Goal: Task Accomplishment & Management: Complete application form

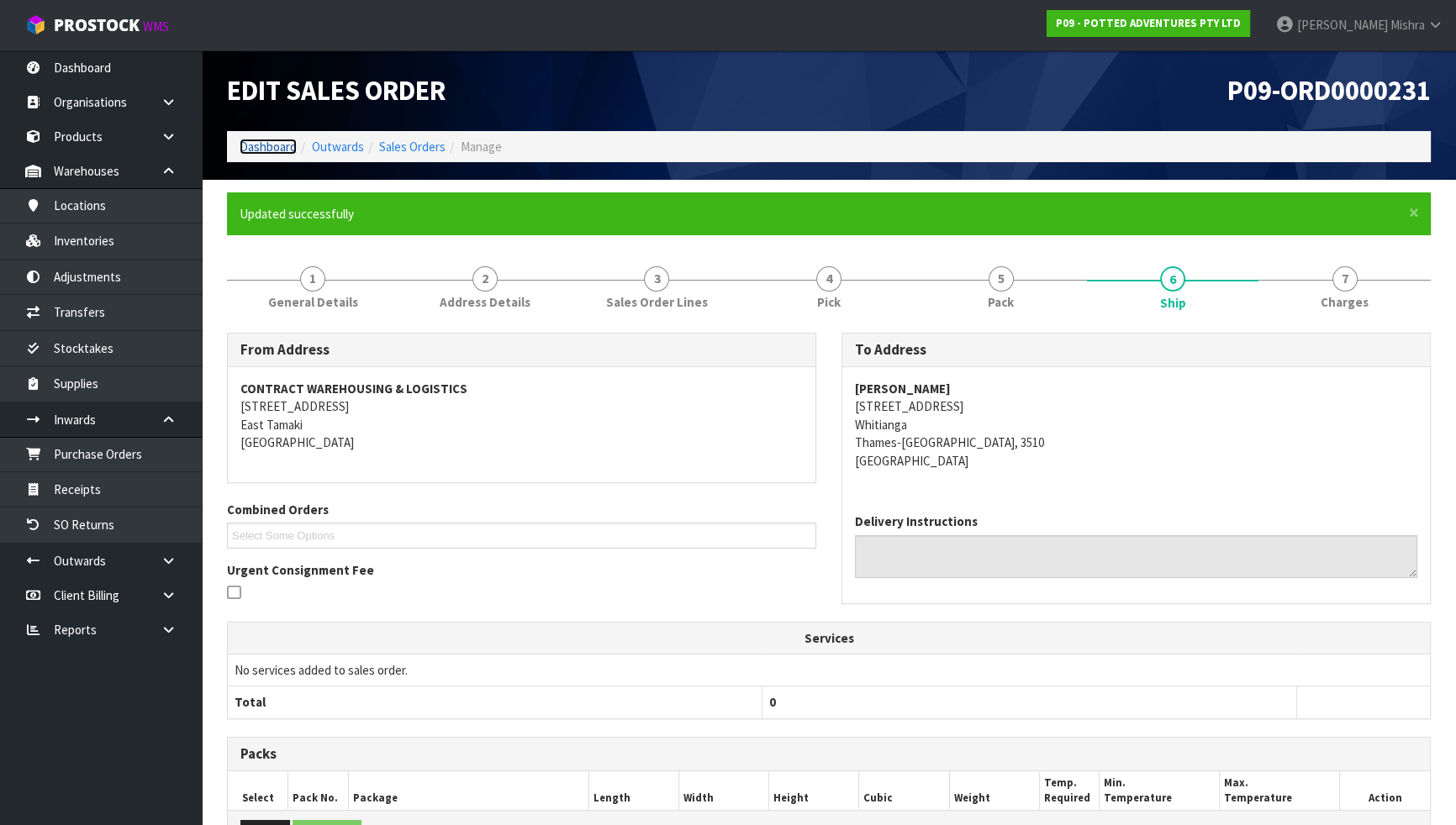
click at [266, 146] on link "Dashboard" at bounding box center [268, 147] width 57 height 16
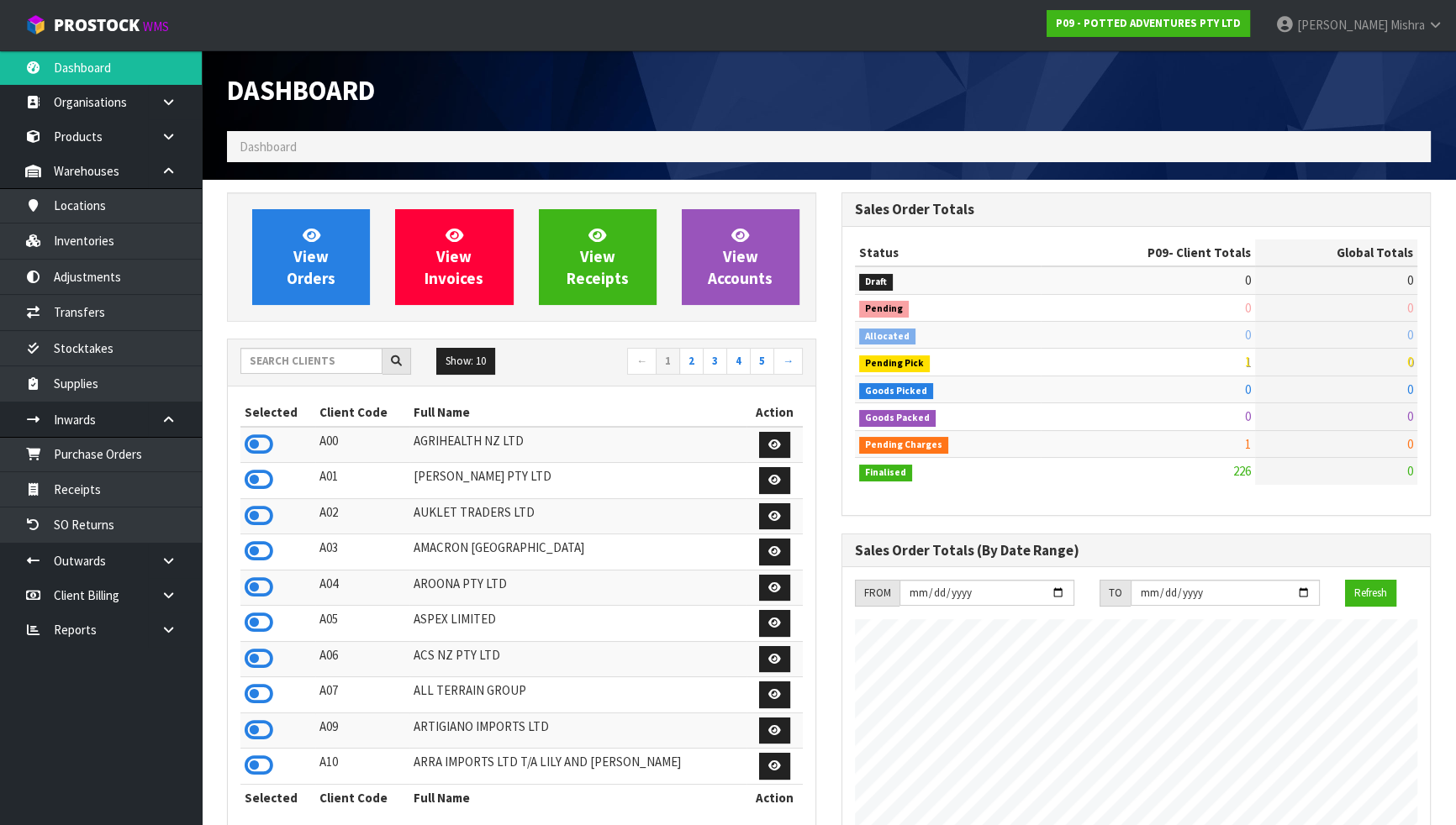
scroll to position [1188, 614]
click at [352, 355] on input "text" at bounding box center [311, 361] width 142 height 26
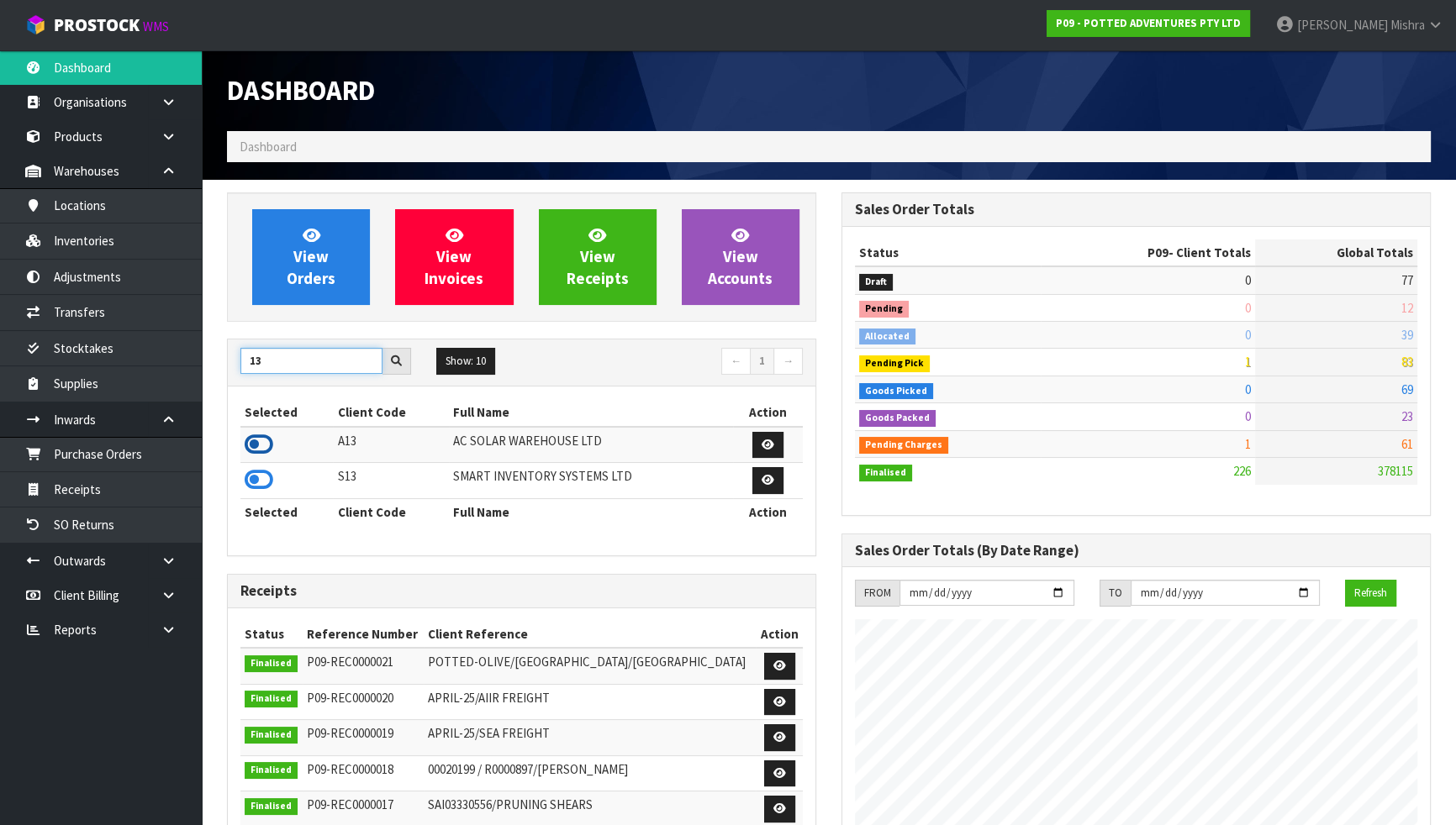
type input "13"
drag, startPoint x: 253, startPoint y: 448, endPoint x: 254, endPoint y: 433, distance: 15.0
click at [254, 447] on icon at bounding box center [258, 444] width 28 height 25
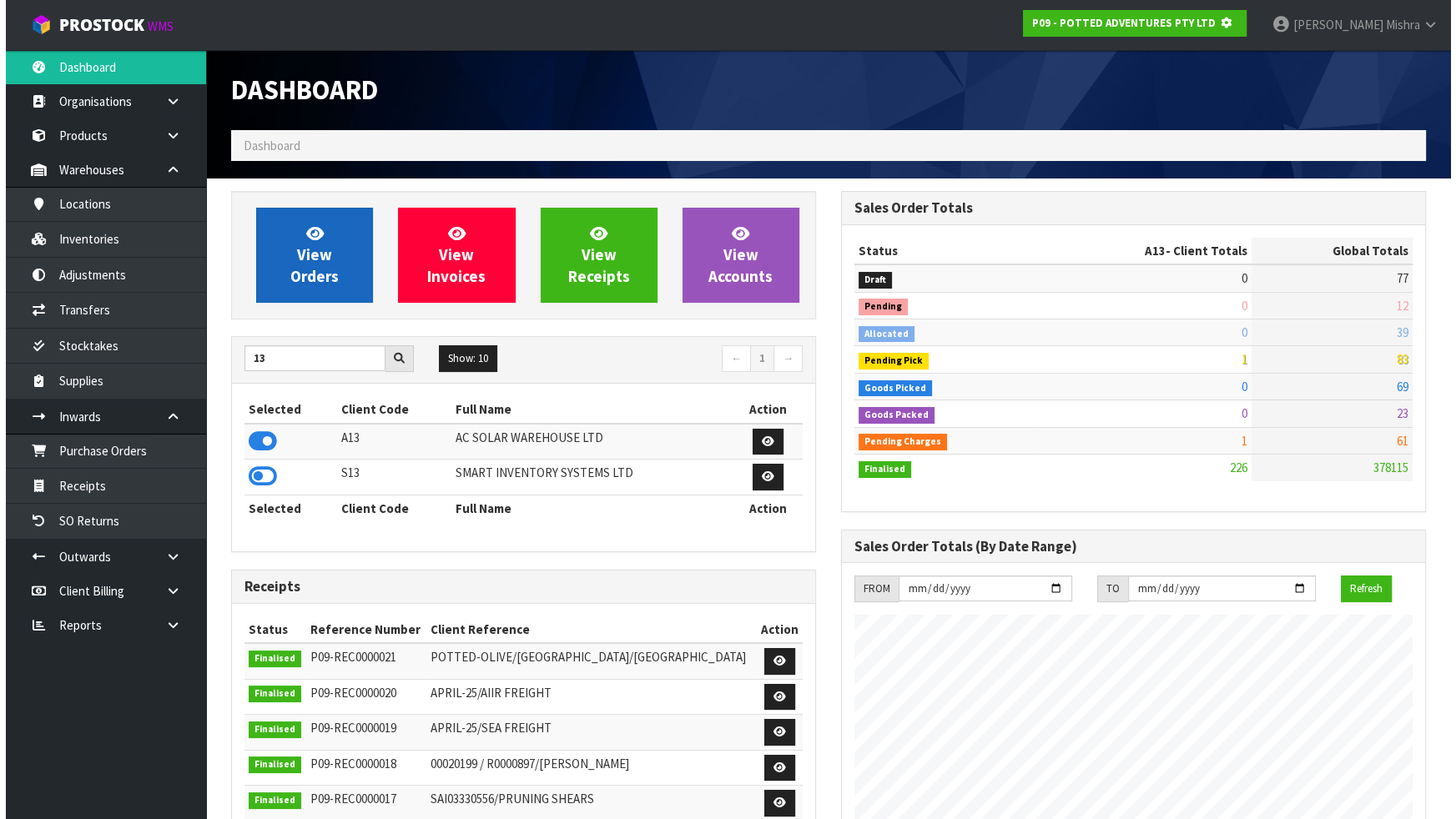
scroll to position [833244, 834044]
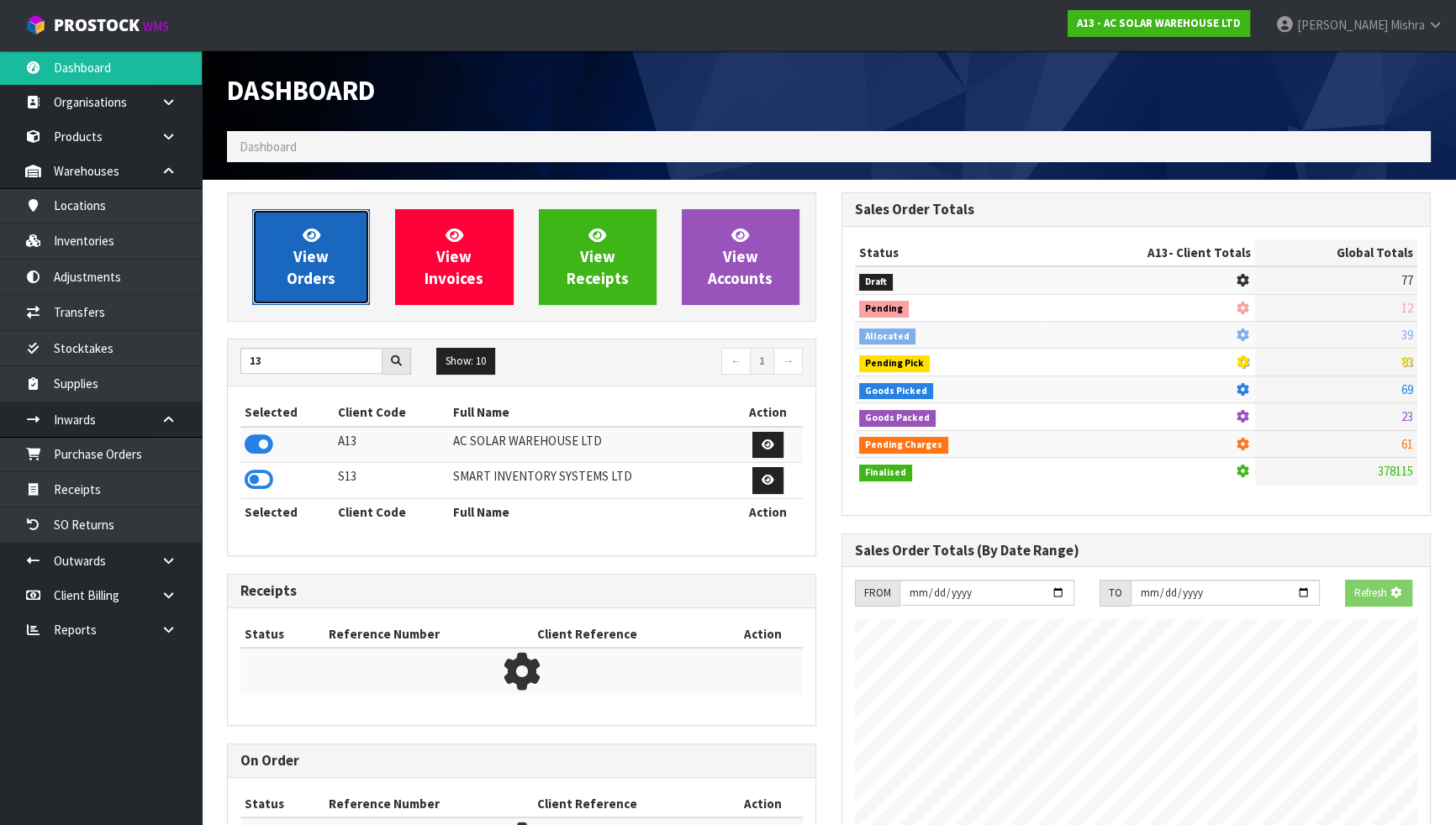
click at [275, 283] on link "View Orders" at bounding box center [311, 257] width 117 height 96
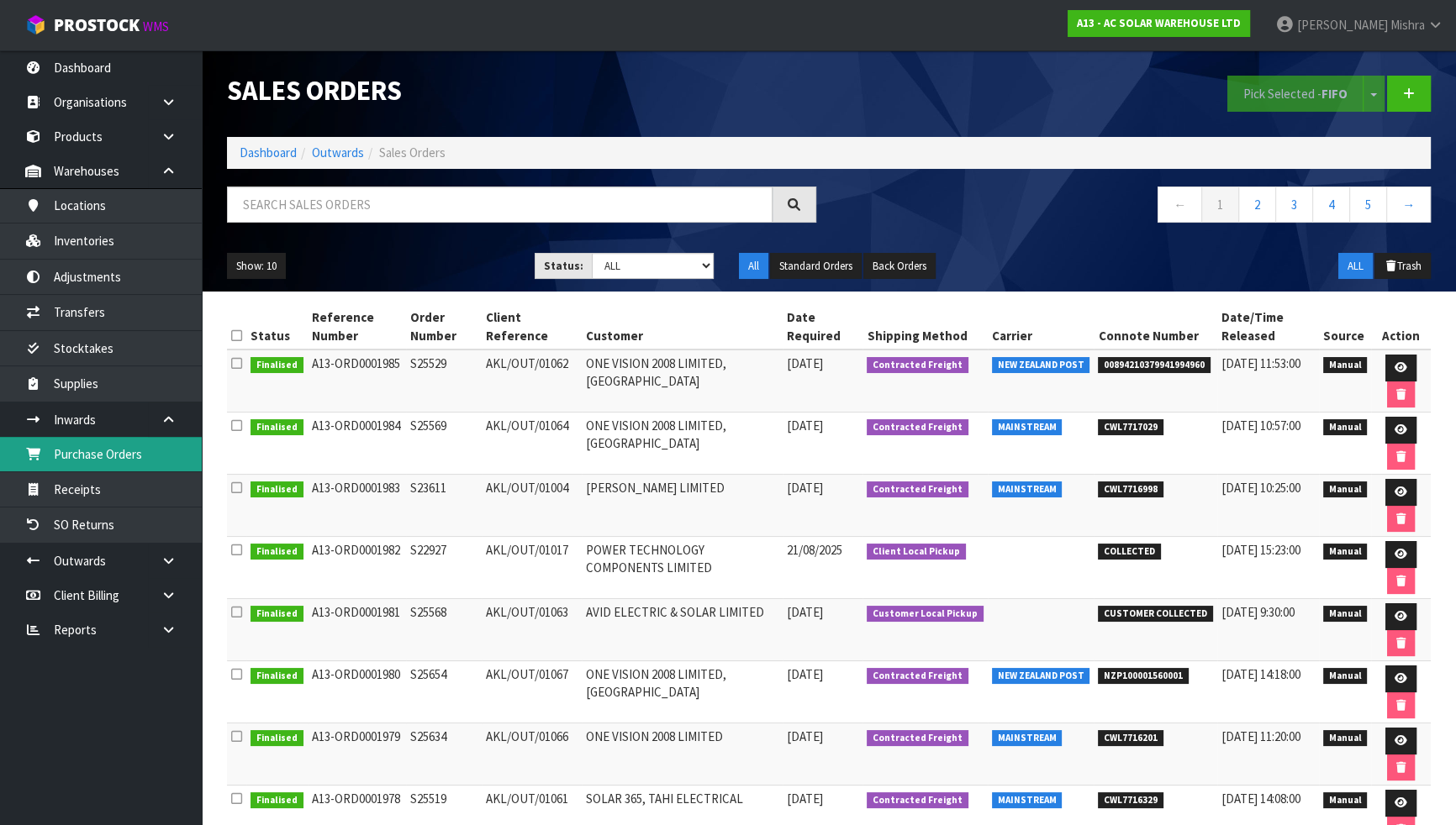
drag, startPoint x: 124, startPoint y: 459, endPoint x: 135, endPoint y: 455, distance: 11.7
click at [124, 459] on link "Purchase Orders" at bounding box center [101, 454] width 202 height 34
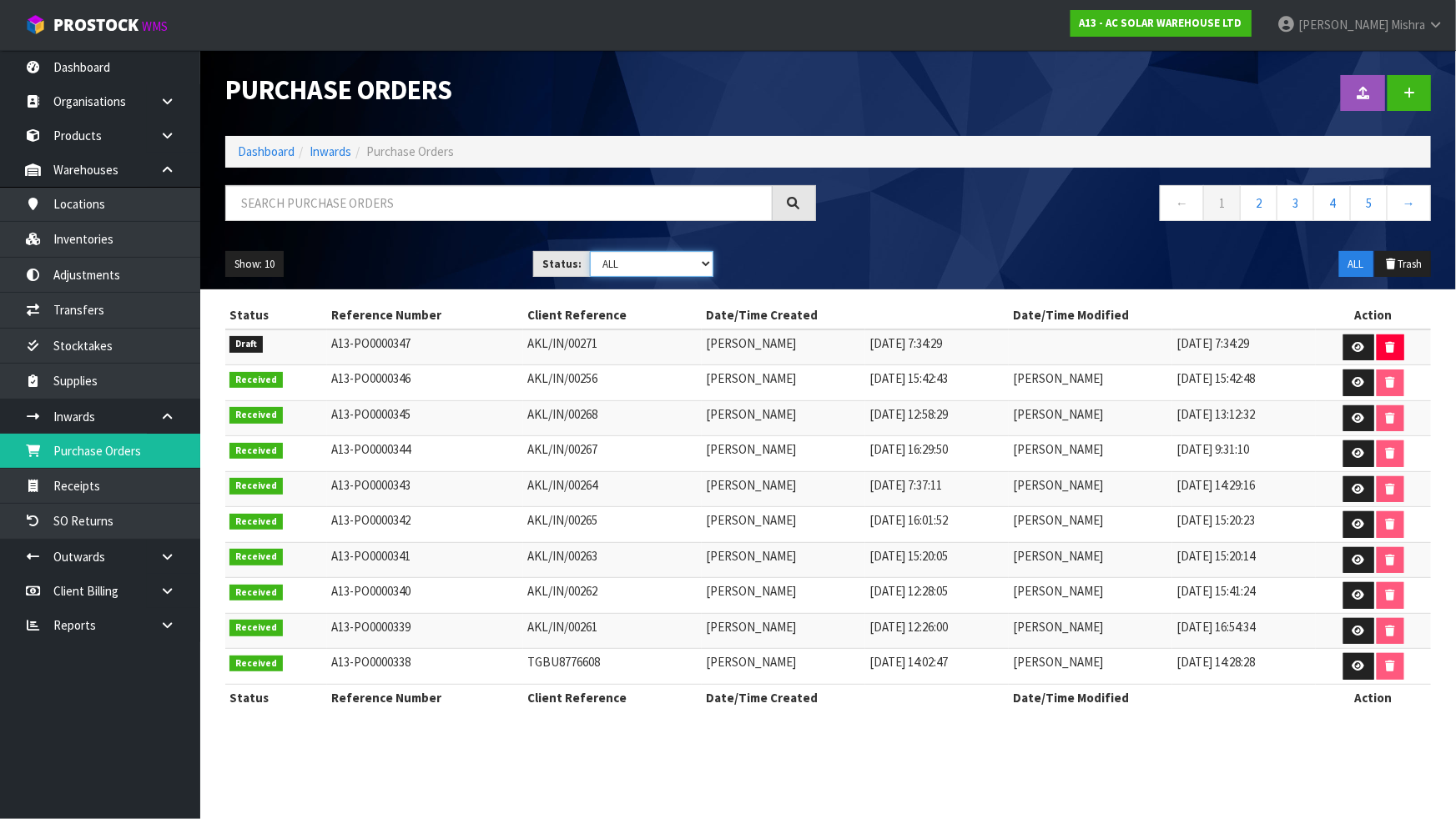
click at [637, 273] on select "Draft Pending Received Cancelled ALL" at bounding box center [651, 263] width 123 height 26
select select "string:0"
click at [590, 251] on select "Draft Pending Received Cancelled ALL" at bounding box center [651, 263] width 123 height 26
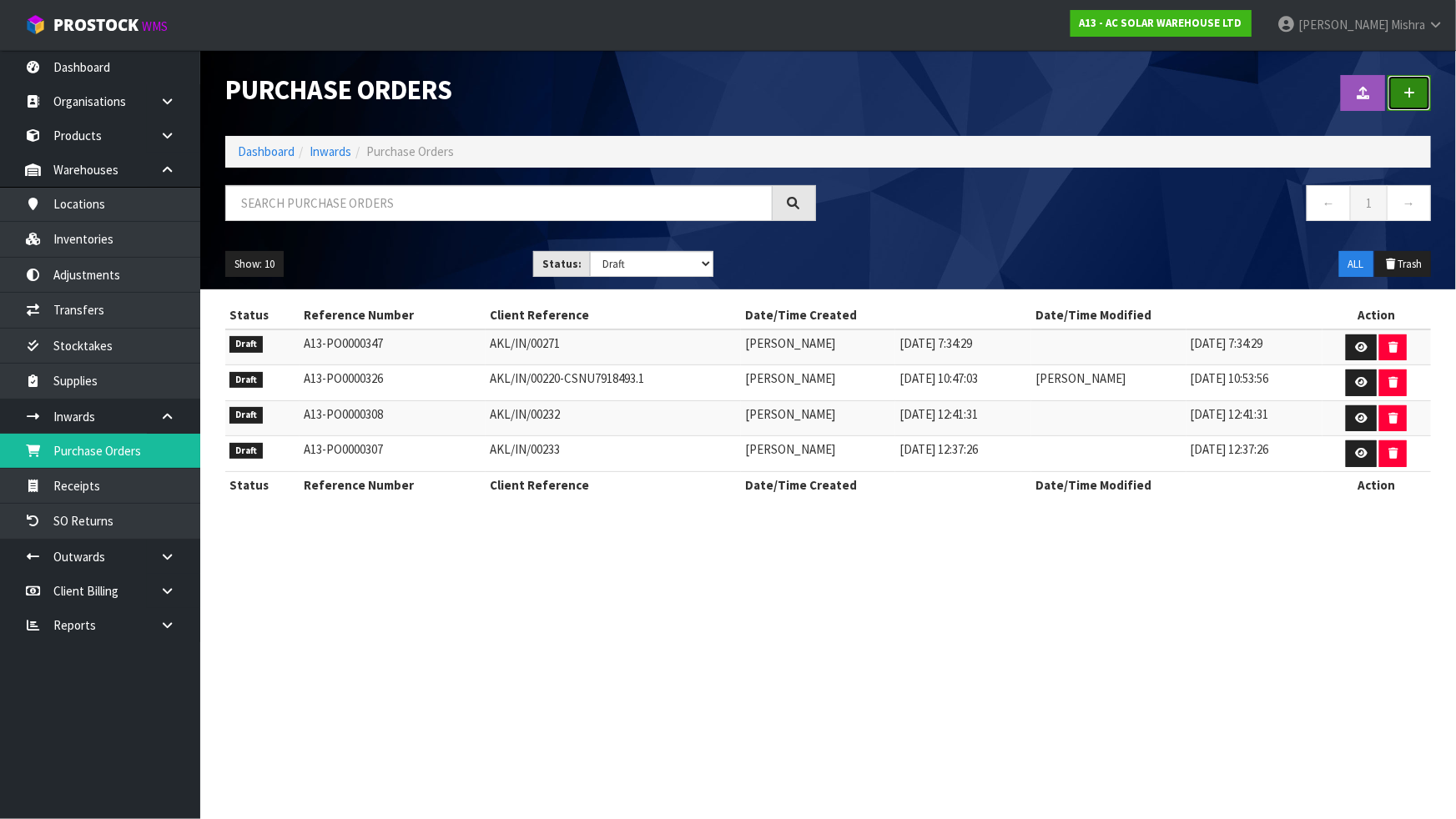
click at [1404, 101] on link at bounding box center [1409, 92] width 44 height 36
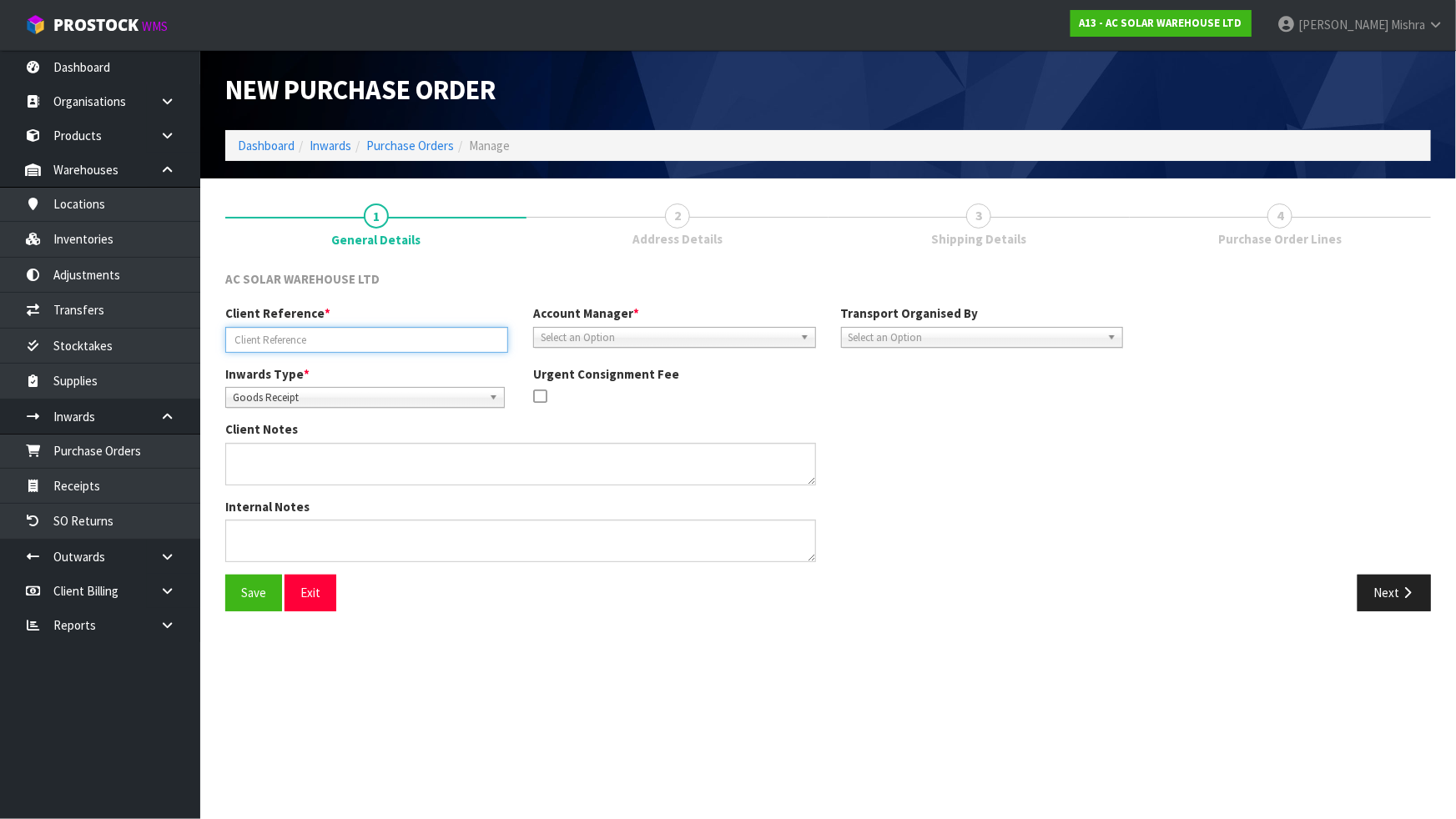
click at [271, 339] on input "text" at bounding box center [366, 340] width 283 height 26
paste input "AKL/IN/00270"
type input "AKL/IN/00270"
click at [674, 343] on span "Select an Option" at bounding box center [667, 337] width 253 height 20
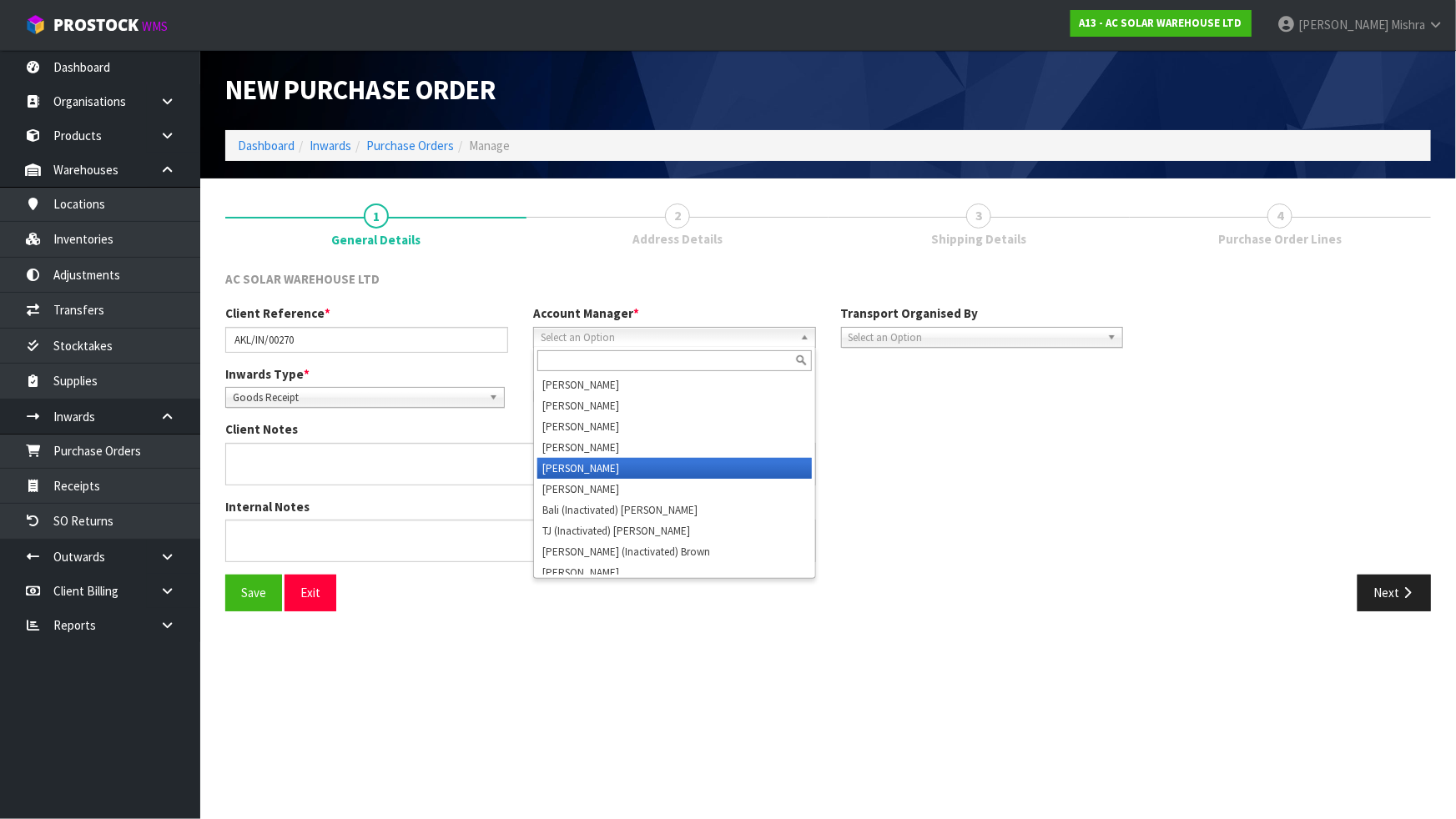
click at [676, 475] on li "[PERSON_NAME]" at bounding box center [675, 467] width 275 height 20
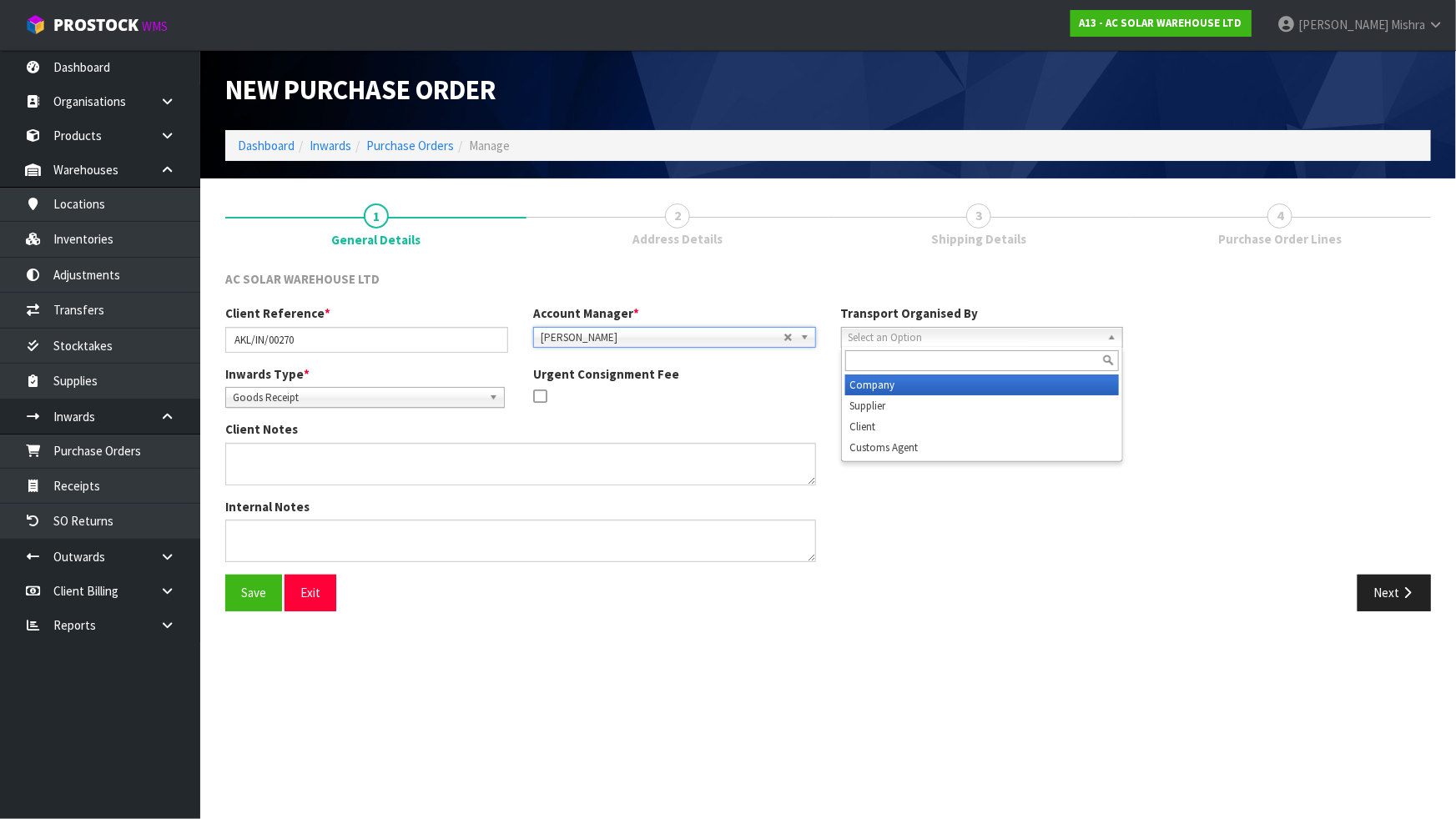
drag, startPoint x: 991, startPoint y: 345, endPoint x: 995, endPoint y: 407, distance: 62.1
click at [991, 348] on div "Select an Option Company Supplier Client Customs Agent" at bounding box center [983, 337] width 283 height 20
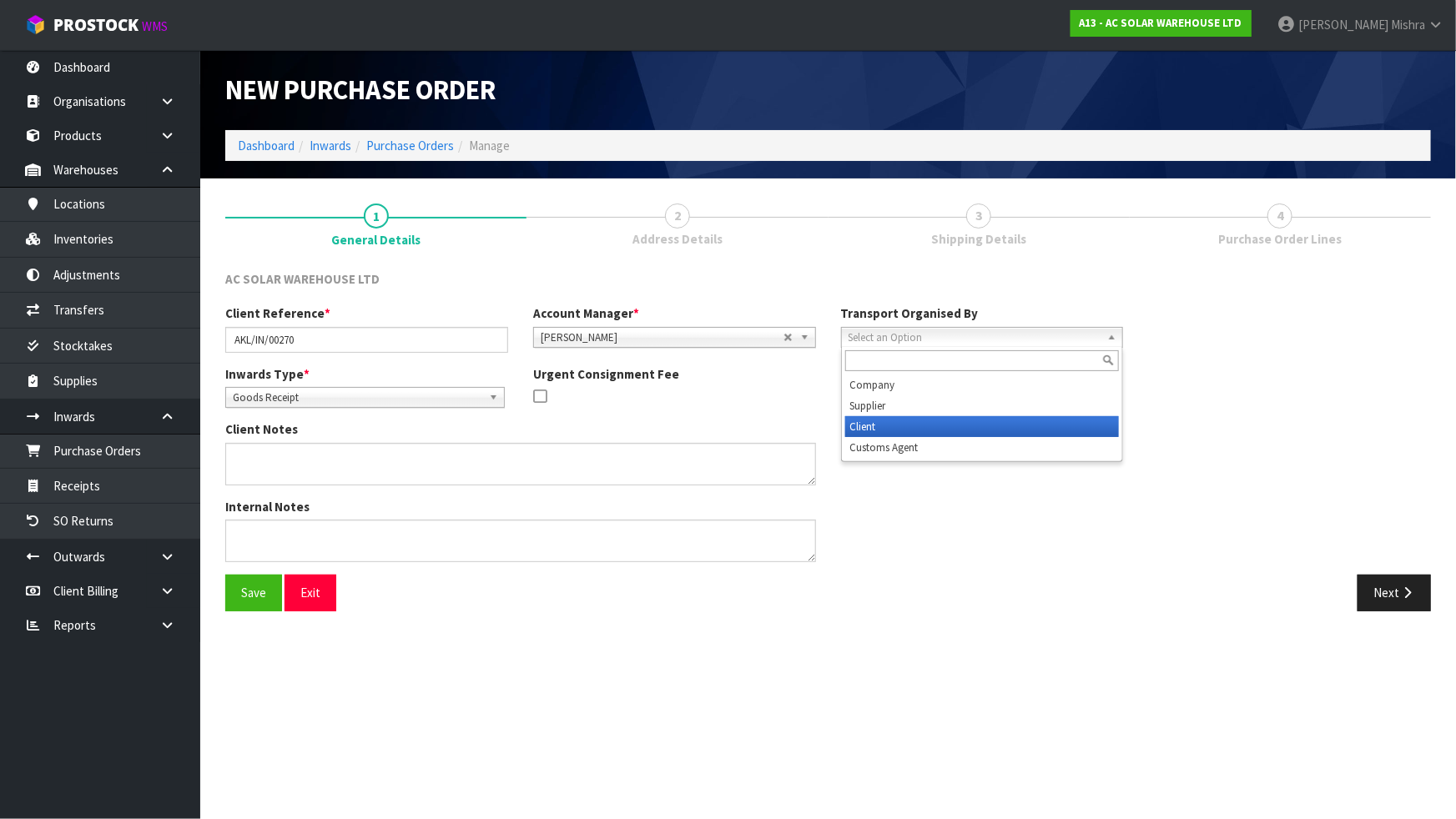
click at [995, 427] on li "Client" at bounding box center [983, 427] width 275 height 20
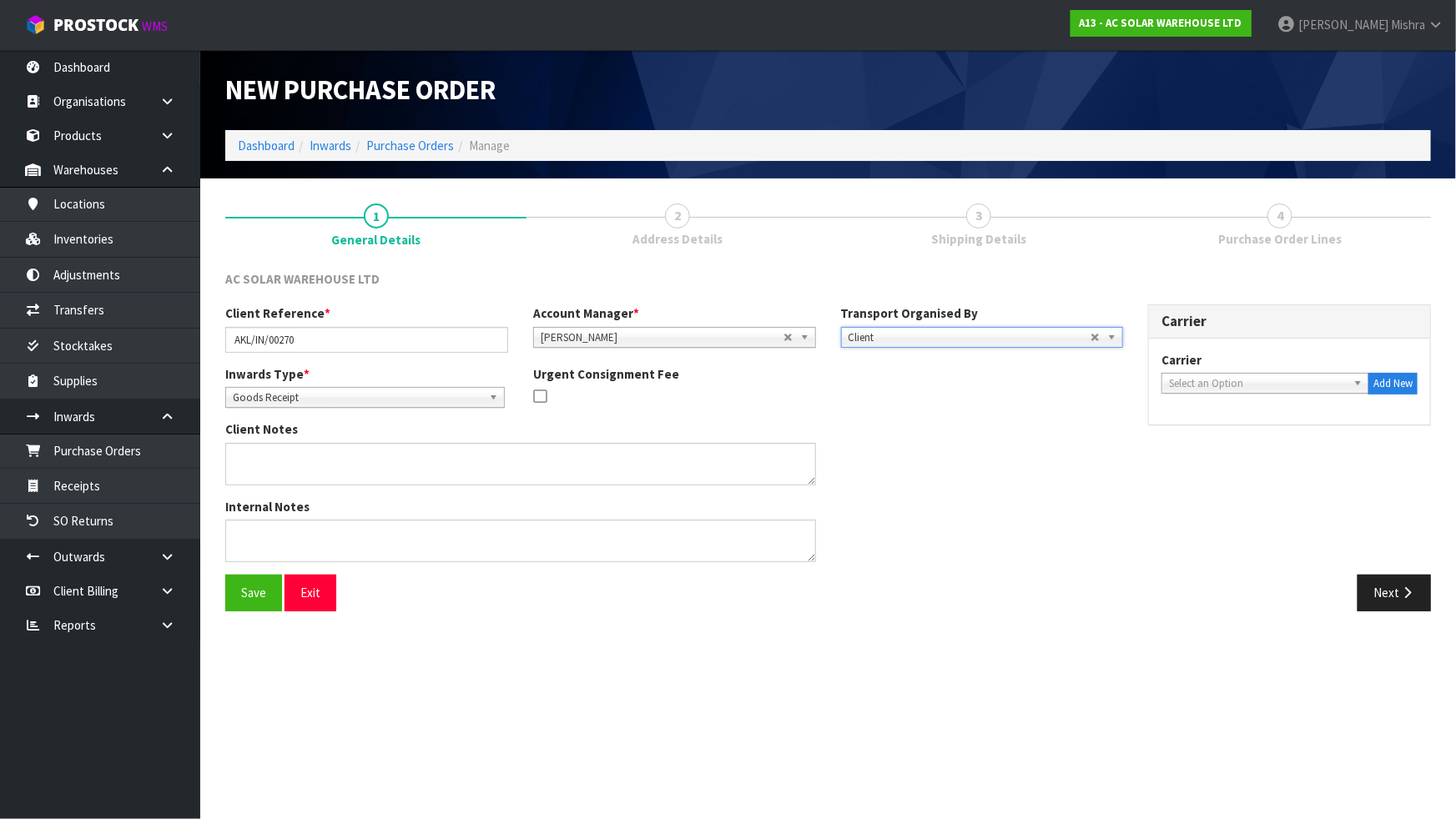
click at [1283, 382] on span "Select an Option" at bounding box center [1258, 384] width 178 height 20
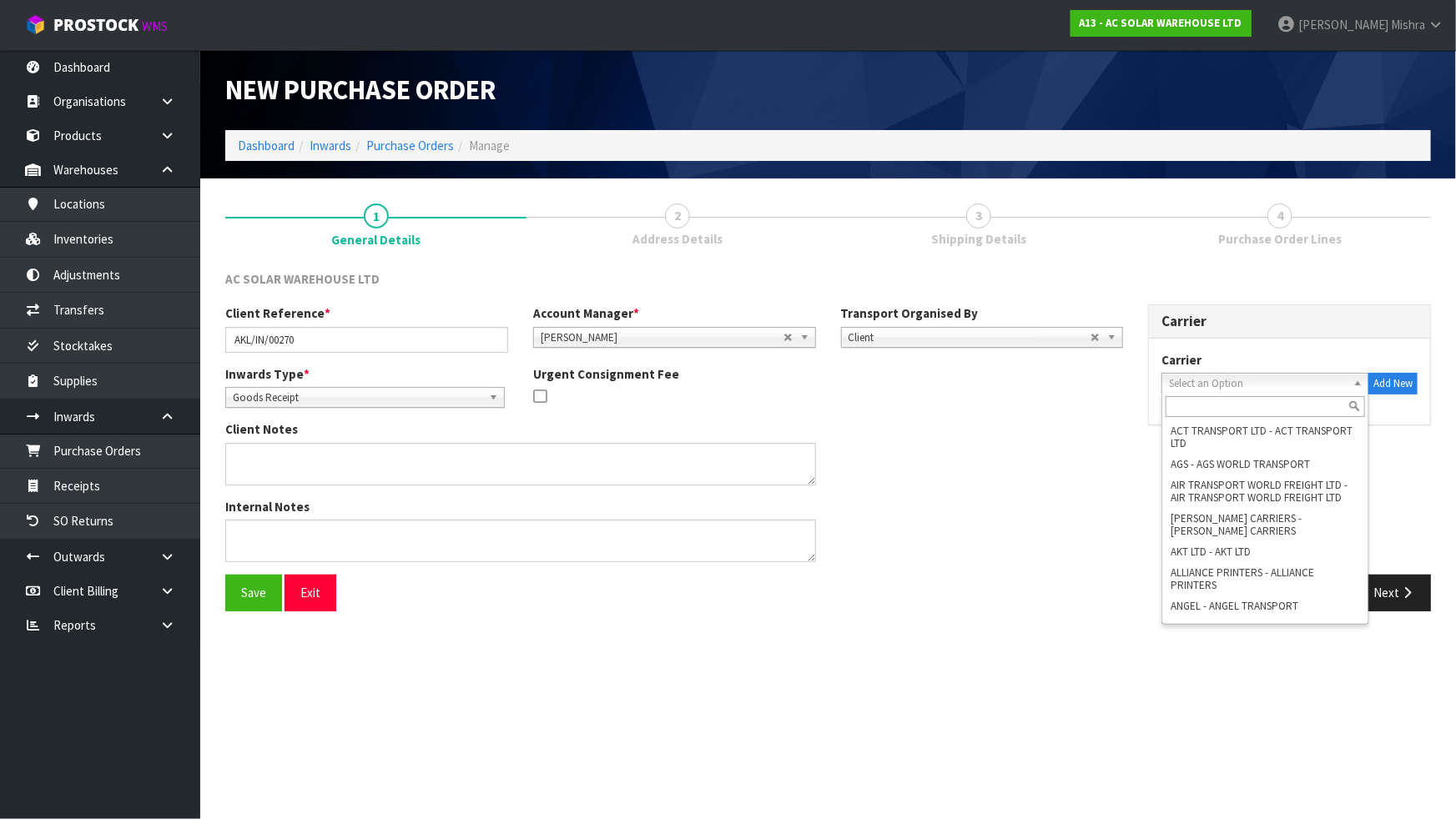
click at [1251, 405] on input "text" at bounding box center [1265, 406] width 199 height 20
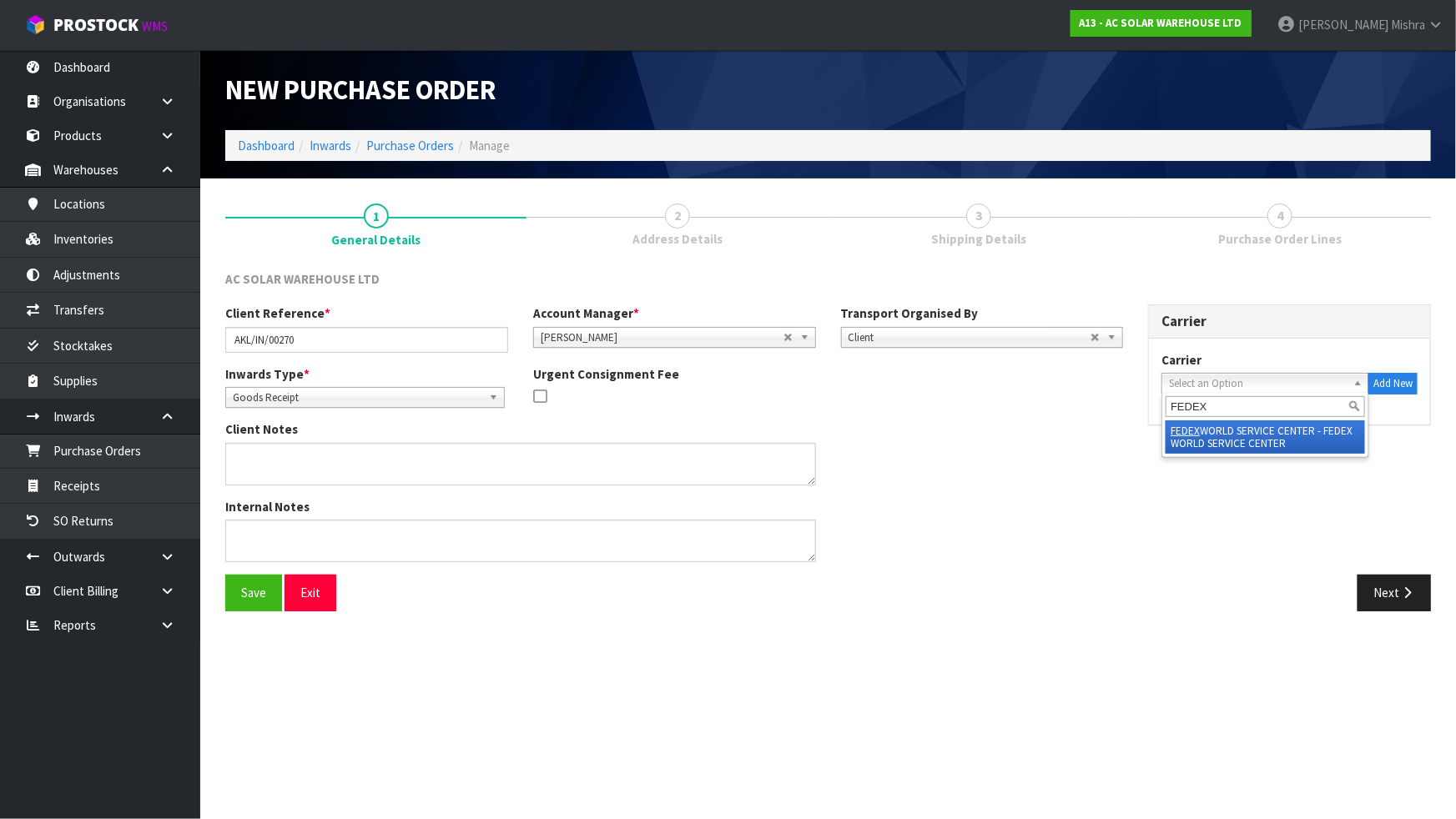
type input "FEDEX"
click at [1238, 438] on li "FEDEX WORLD SERVICE CENTER - FEDEX WORLD SERVICE CENTER" at bounding box center [1265, 437] width 199 height 33
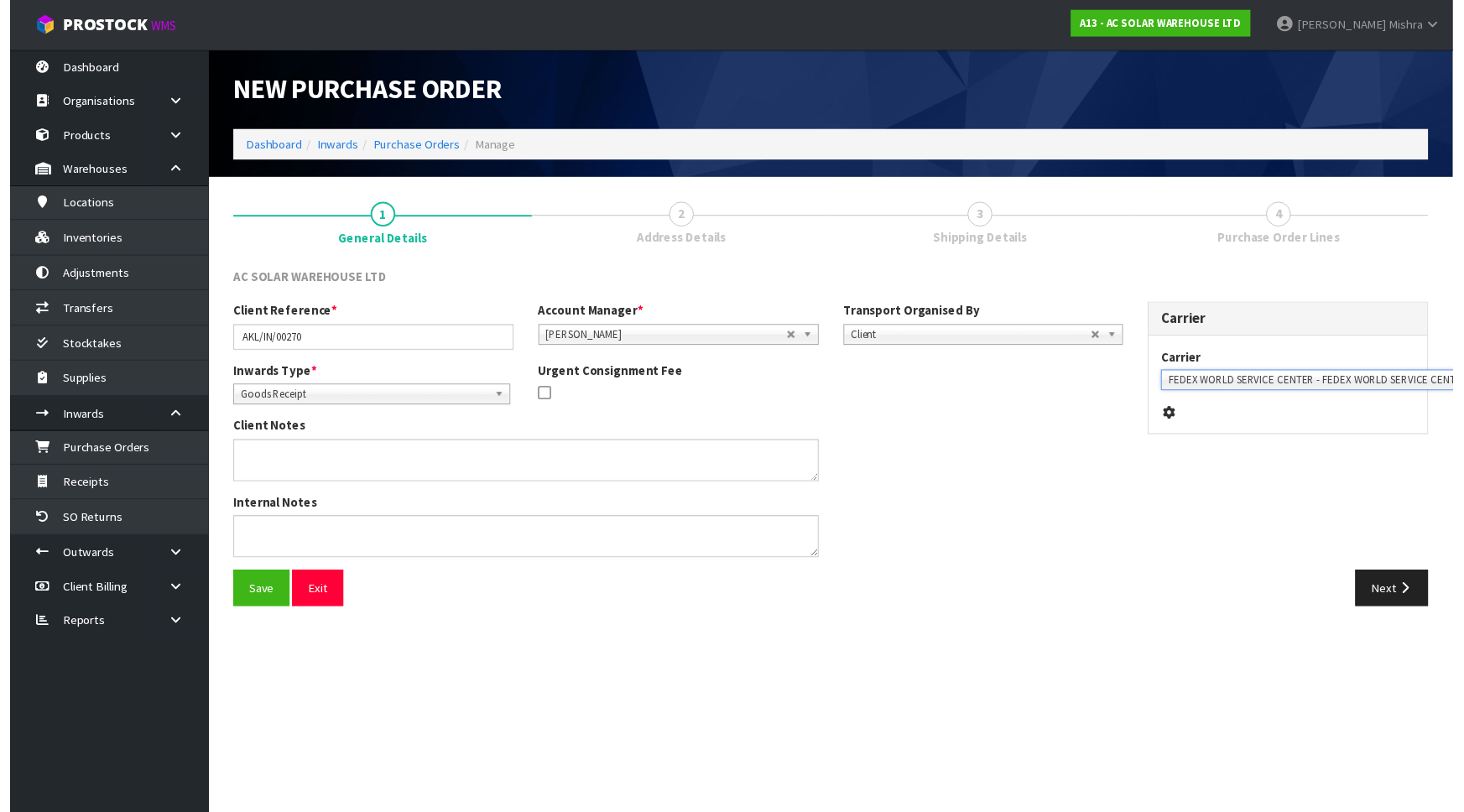
scroll to position [0, 37]
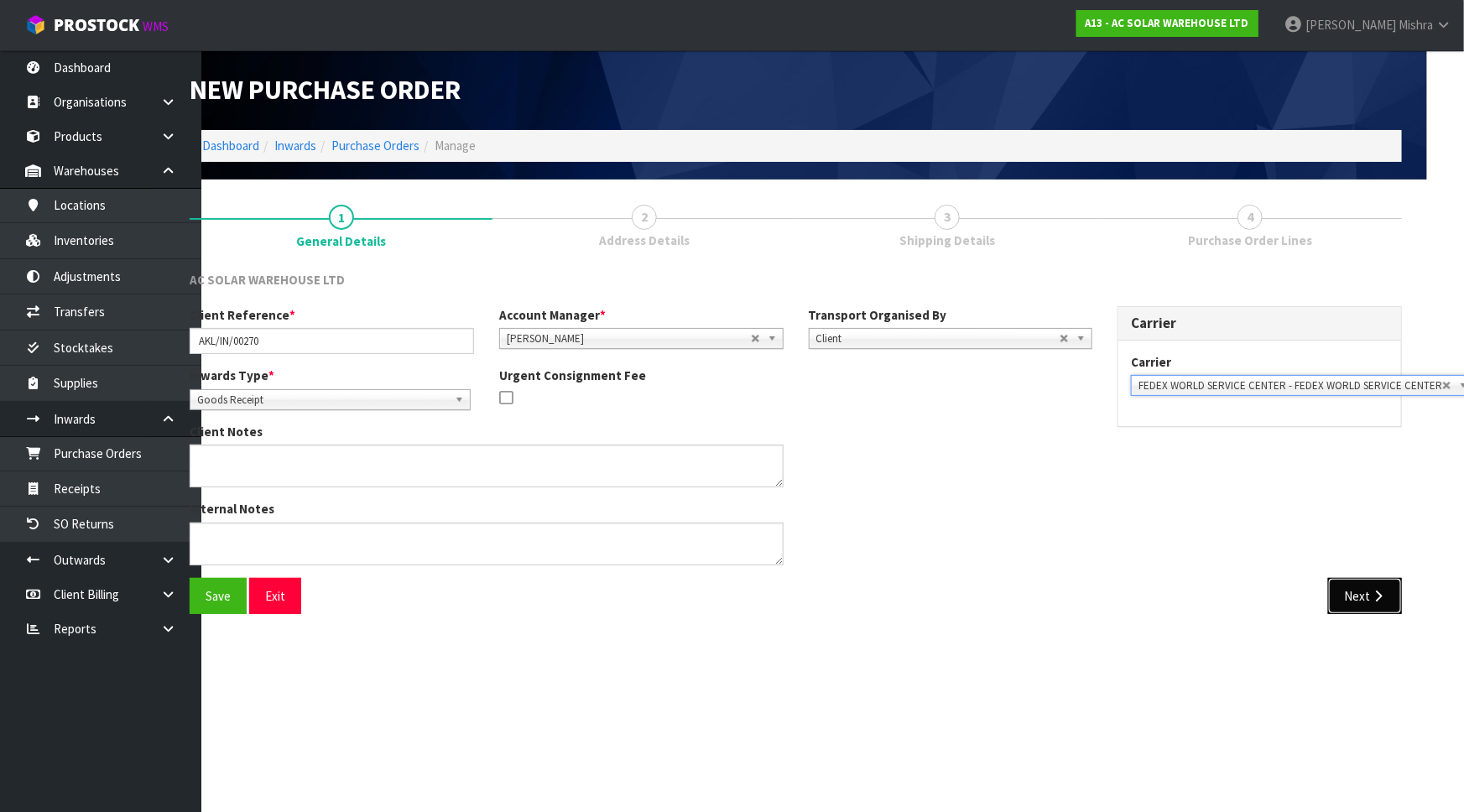
click at [1356, 596] on button "Next" at bounding box center [1365, 596] width 74 height 36
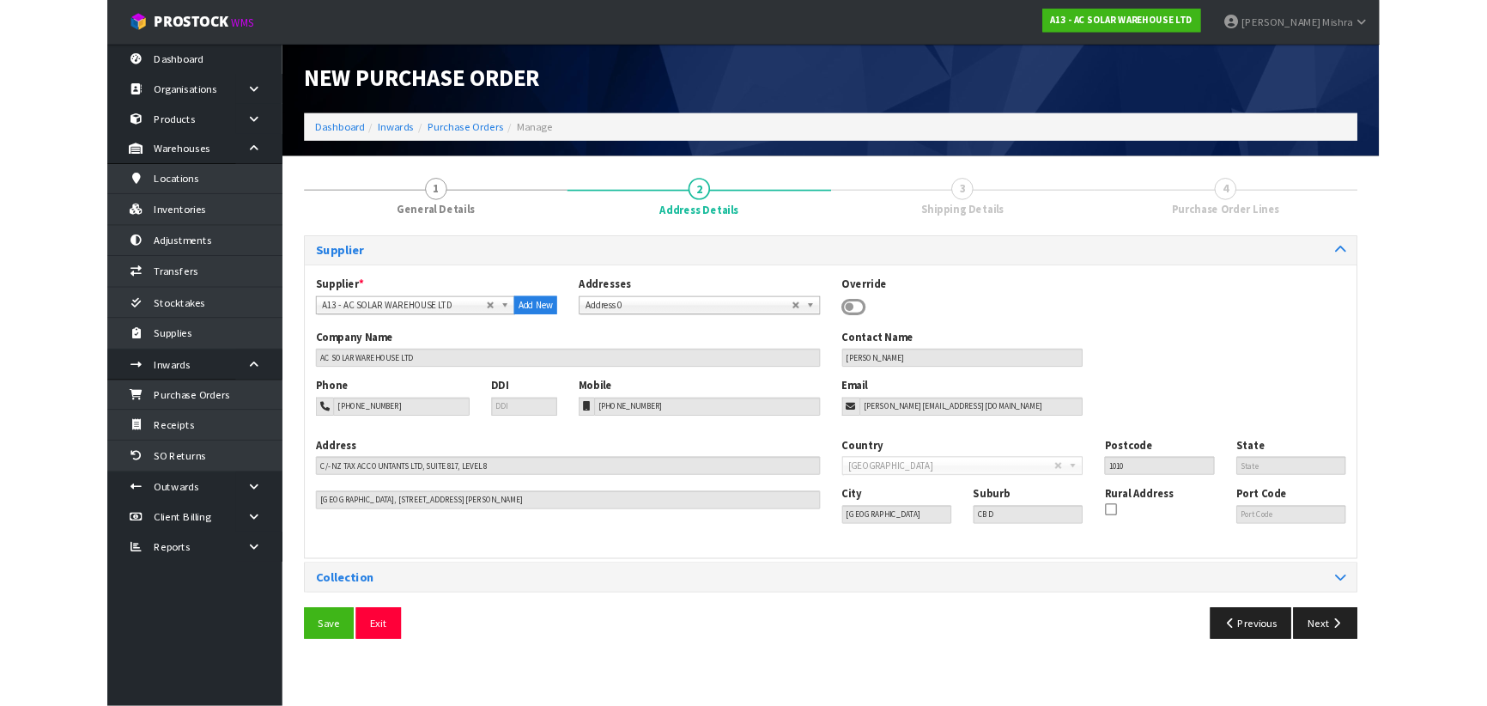
scroll to position [0, 0]
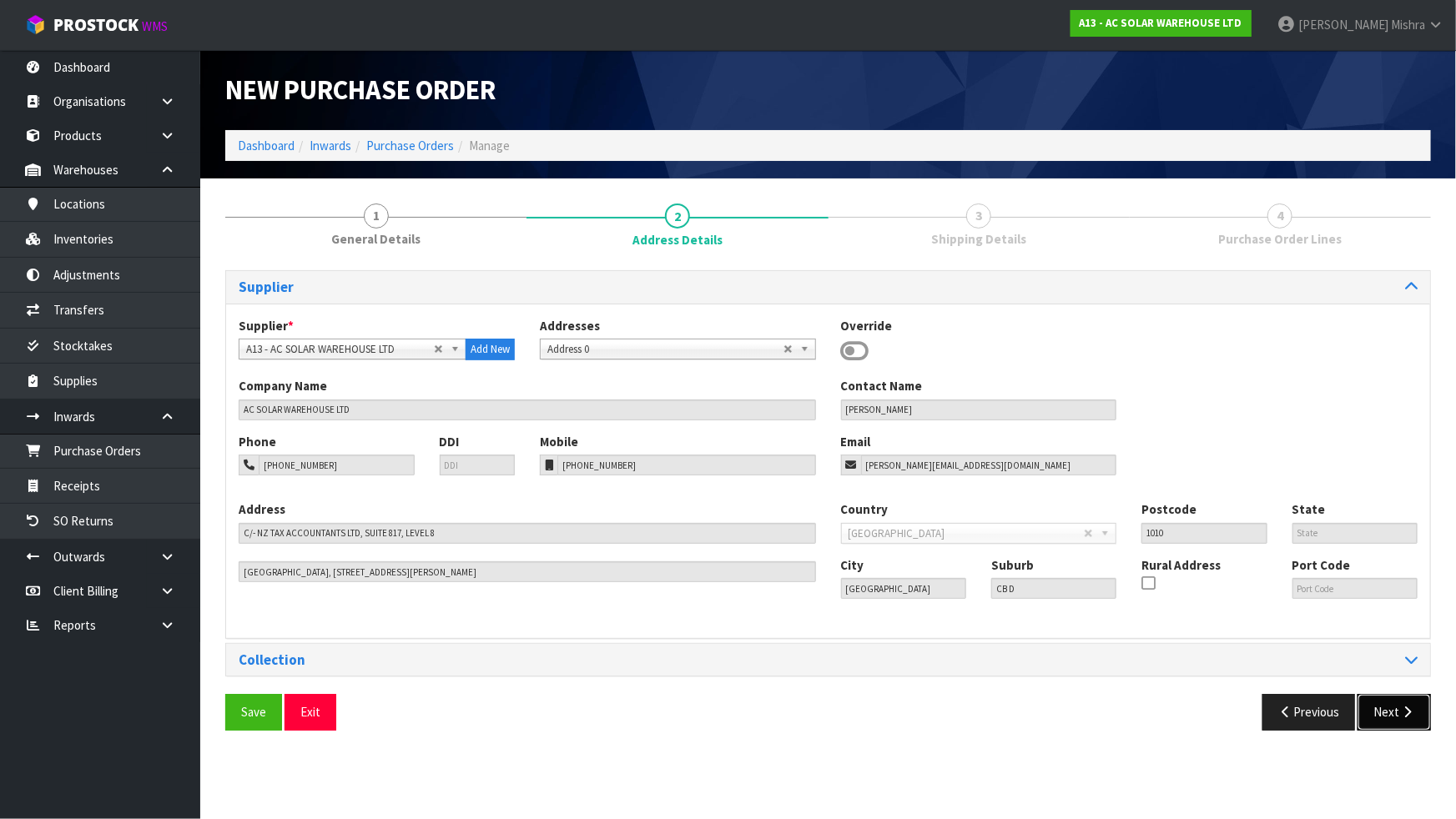
click at [1403, 706] on icon "button" at bounding box center [1407, 711] width 16 height 13
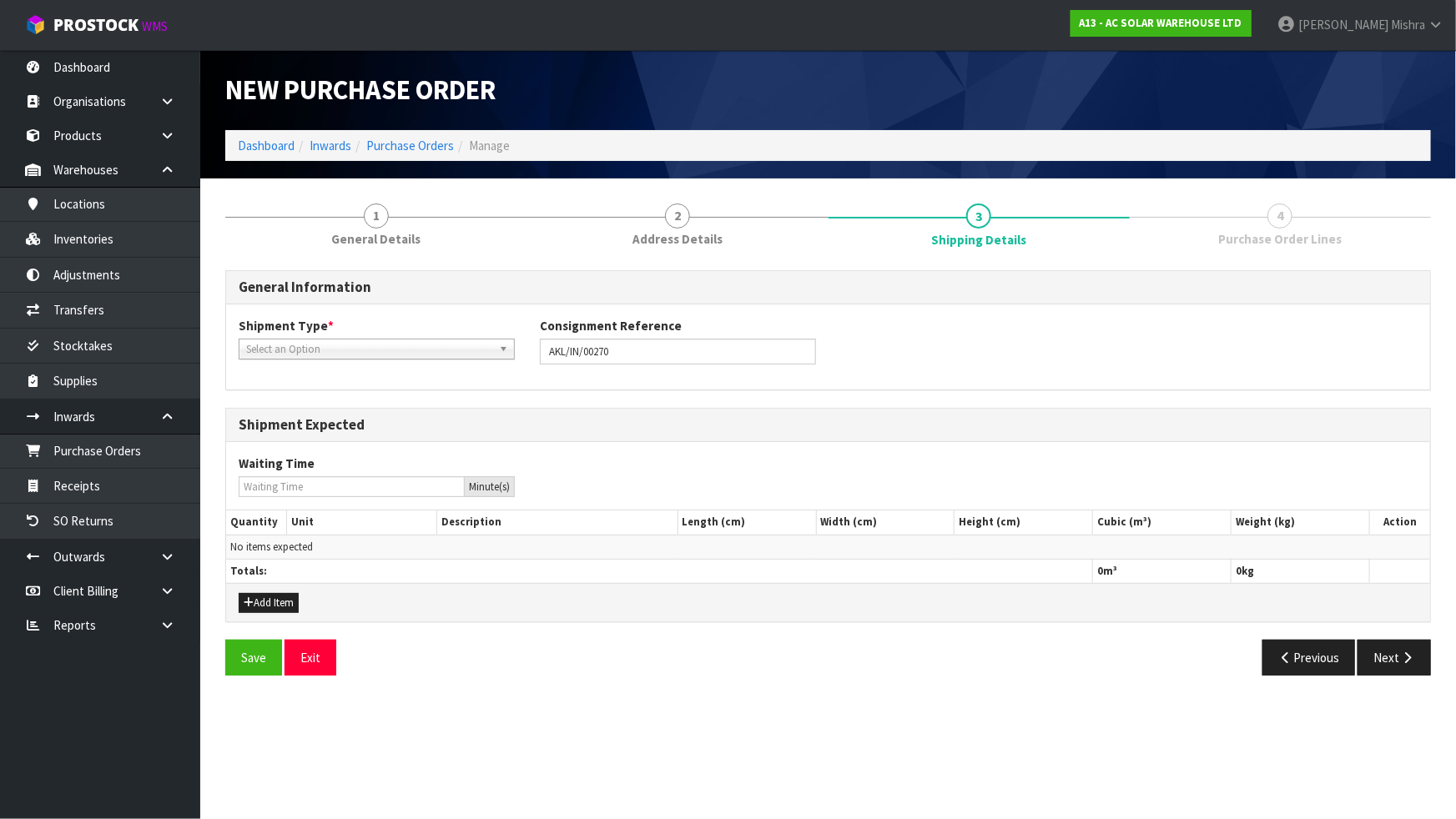
click at [399, 350] on span "Select an Option" at bounding box center [368, 350] width 246 height 20
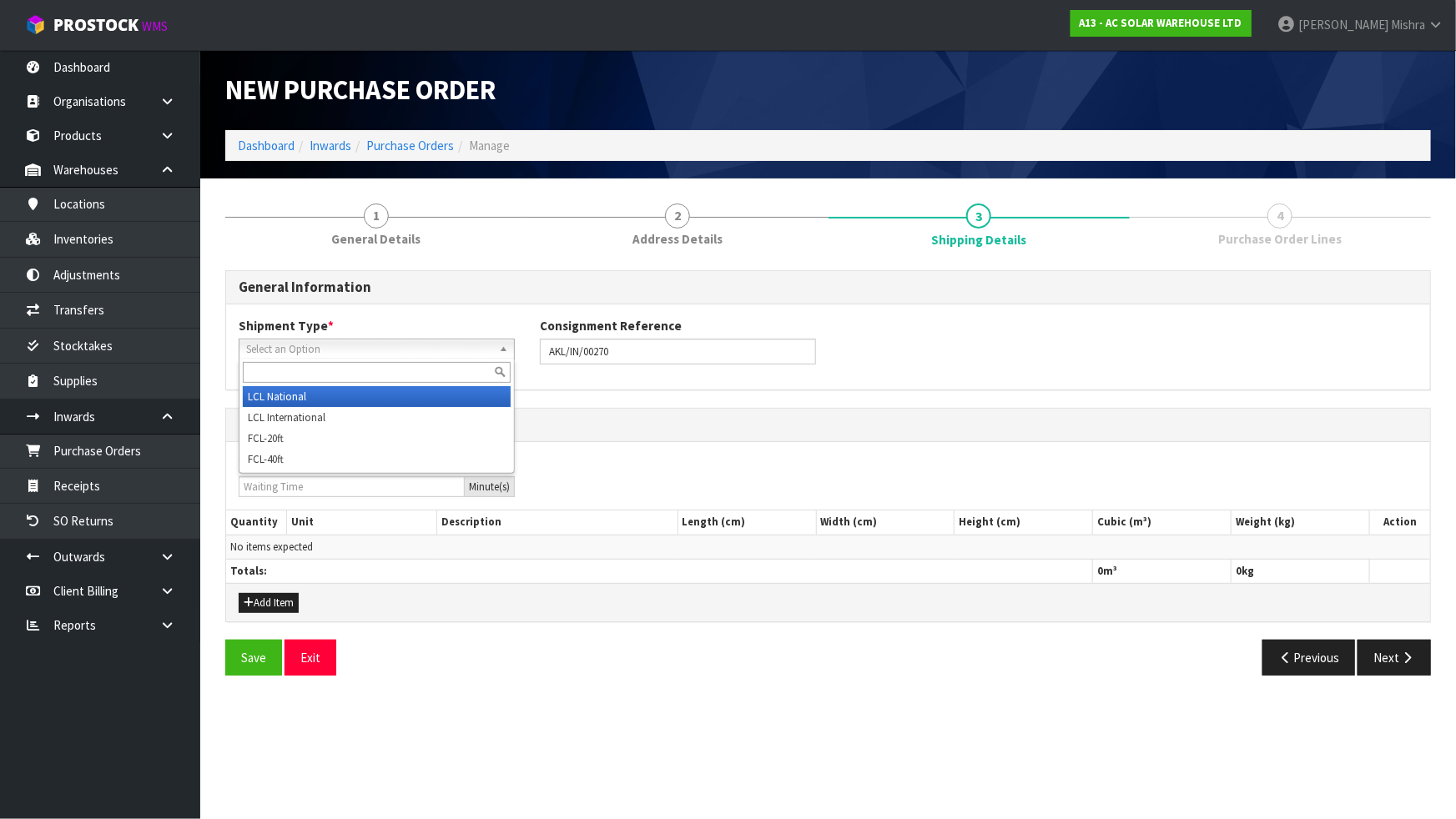
drag, startPoint x: 380, startPoint y: 387, endPoint x: 493, endPoint y: 396, distance: 113.4
click at [380, 388] on li "LCL National" at bounding box center [377, 396] width 268 height 20
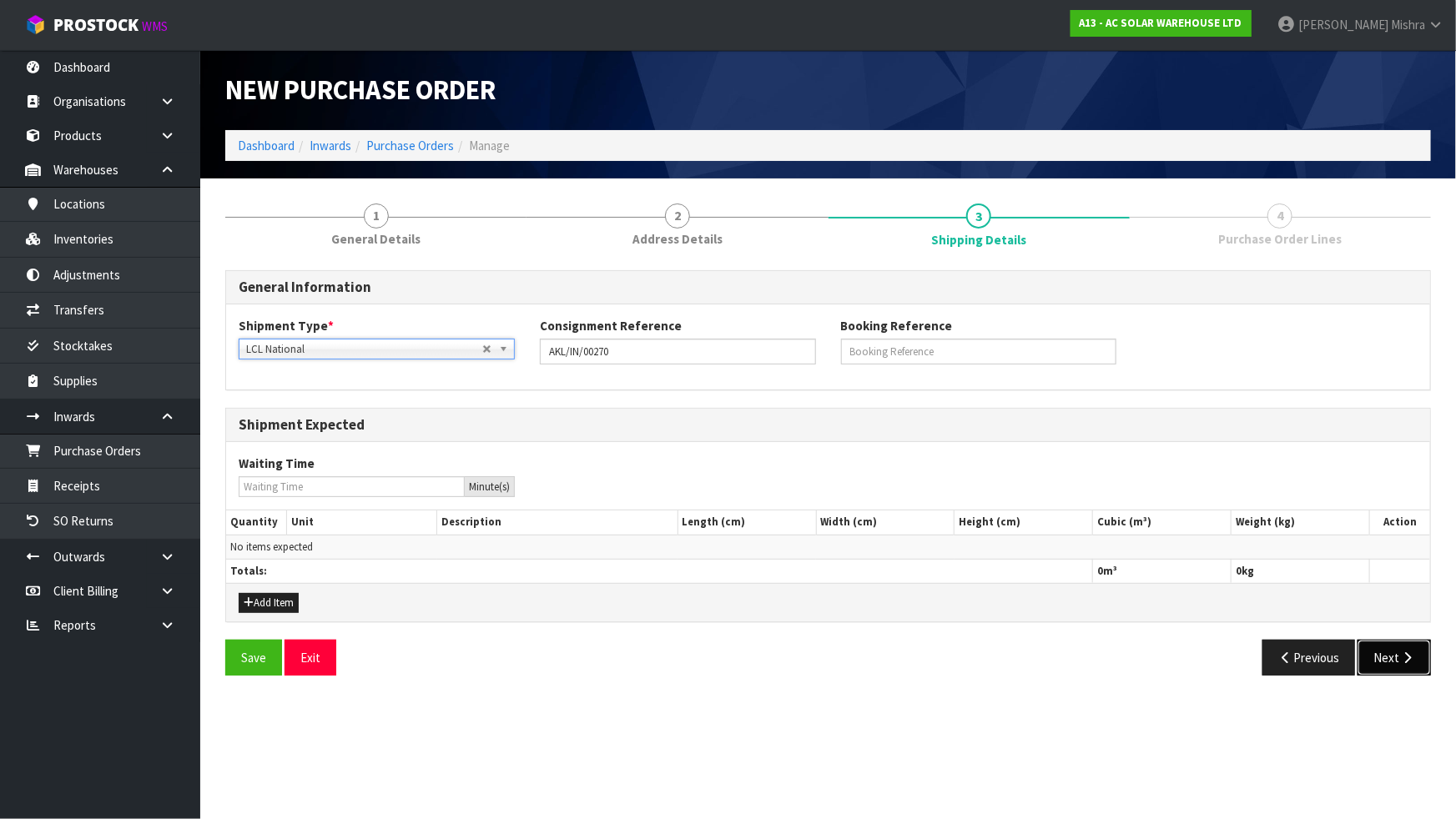
click at [1383, 653] on button "Next" at bounding box center [1395, 658] width 74 height 36
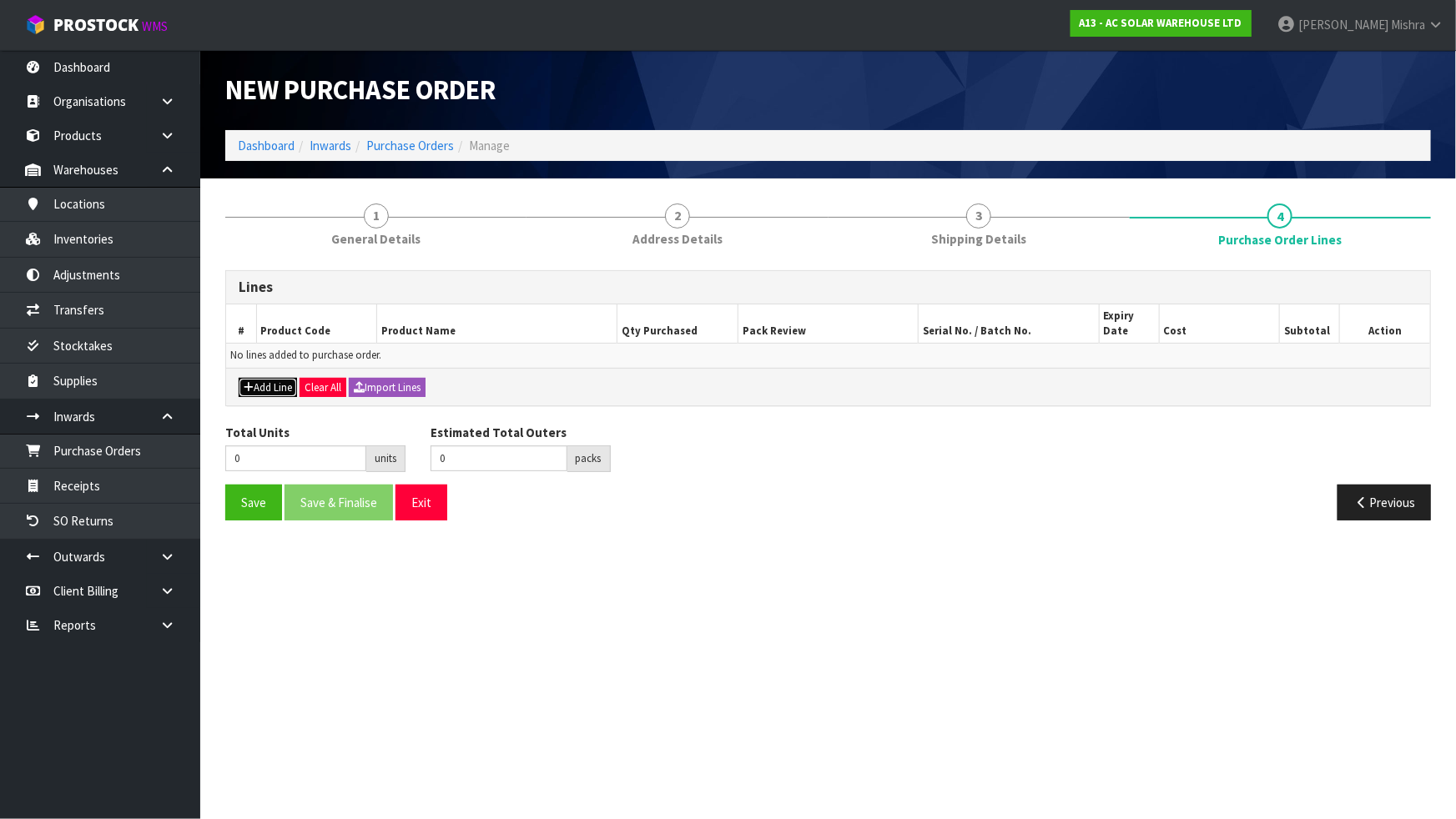
click at [274, 378] on button "Add Line" at bounding box center [268, 388] width 58 height 20
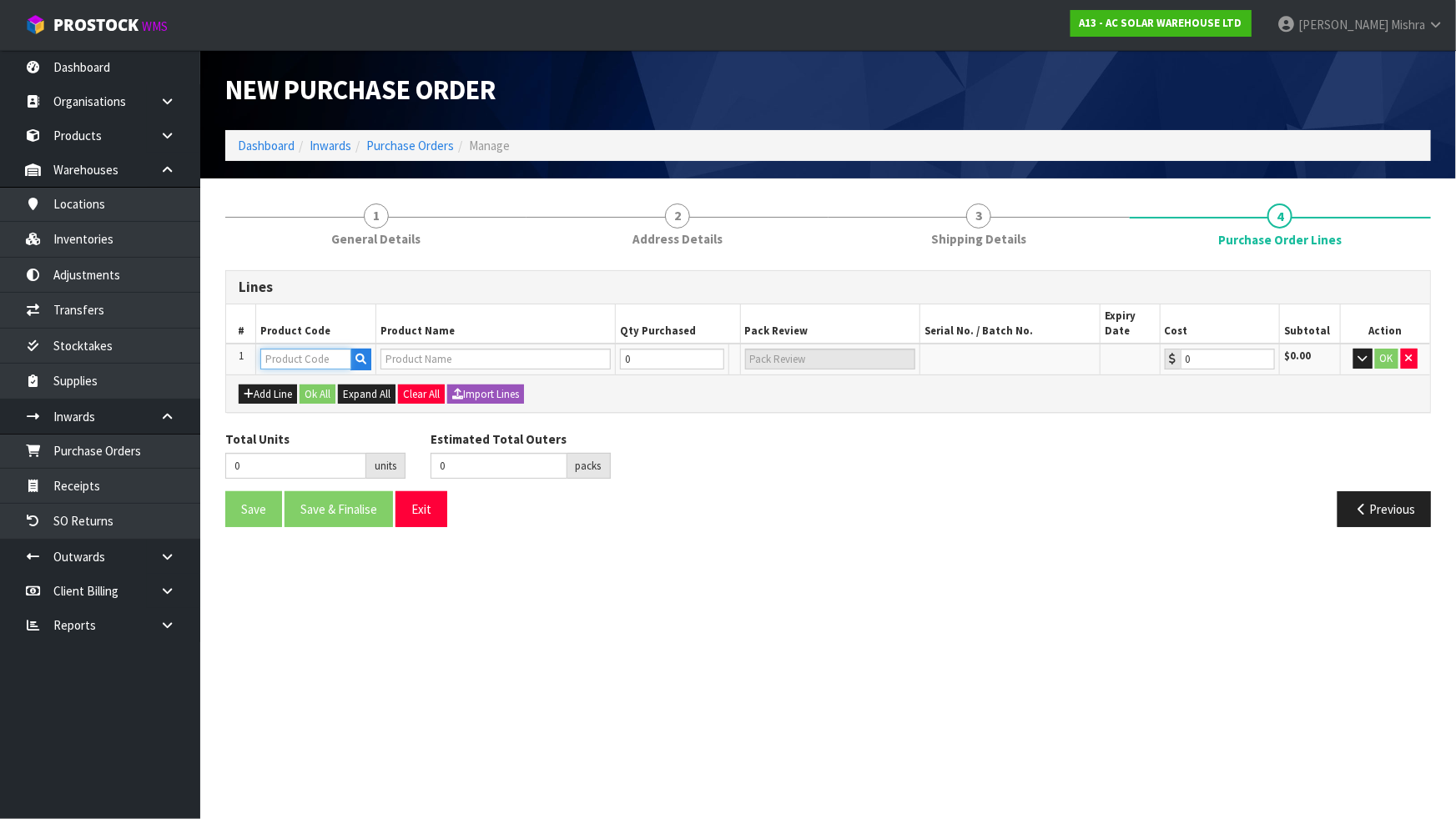
click at [280, 358] on input "text" at bounding box center [306, 358] width 91 height 20
type input "1469"
type input "S440-1GM4MRM - SOLAREDGE S440 POWER OPTIMISER WITH 0.10M INPUT"
type input "0.00"
type input "1469"
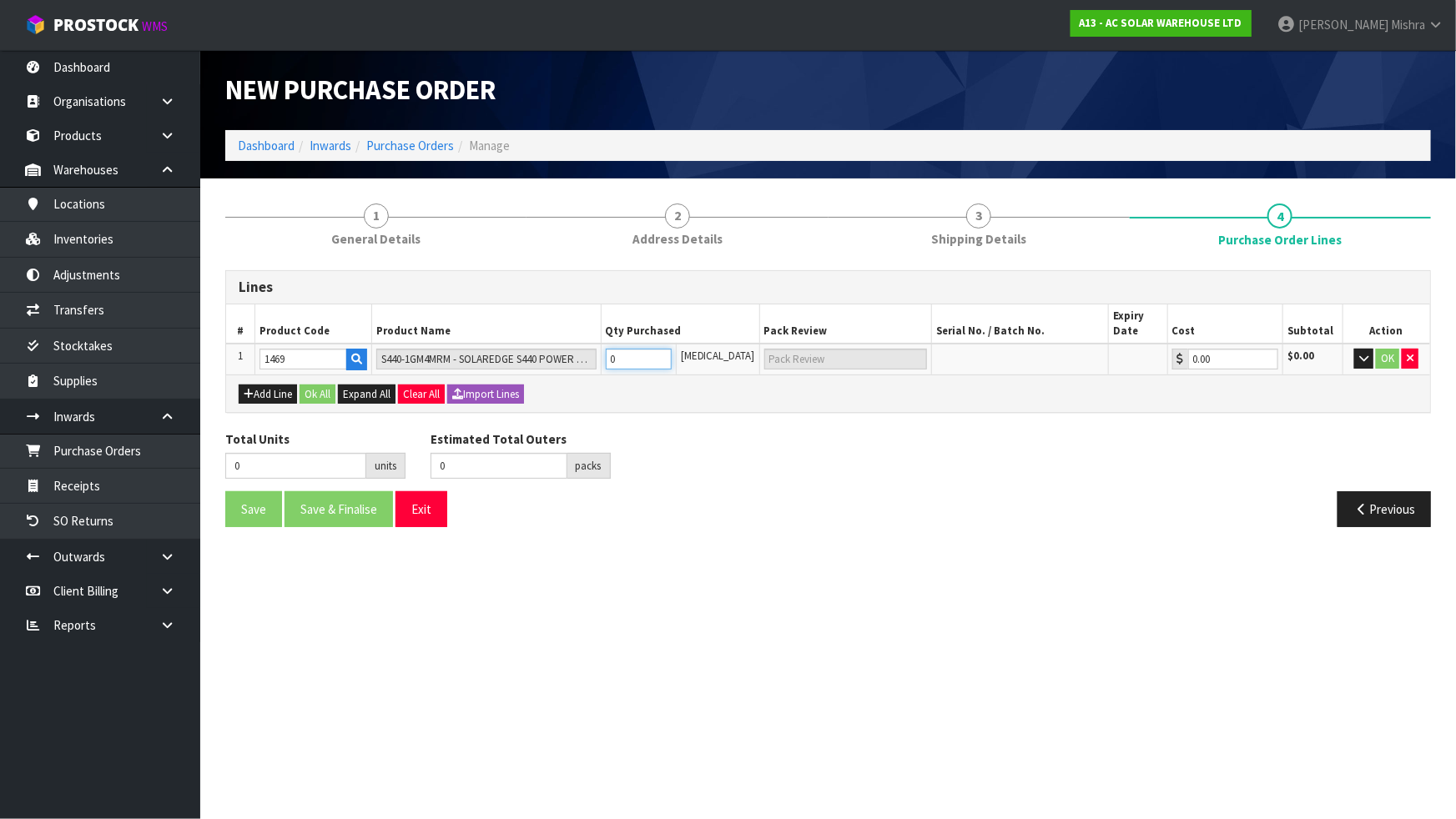
drag, startPoint x: 635, startPoint y: 358, endPoint x: 613, endPoint y: 356, distance: 22.1
click at [613, 356] on td "0" at bounding box center [638, 359] width 75 height 31
type input "2"
type input "2 [MEDICAL_DATA]"
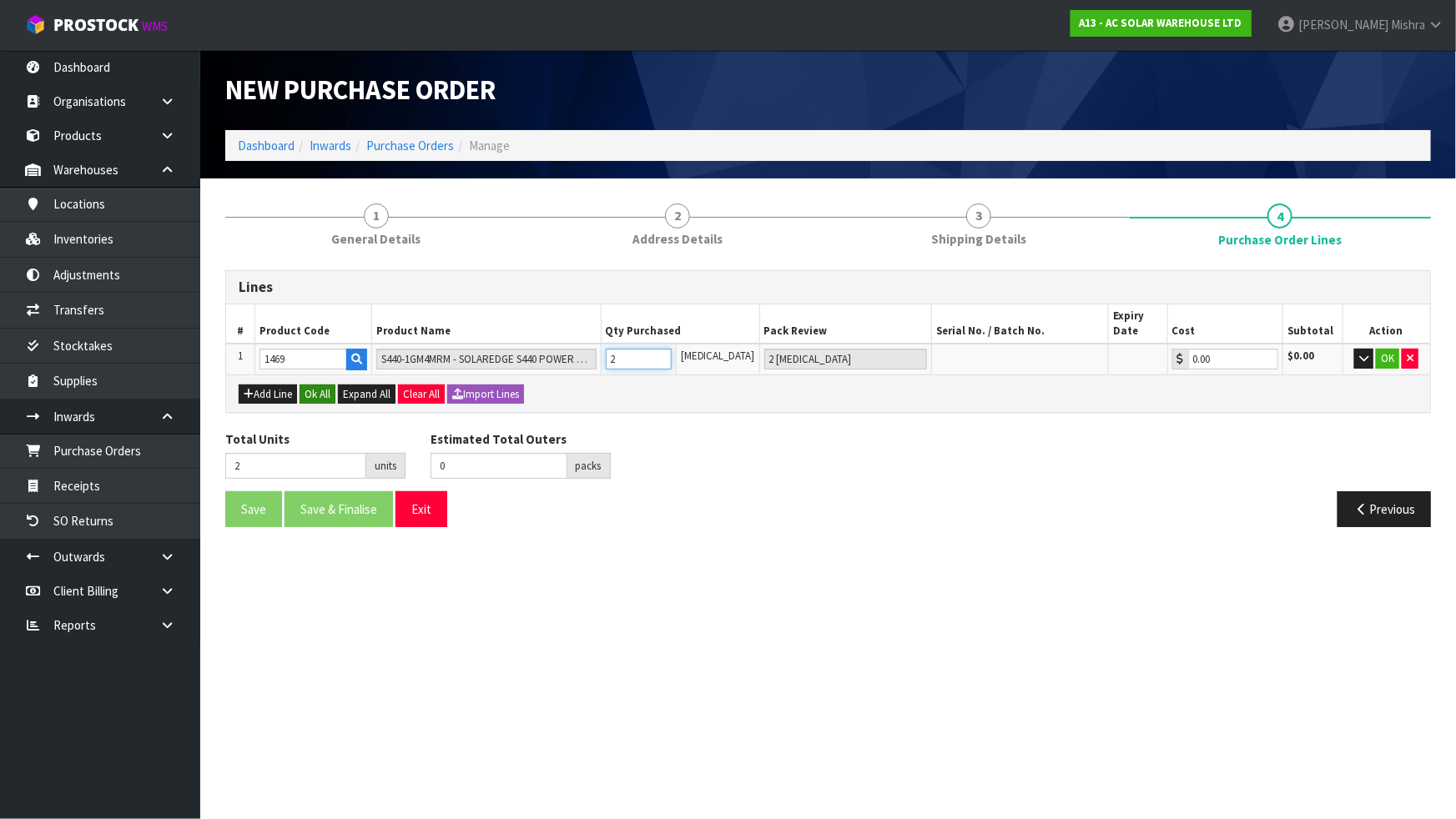
type input "2"
click at [326, 391] on button "Ok All" at bounding box center [317, 394] width 36 height 20
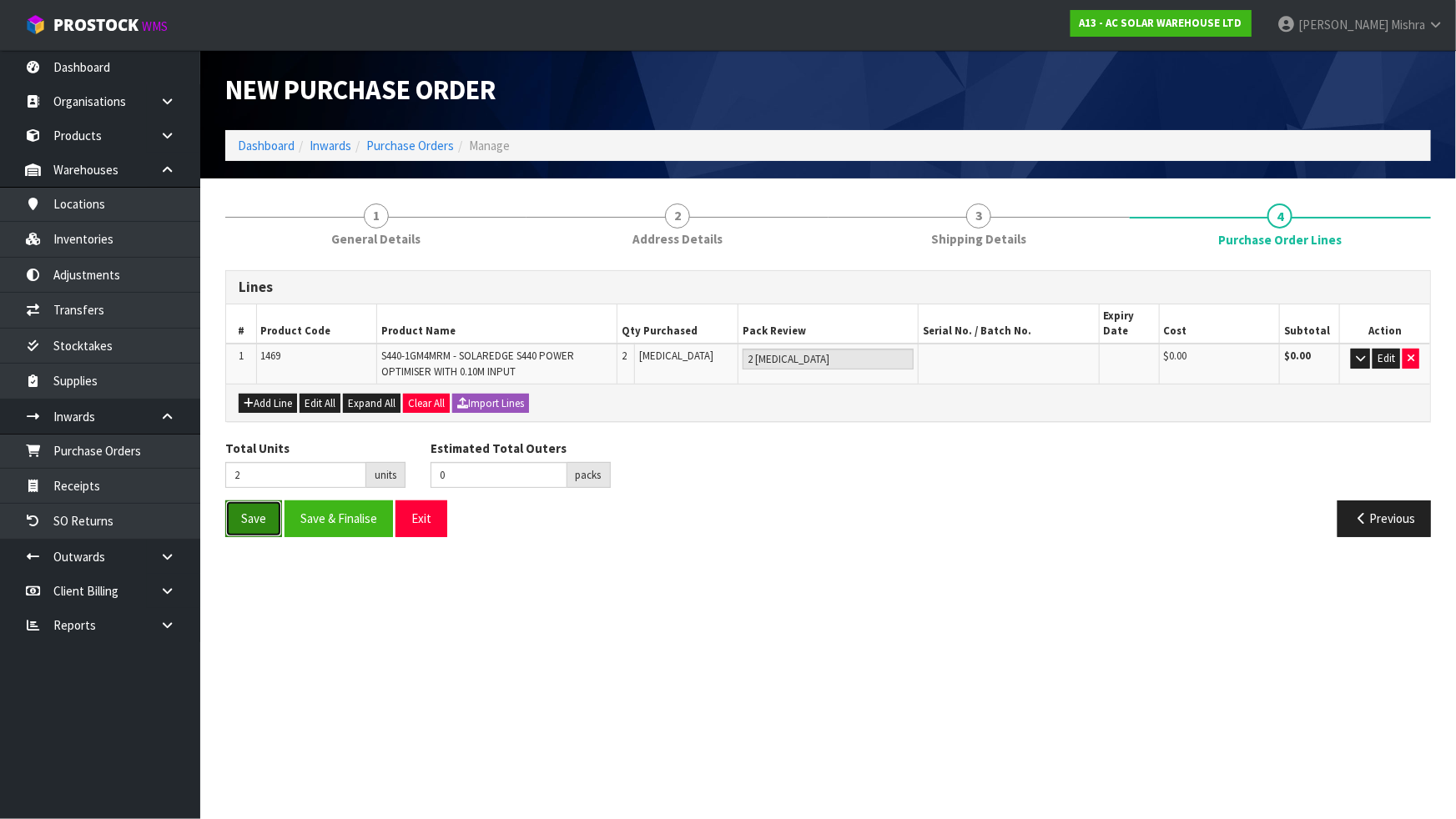
click at [254, 520] on button "Save" at bounding box center [254, 518] width 56 height 36
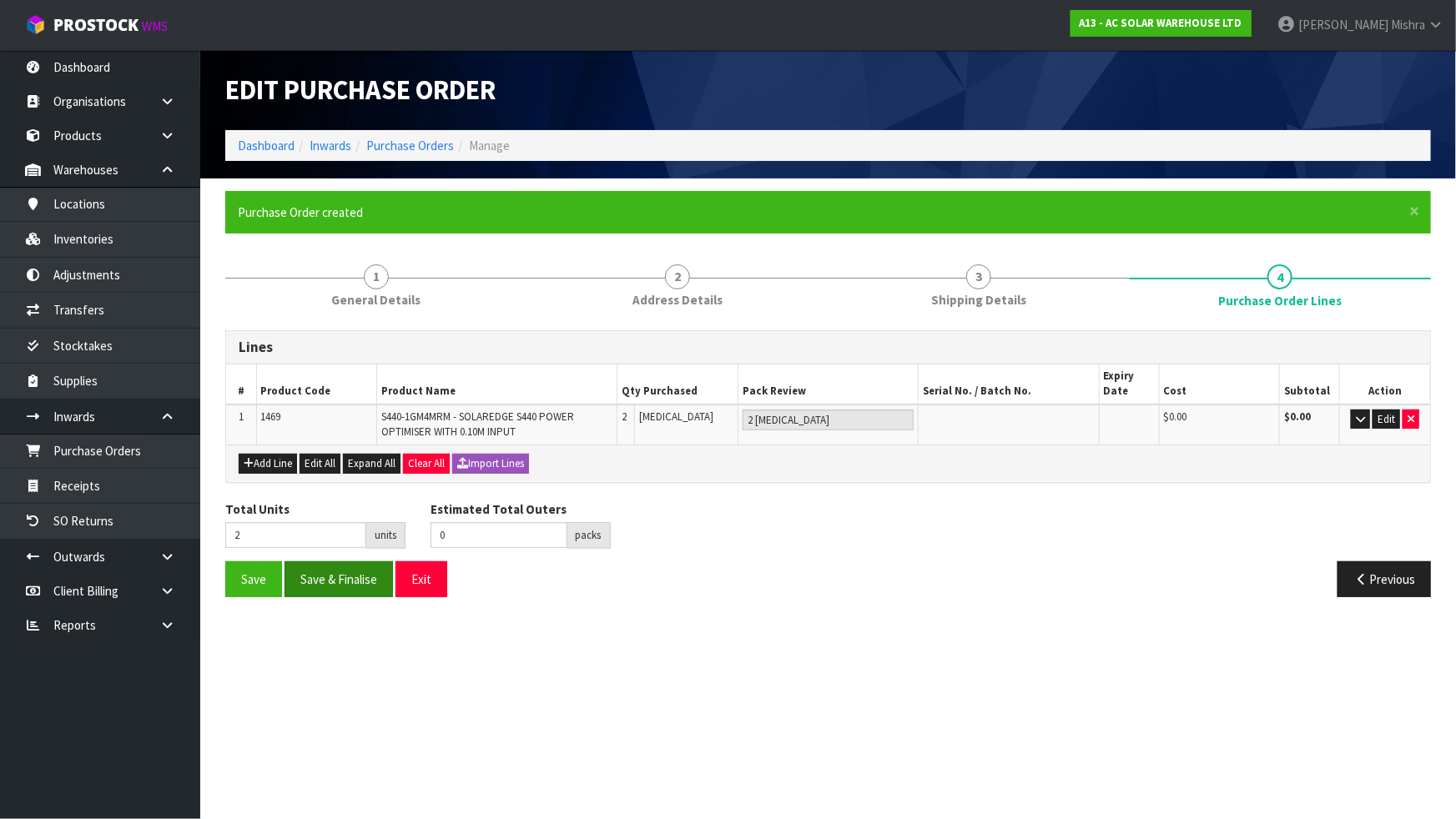
type input "0"
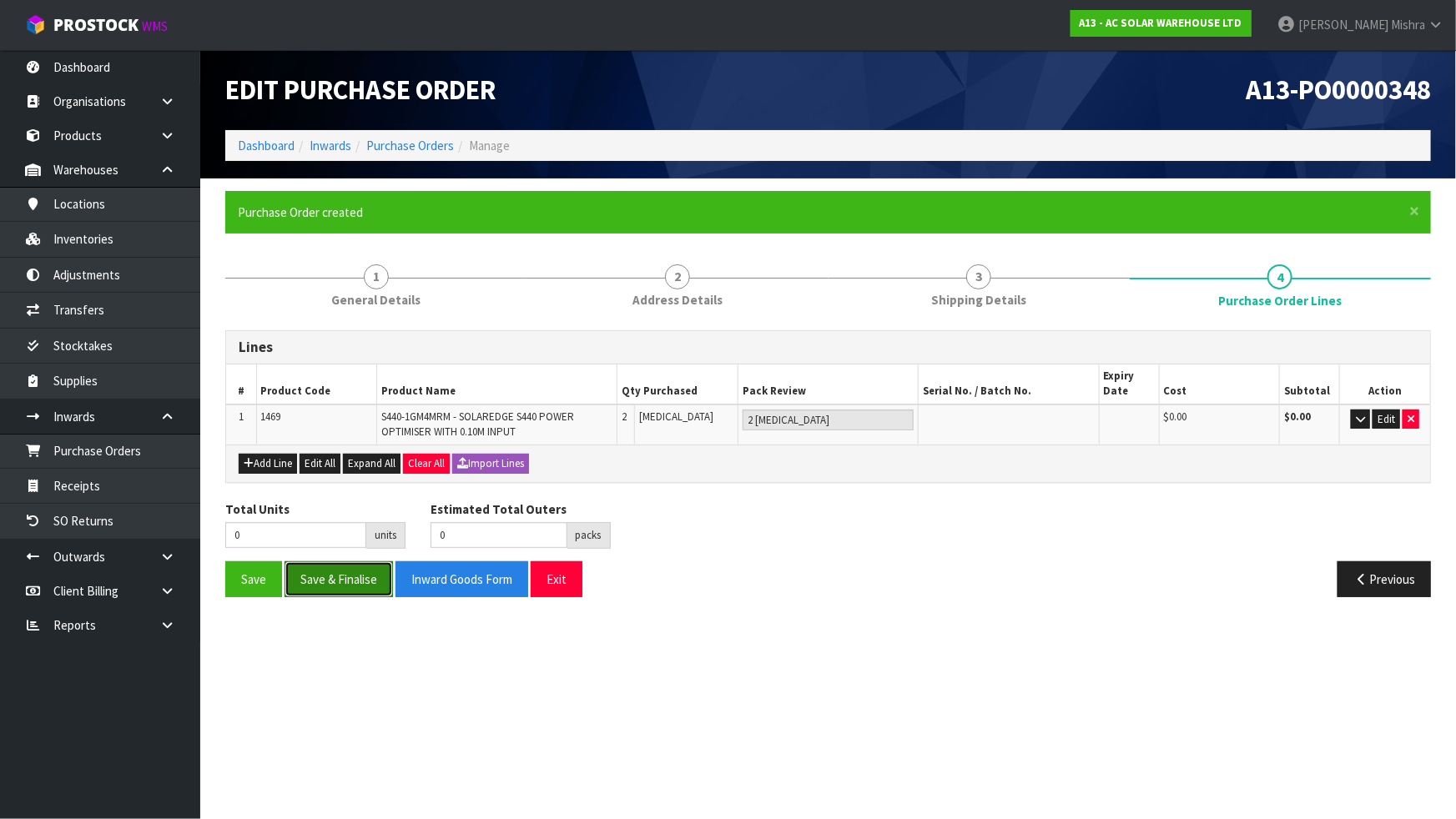
click at [347, 573] on button "Save & Finalise" at bounding box center [339, 579] width 109 height 36
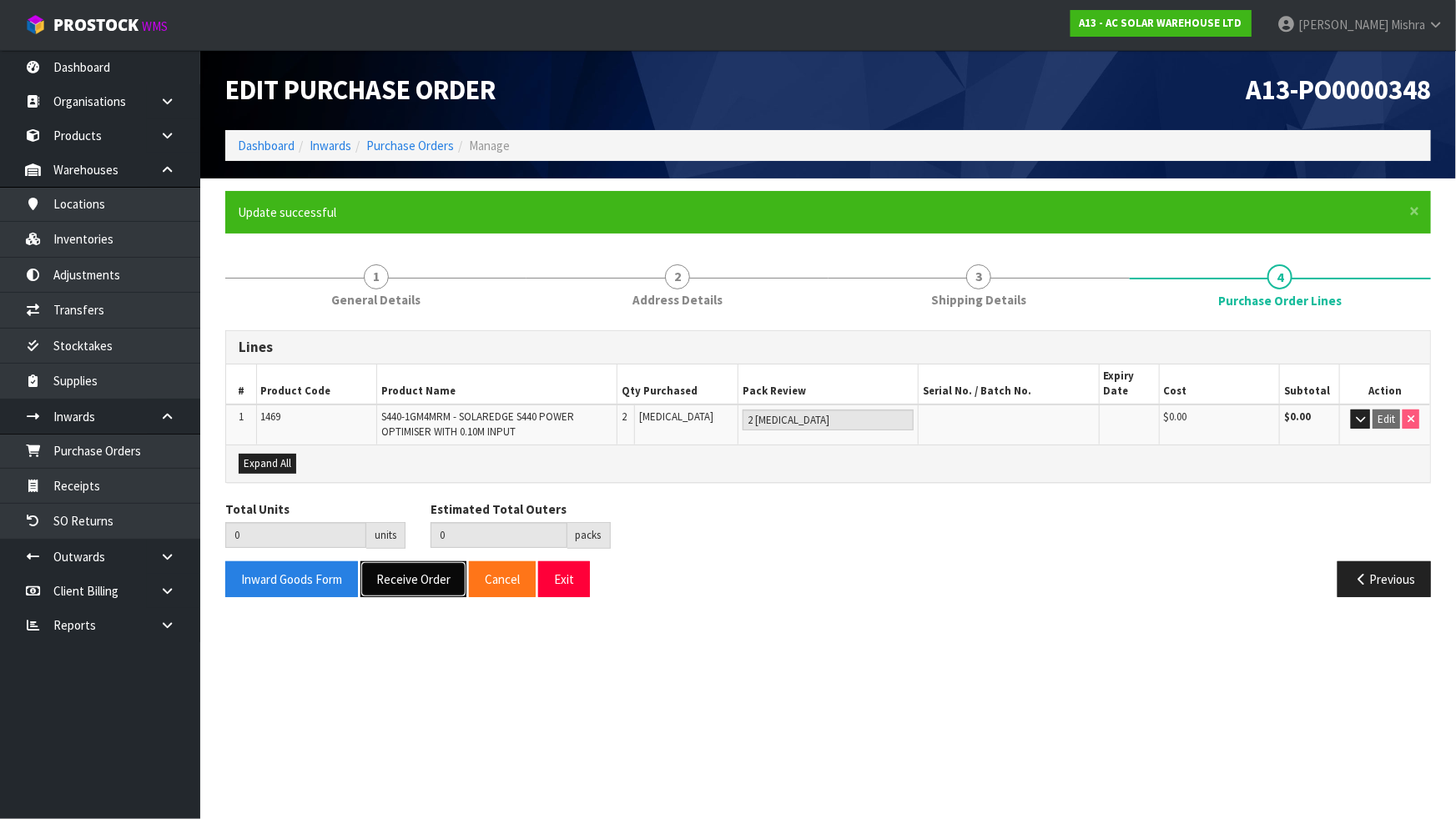
click at [418, 584] on button "Receive Order" at bounding box center [413, 579] width 106 height 36
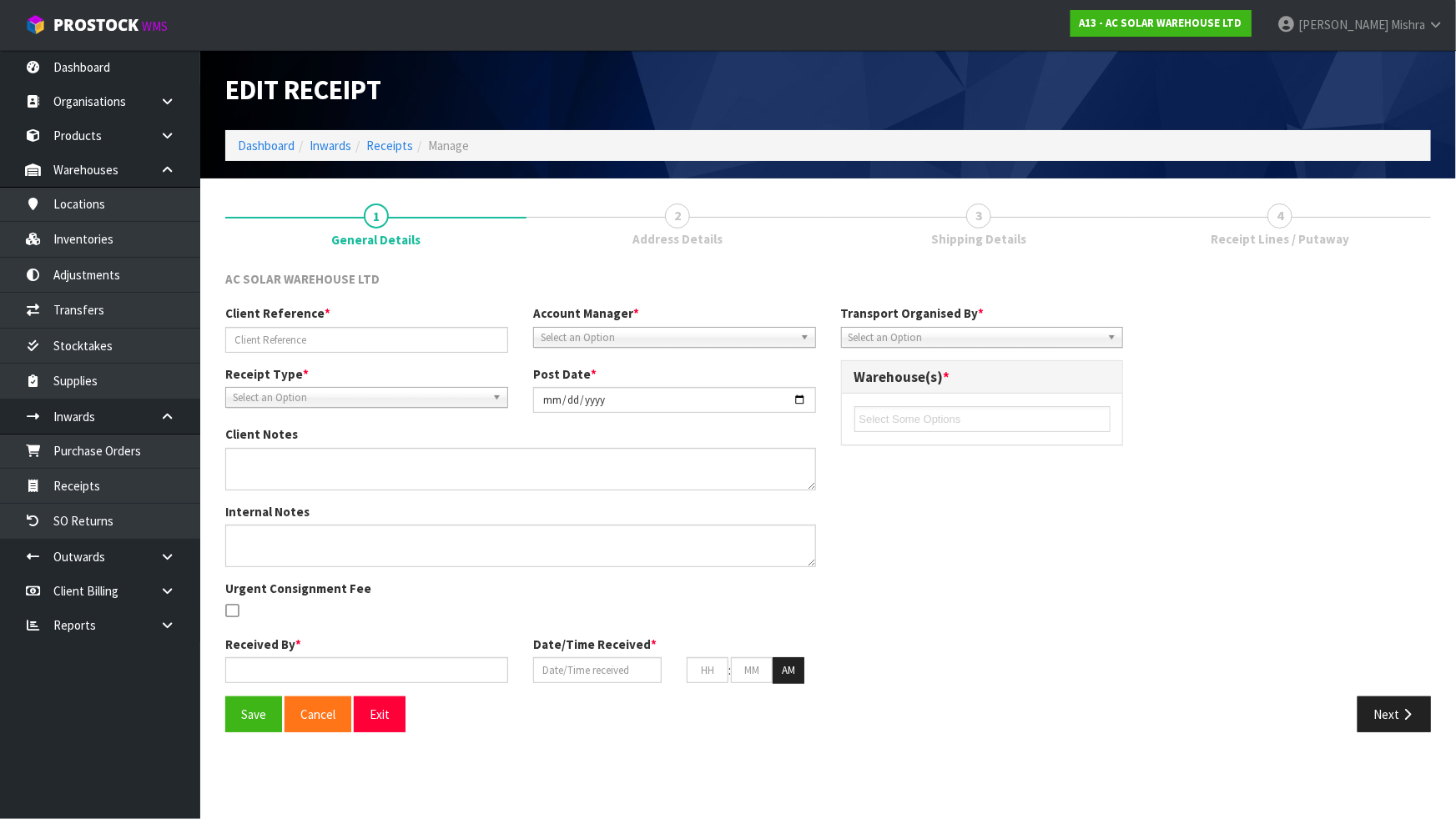
type input "AKL/IN/00270"
type input "[DATE]"
type input "[PERSON_NAME]"
type input "[DATE]"
type input "02"
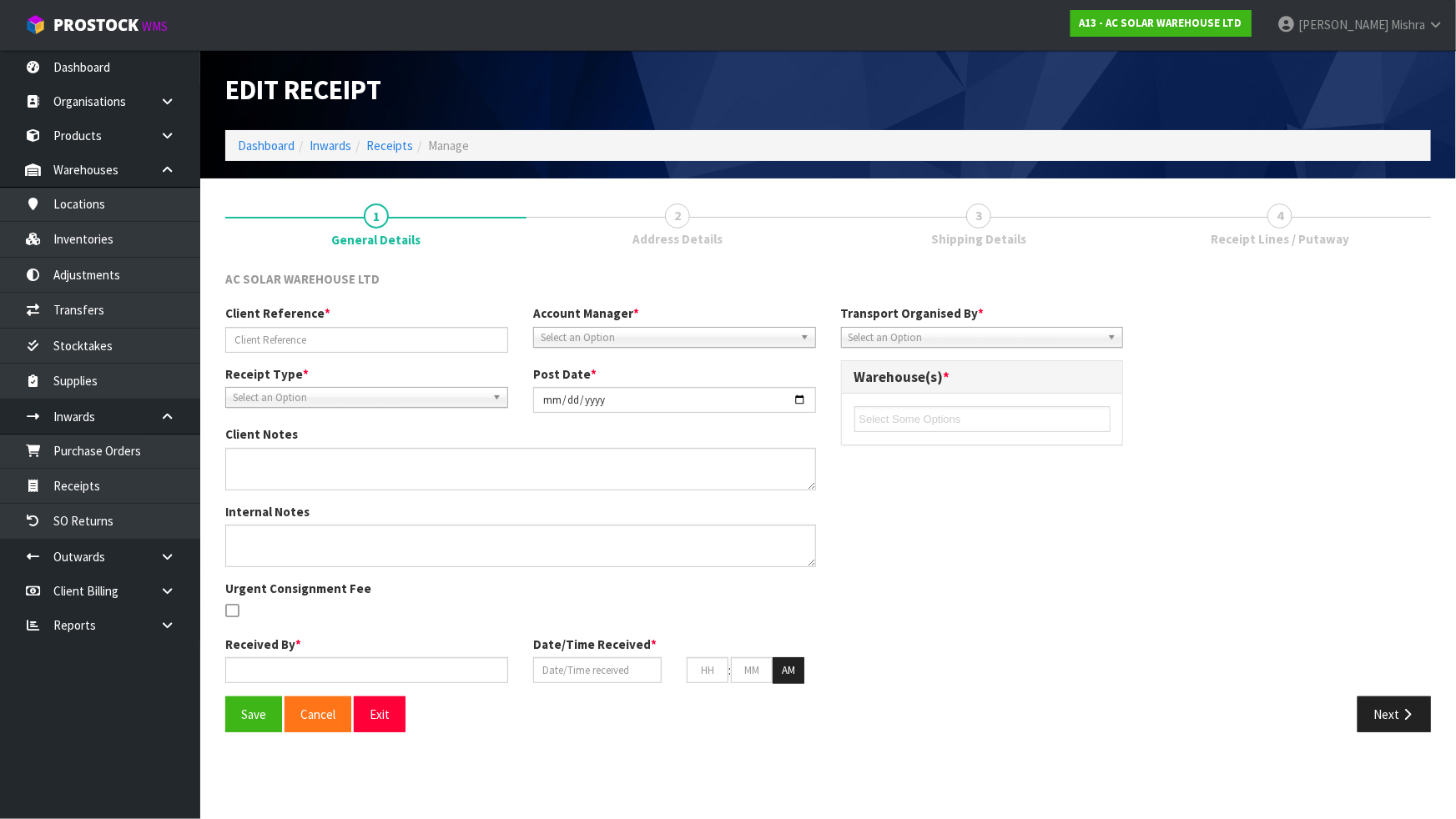
type input "09"
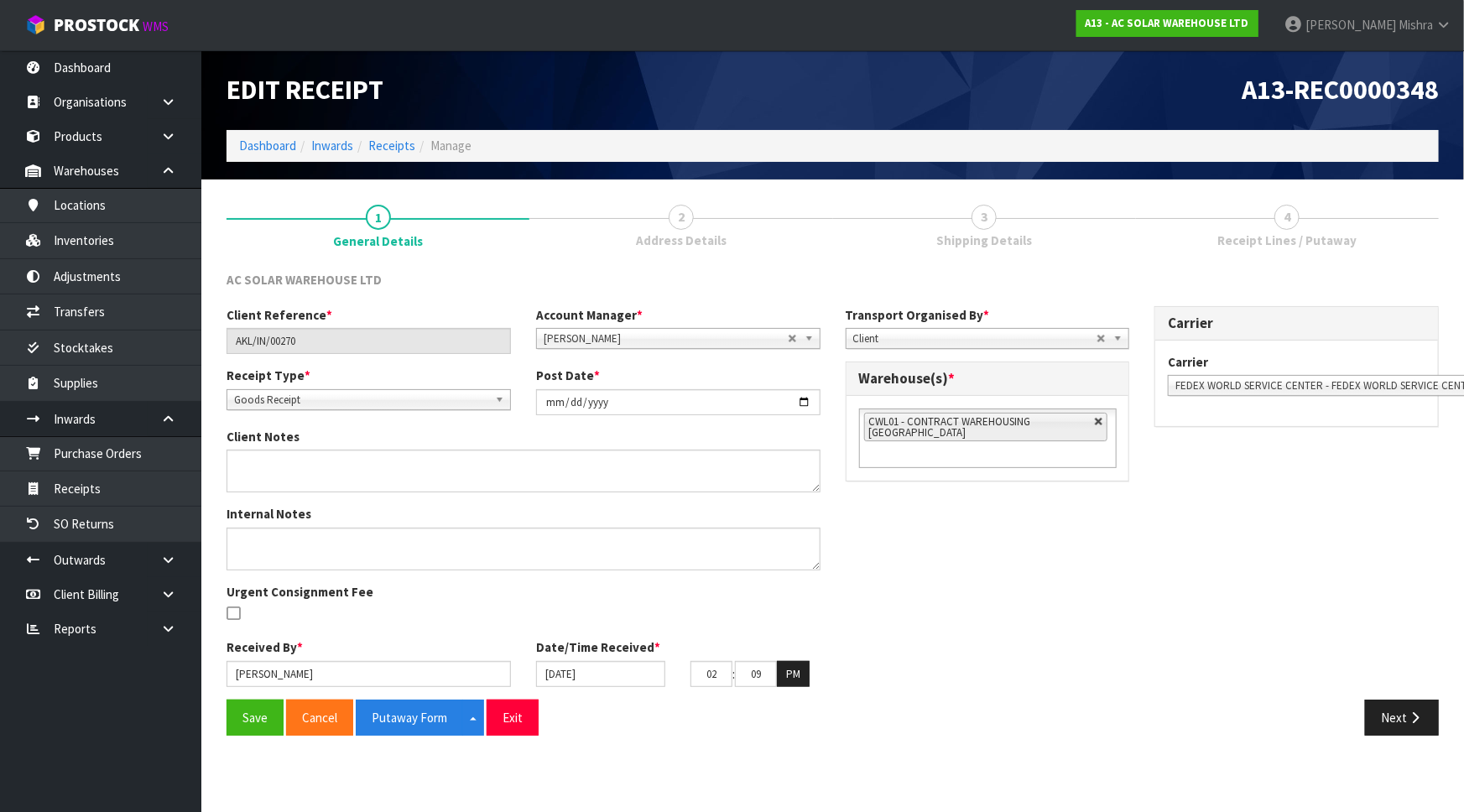
click at [1099, 420] on link at bounding box center [1099, 422] width 10 height 10
type input "Select Some Options"
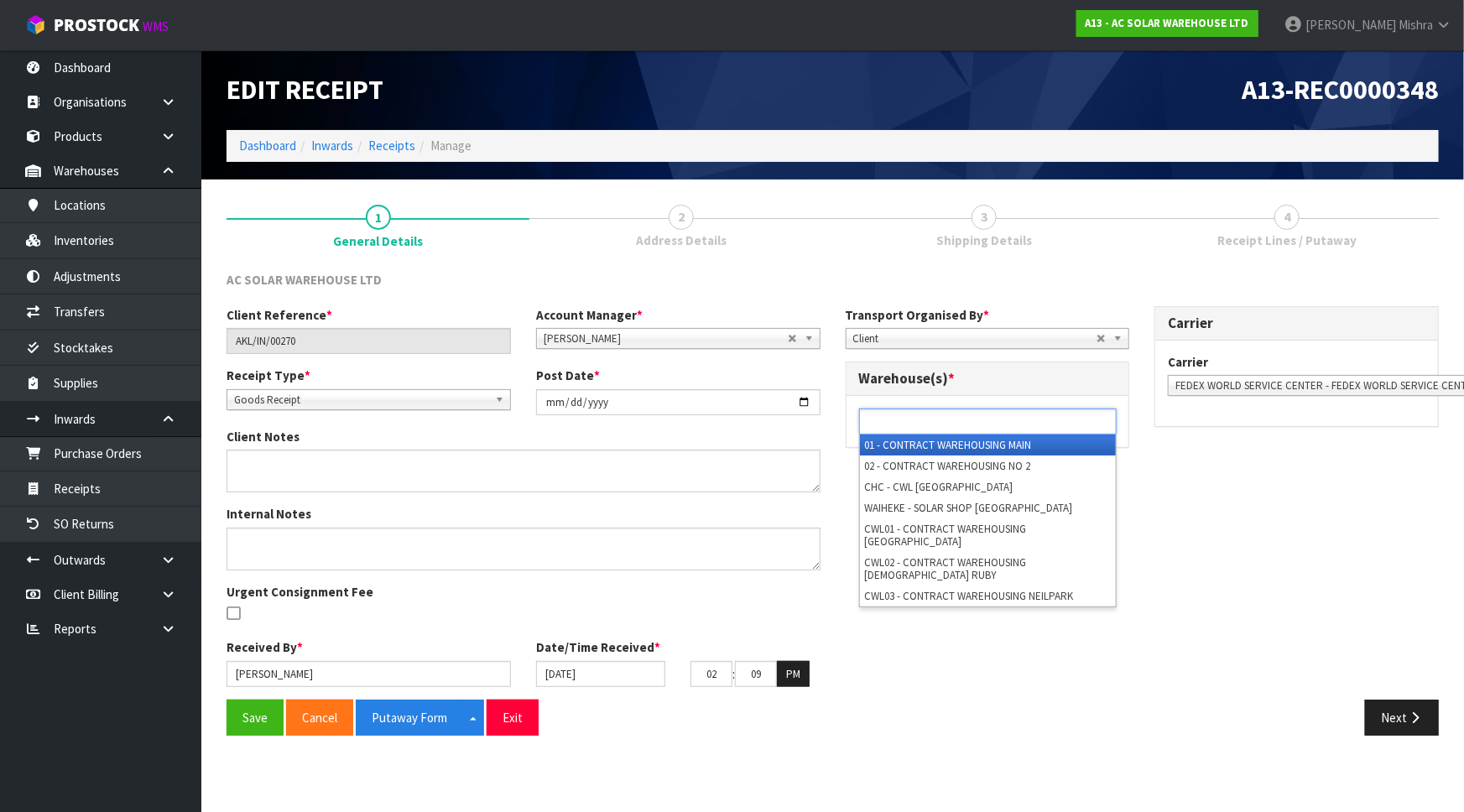
click at [978, 419] on input "text" at bounding box center [926, 421] width 123 height 21
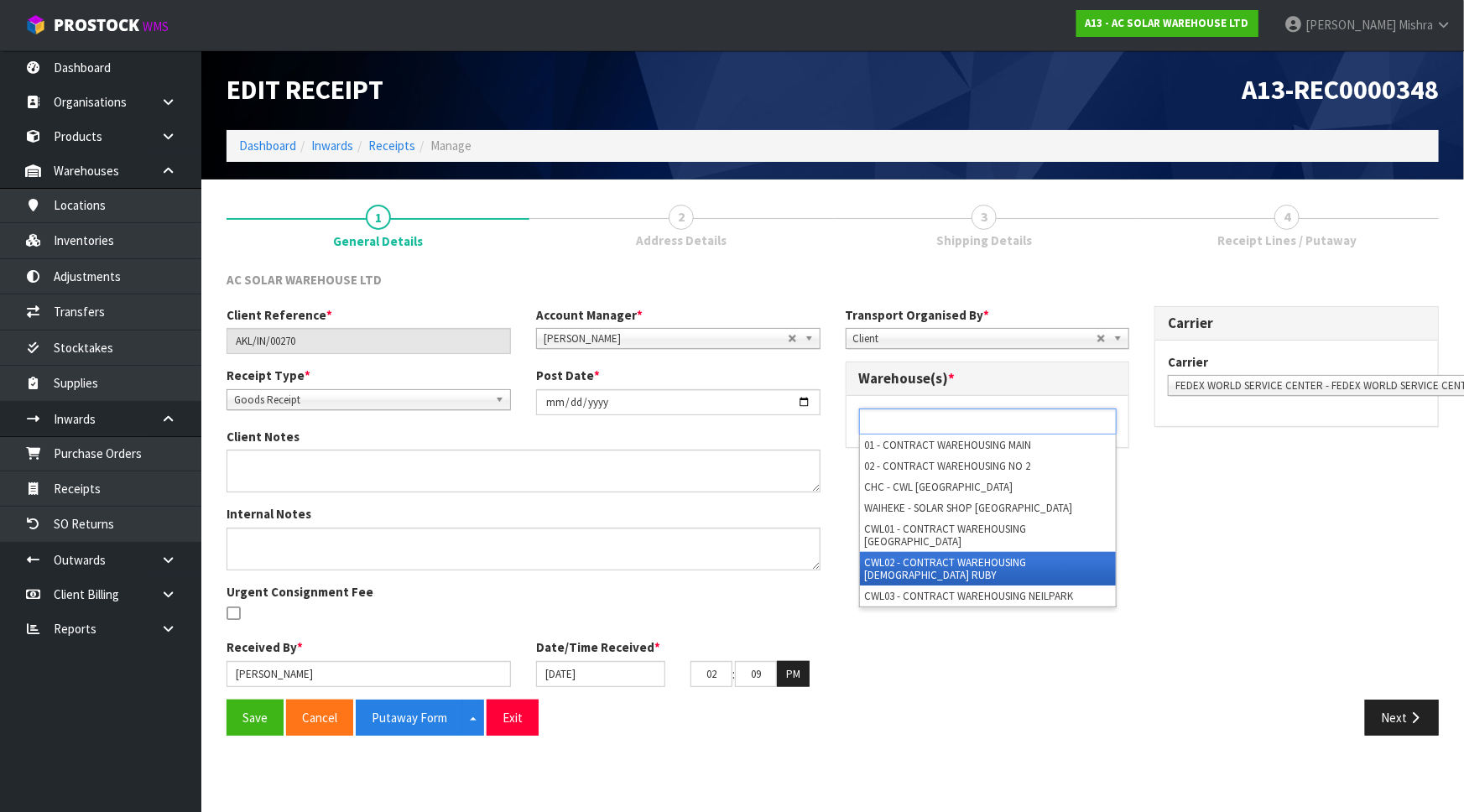
click at [957, 552] on li "CWL02 - CONTRACT WAREHOUSING [DEMOGRAPHIC_DATA] RUBY" at bounding box center [988, 569] width 256 height 33
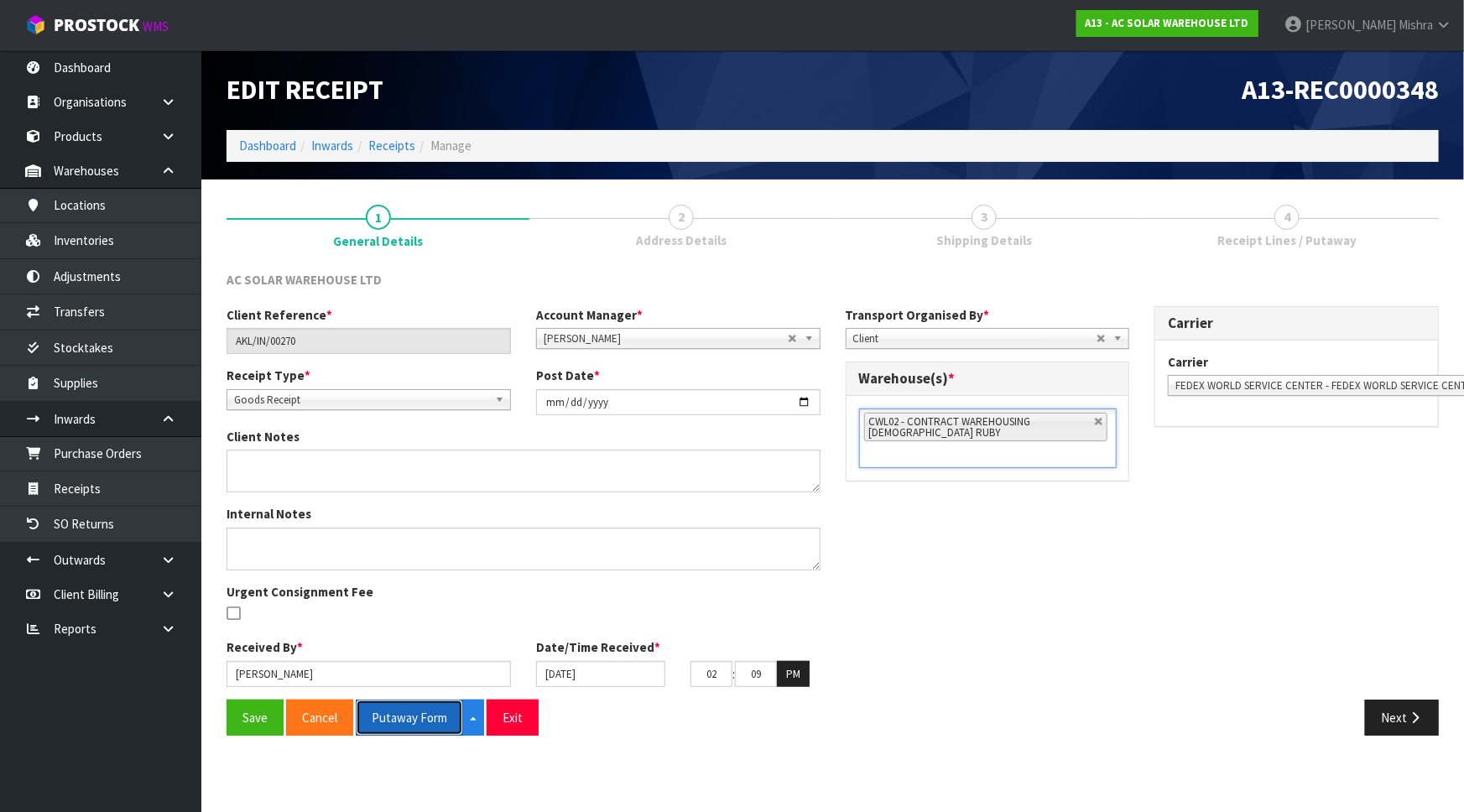
click at [390, 725] on button "Putaway Form" at bounding box center [409, 717] width 108 height 36
click at [418, 725] on button "Putaway Form" at bounding box center [409, 717] width 108 height 36
click at [1089, 10] on nav "Toggle navigation ProStock WMS A13 - AC SOLAR WAREHOUSE LTD [PERSON_NAME] Logout" at bounding box center [732, 25] width 1464 height 51
drag, startPoint x: 1085, startPoint y: 32, endPoint x: 1083, endPoint y: 43, distance: 11.2
click at [1084, 33] on nav "Toggle navigation ProStock WMS A13 - AC SOLAR WAREHOUSE LTD [PERSON_NAME] Logout" at bounding box center [732, 25] width 1464 height 51
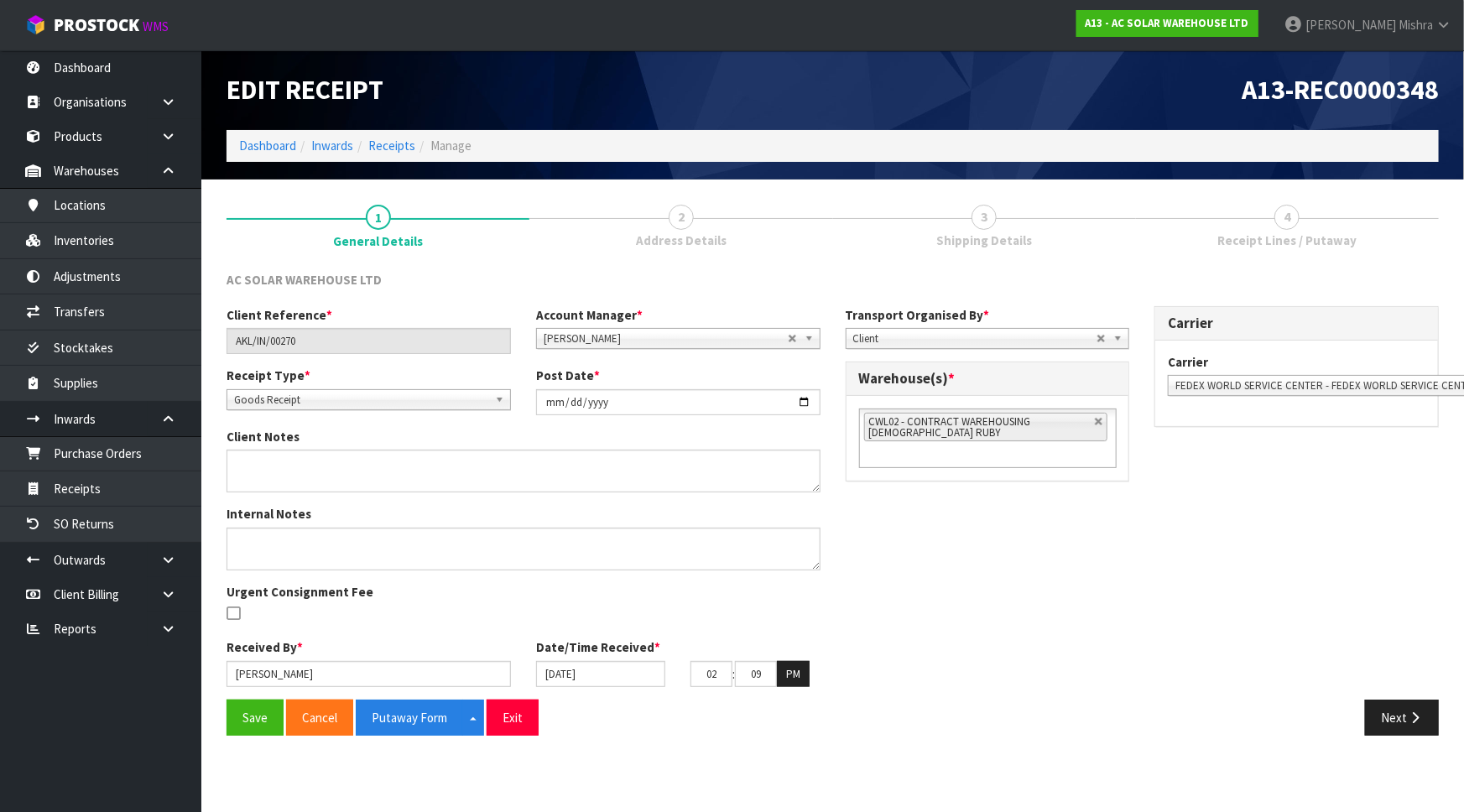
click at [1083, 43] on nav "Toggle navigation ProStock WMS A13 - AC SOLAR WAREHOUSE LTD [PERSON_NAME] Logout" at bounding box center [732, 25] width 1464 height 51
click at [1083, 34] on nav "Toggle navigation ProStock WMS A13 - AC SOLAR WAREHOUSE LTD [PERSON_NAME] Logout" at bounding box center [732, 25] width 1464 height 51
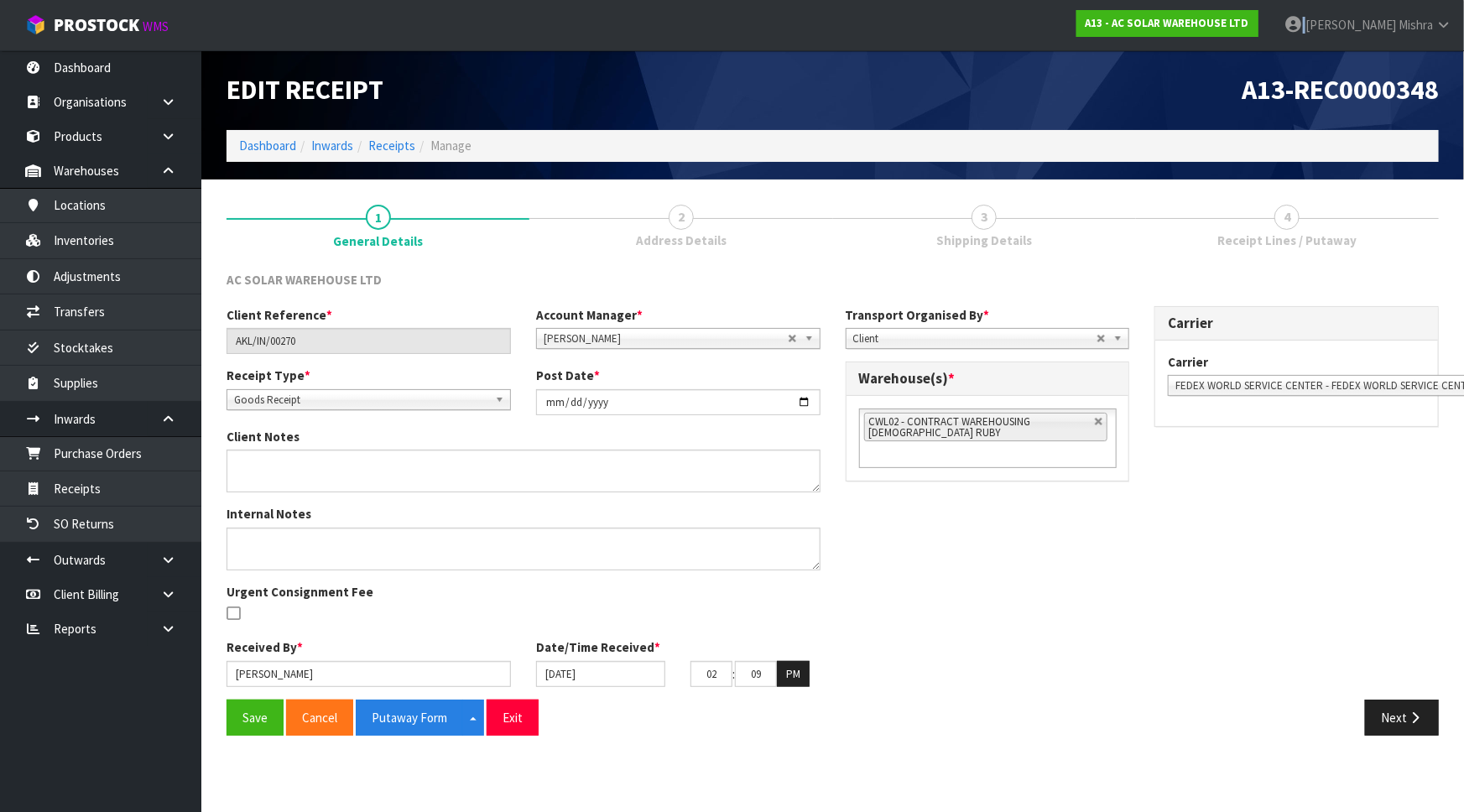
click at [1083, 33] on nav "Toggle navigation ProStock WMS A13 - AC SOLAR WAREHOUSE LTD [PERSON_NAME] Logout" at bounding box center [732, 25] width 1464 height 51
click at [1084, 33] on nav "Toggle navigation ProStock WMS A13 - AC SOLAR WAREHOUSE LTD [PERSON_NAME] Logout" at bounding box center [732, 25] width 1464 height 51
click at [1084, 32] on nav "Toggle navigation ProStock WMS A13 - AC SOLAR WAREHOUSE LTD [PERSON_NAME] Logout" at bounding box center [732, 25] width 1464 height 51
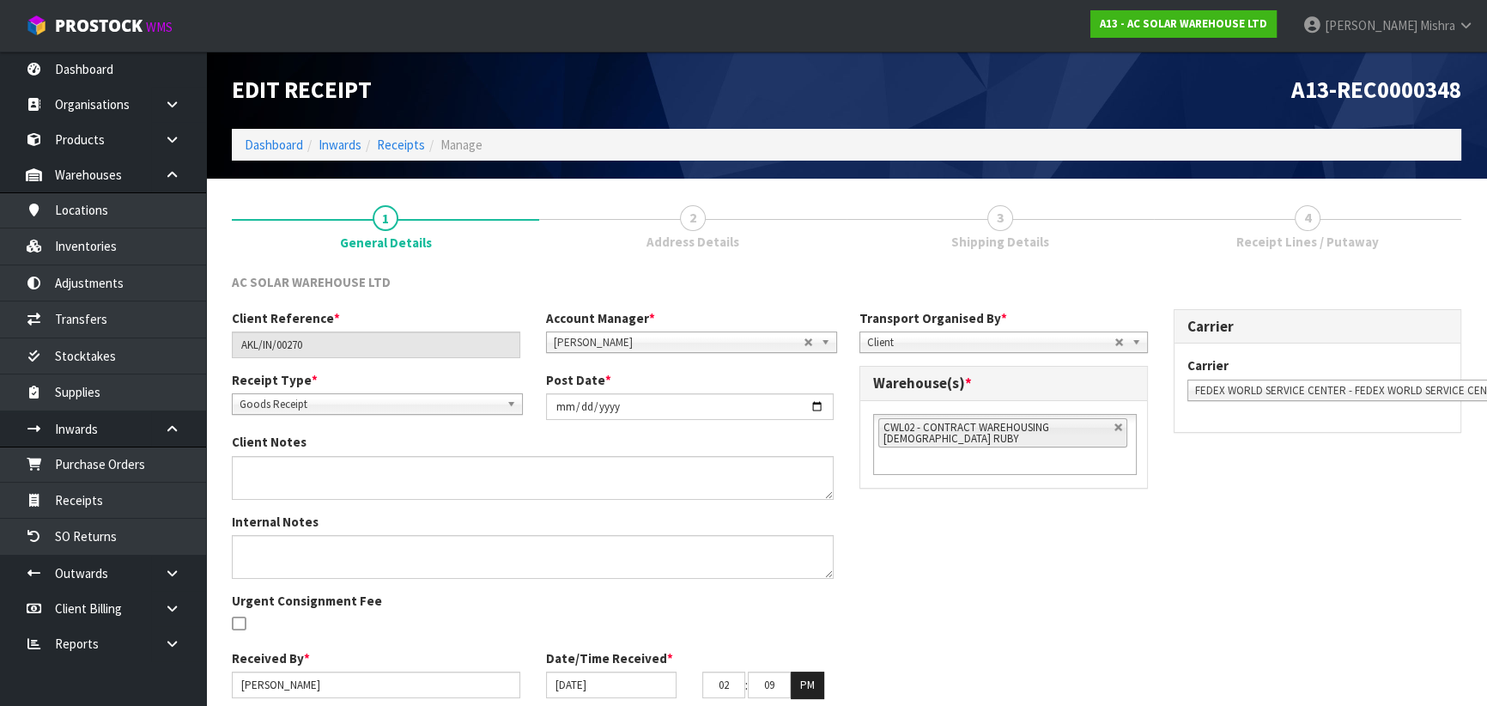
scroll to position [69, 0]
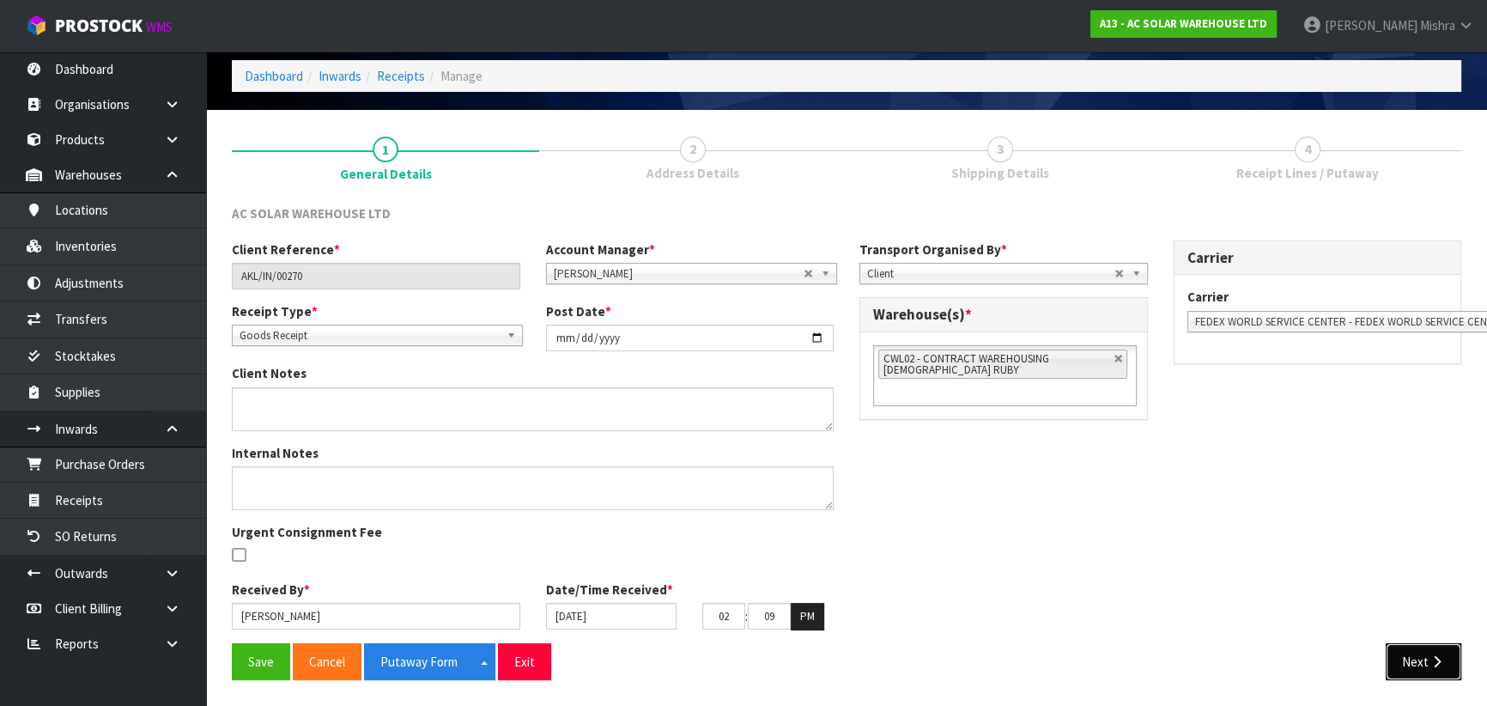
click at [1432, 656] on icon "button" at bounding box center [1437, 661] width 16 height 13
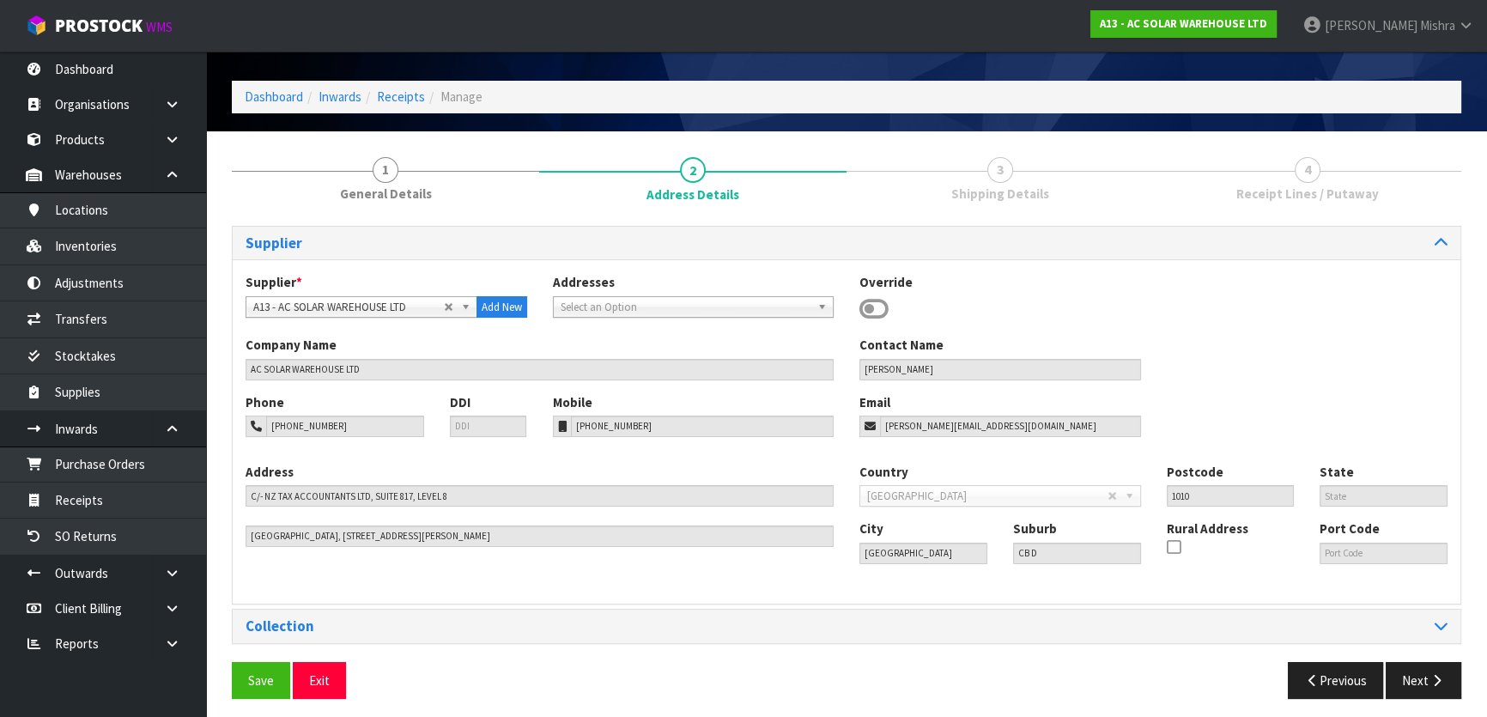
scroll to position [55, 0]
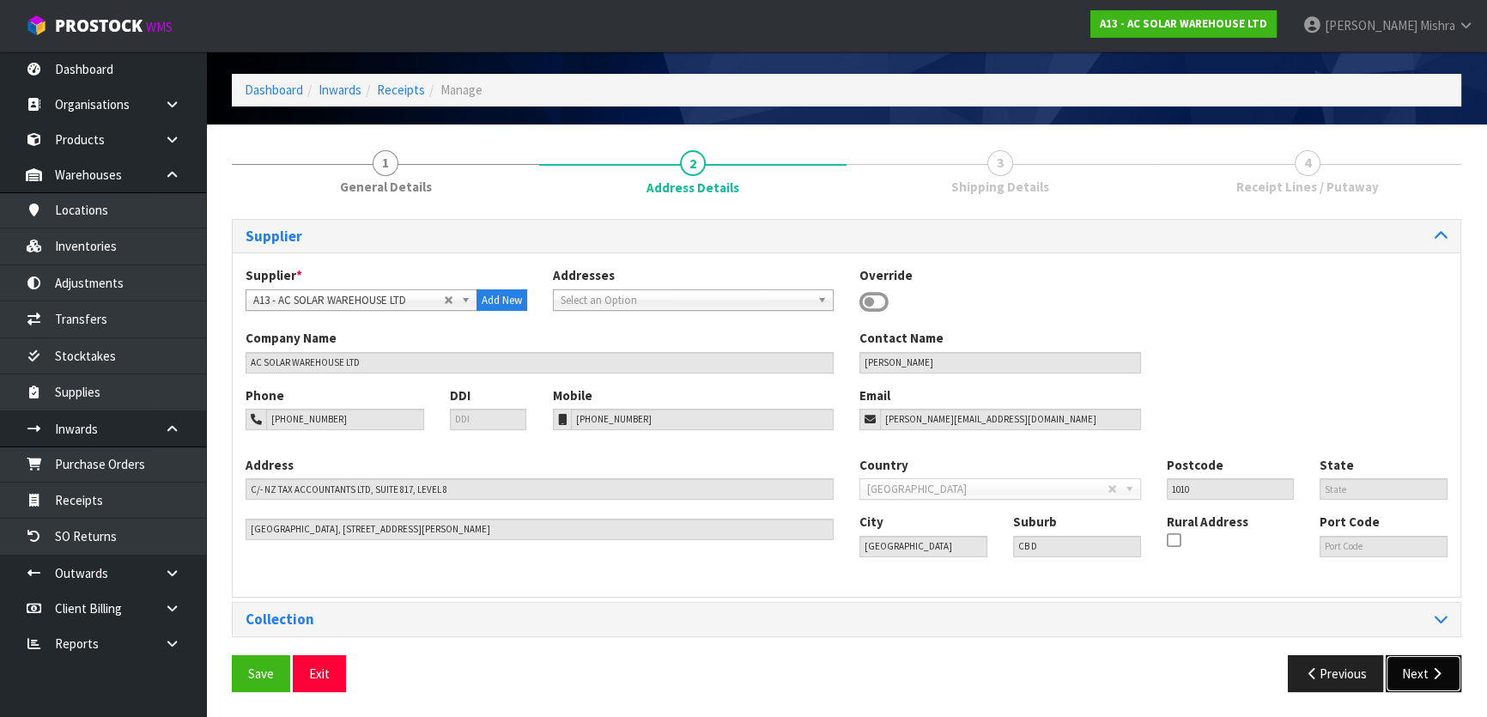
click at [1408, 673] on button "Next" at bounding box center [1424, 673] width 76 height 37
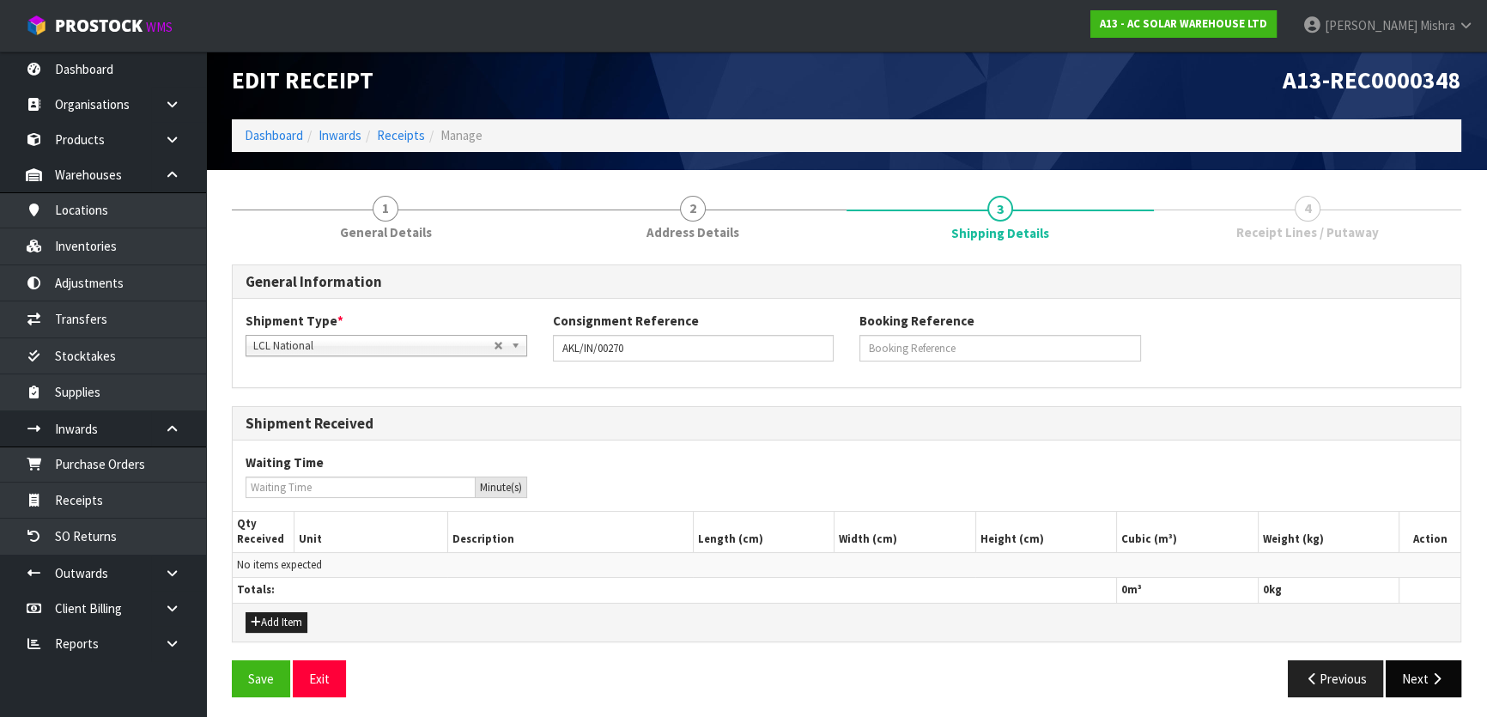
scroll to position [13, 0]
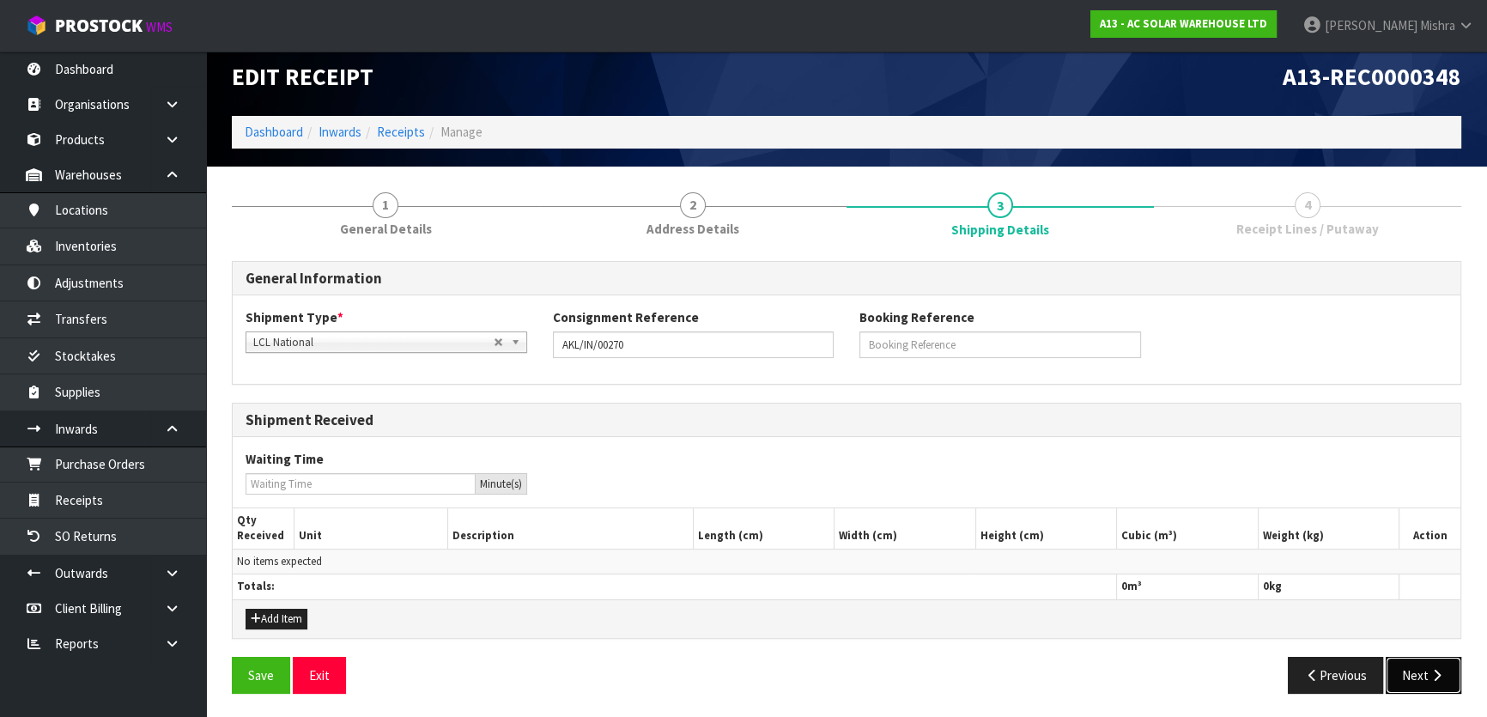
click at [1412, 683] on button "Next" at bounding box center [1424, 675] width 76 height 37
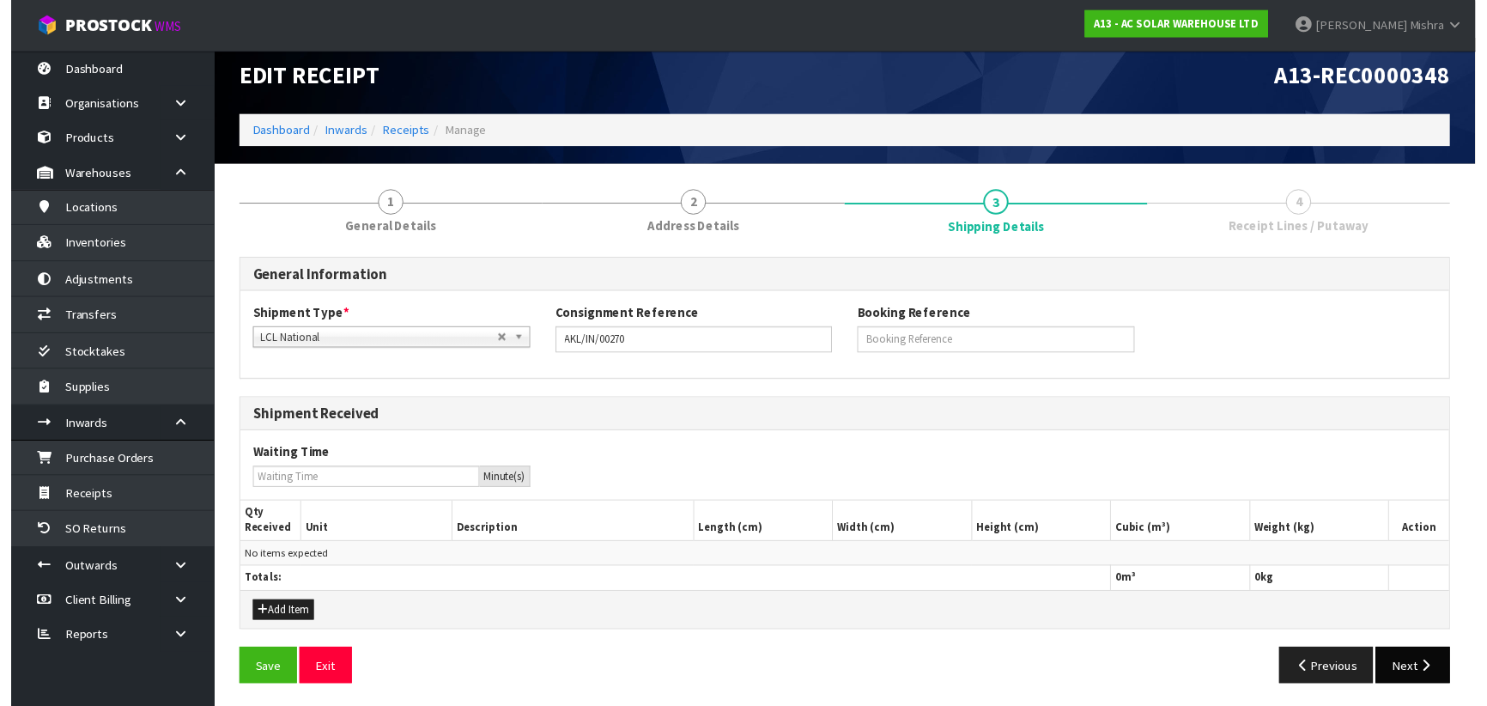
scroll to position [0, 0]
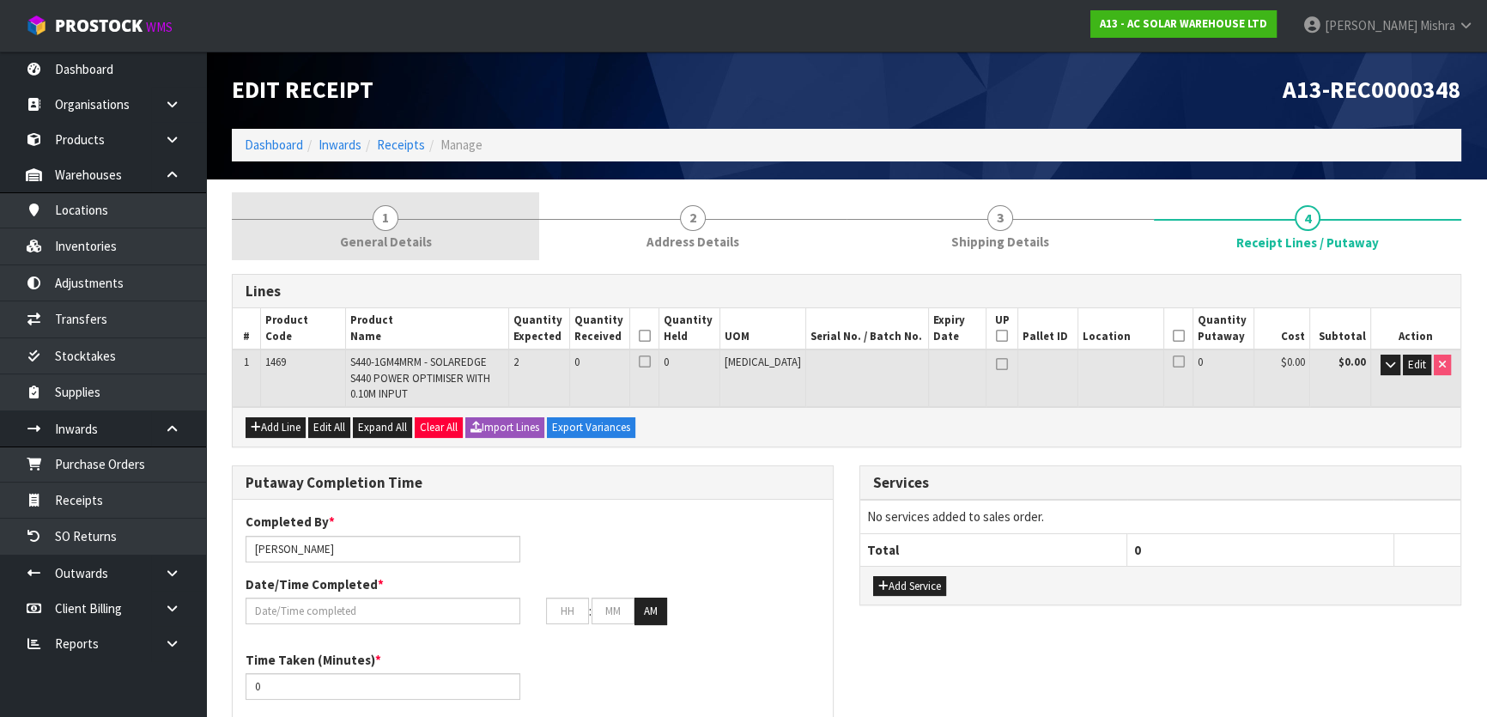
click at [457, 238] on link "1 General Details" at bounding box center [385, 226] width 307 height 68
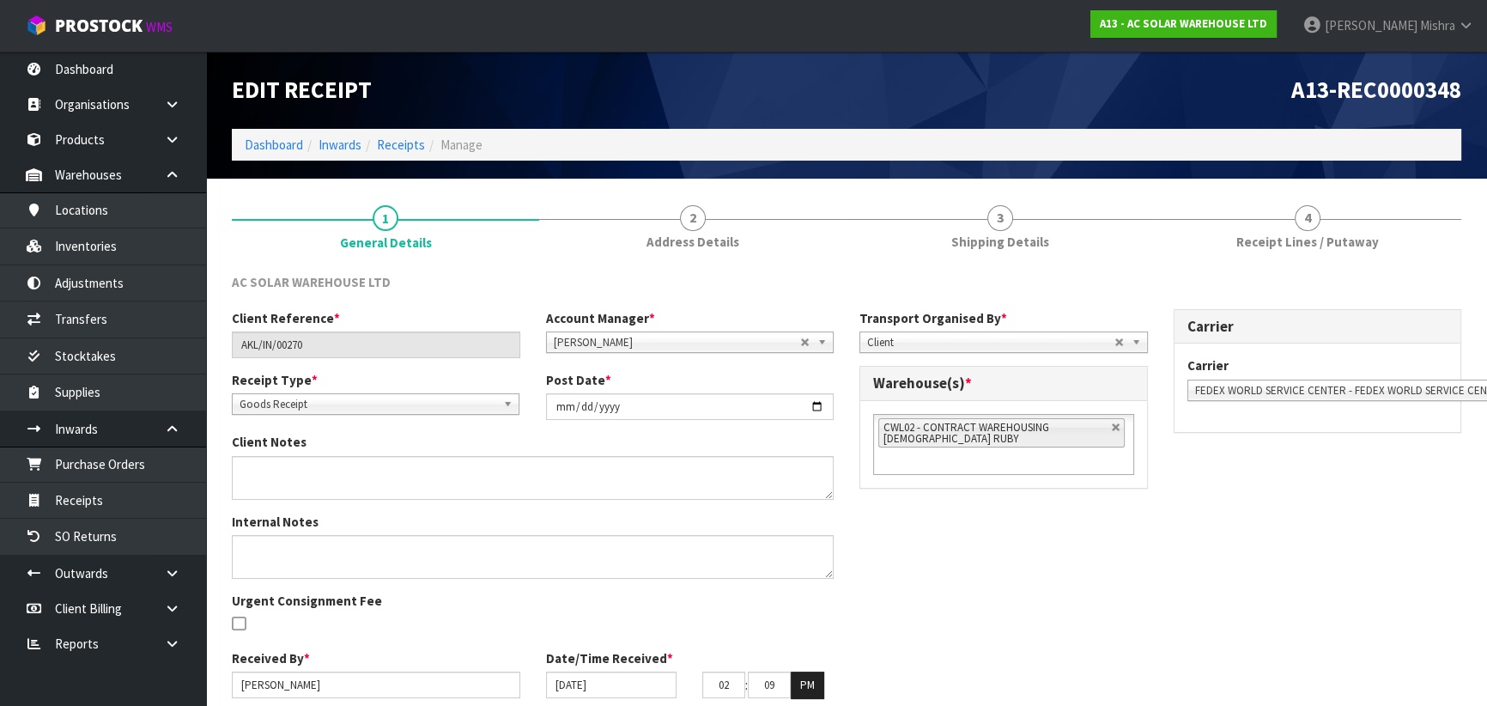
scroll to position [69, 0]
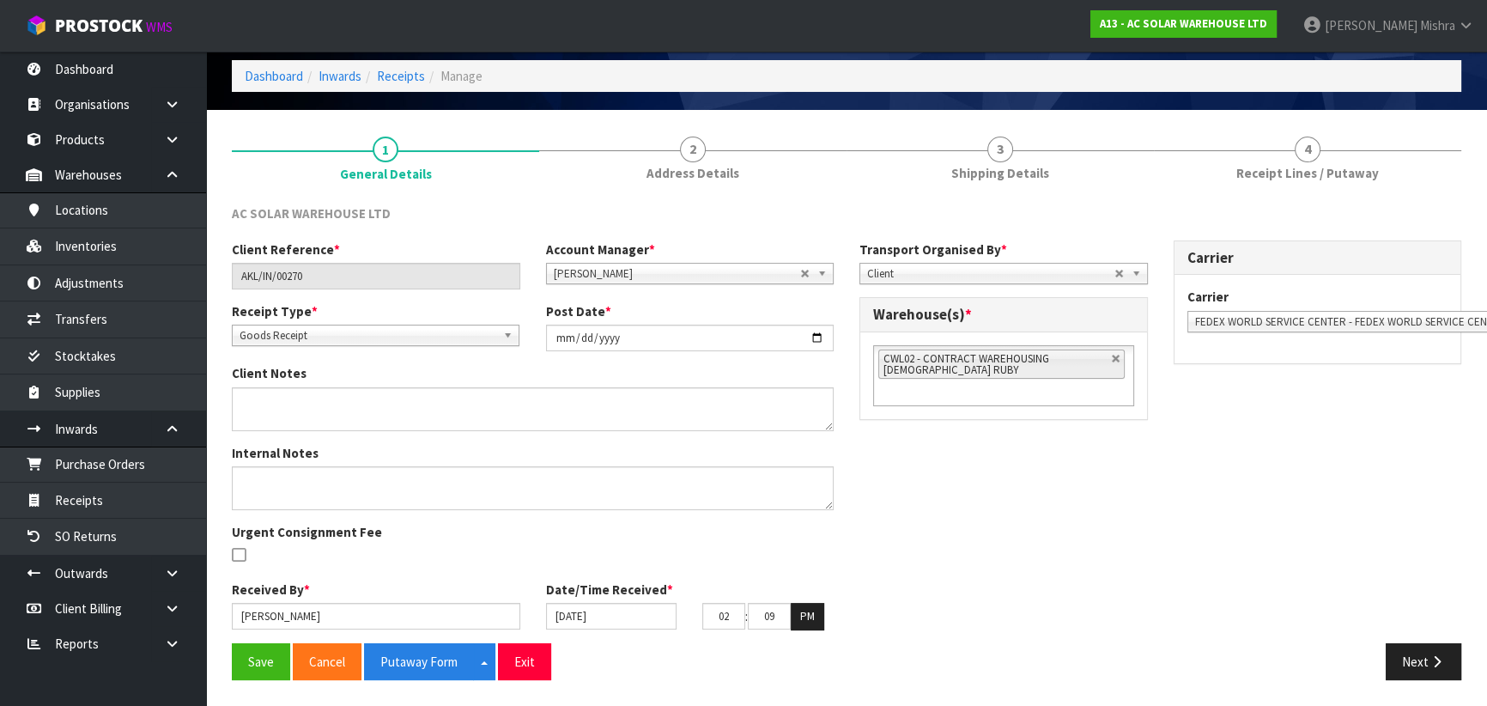
click at [1073, 207] on div "AC SOLAR WAREHOUSE LTD" at bounding box center [846, 221] width 1255 height 35
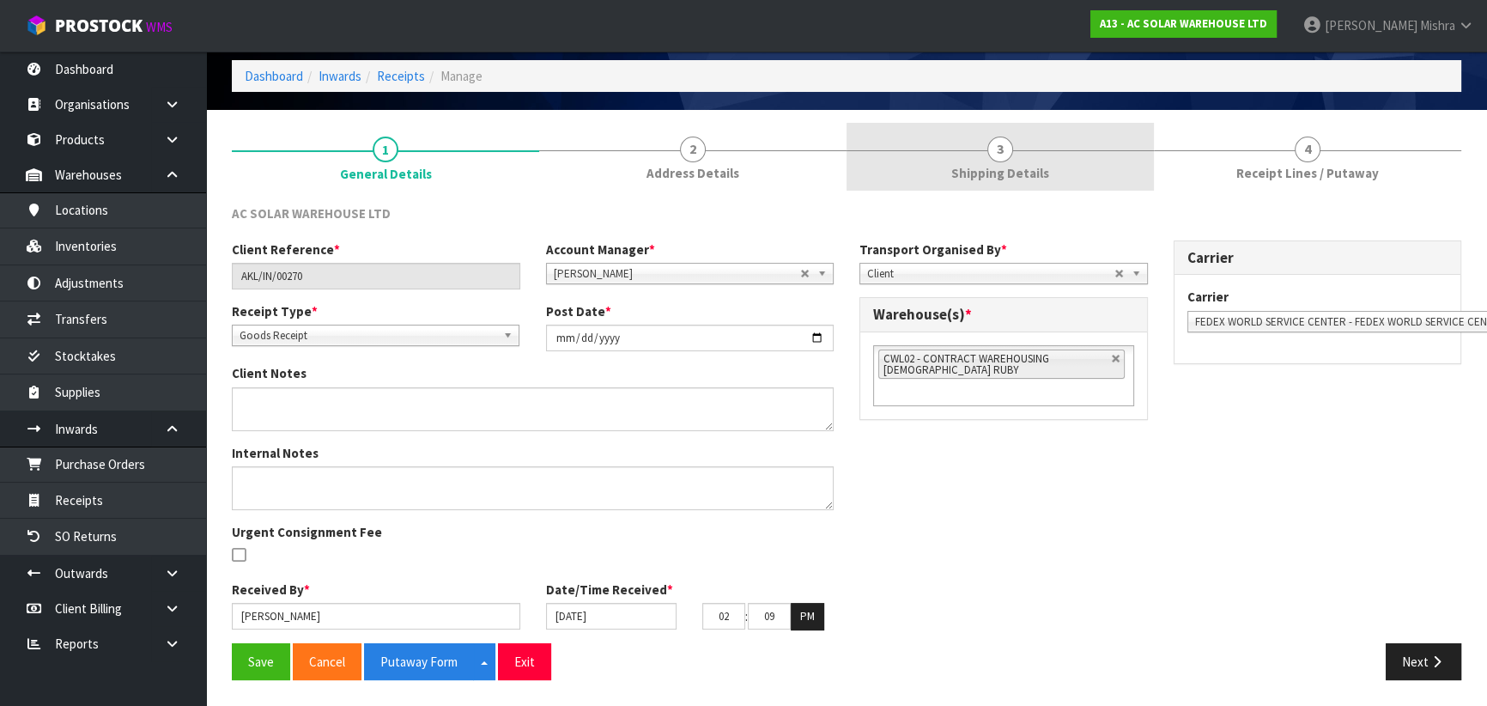
click at [1036, 150] on link "3 Shipping Details" at bounding box center [1000, 157] width 307 height 68
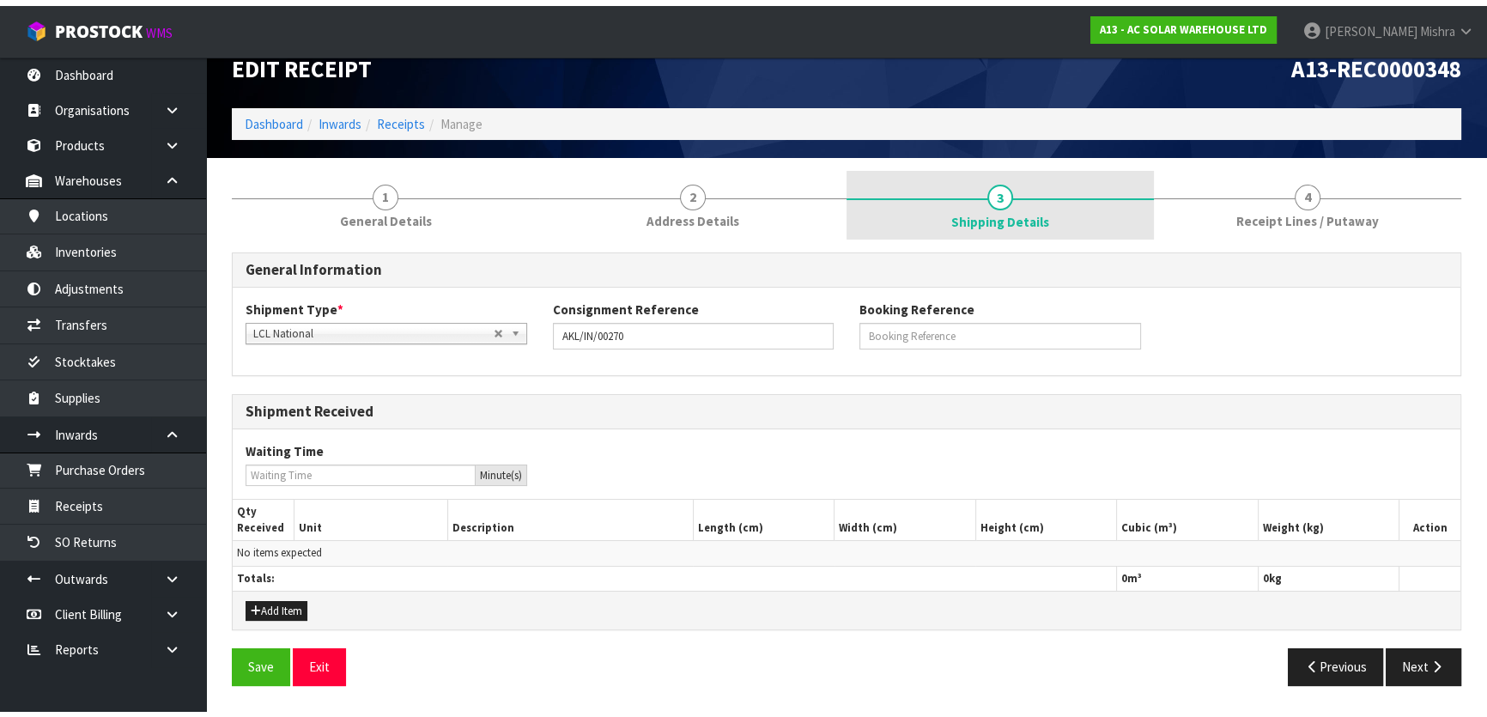
scroll to position [13, 0]
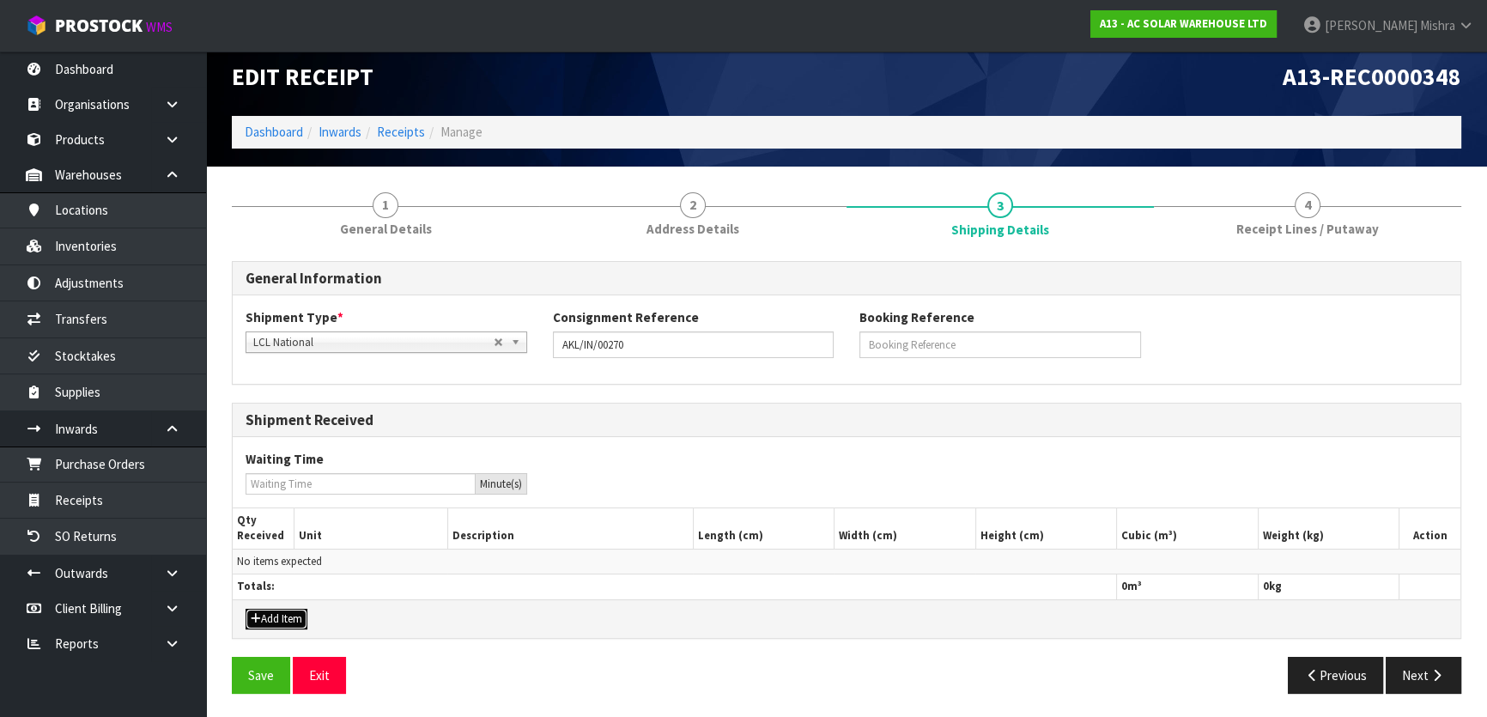
click at [297, 614] on button "Add Item" at bounding box center [277, 619] width 62 height 21
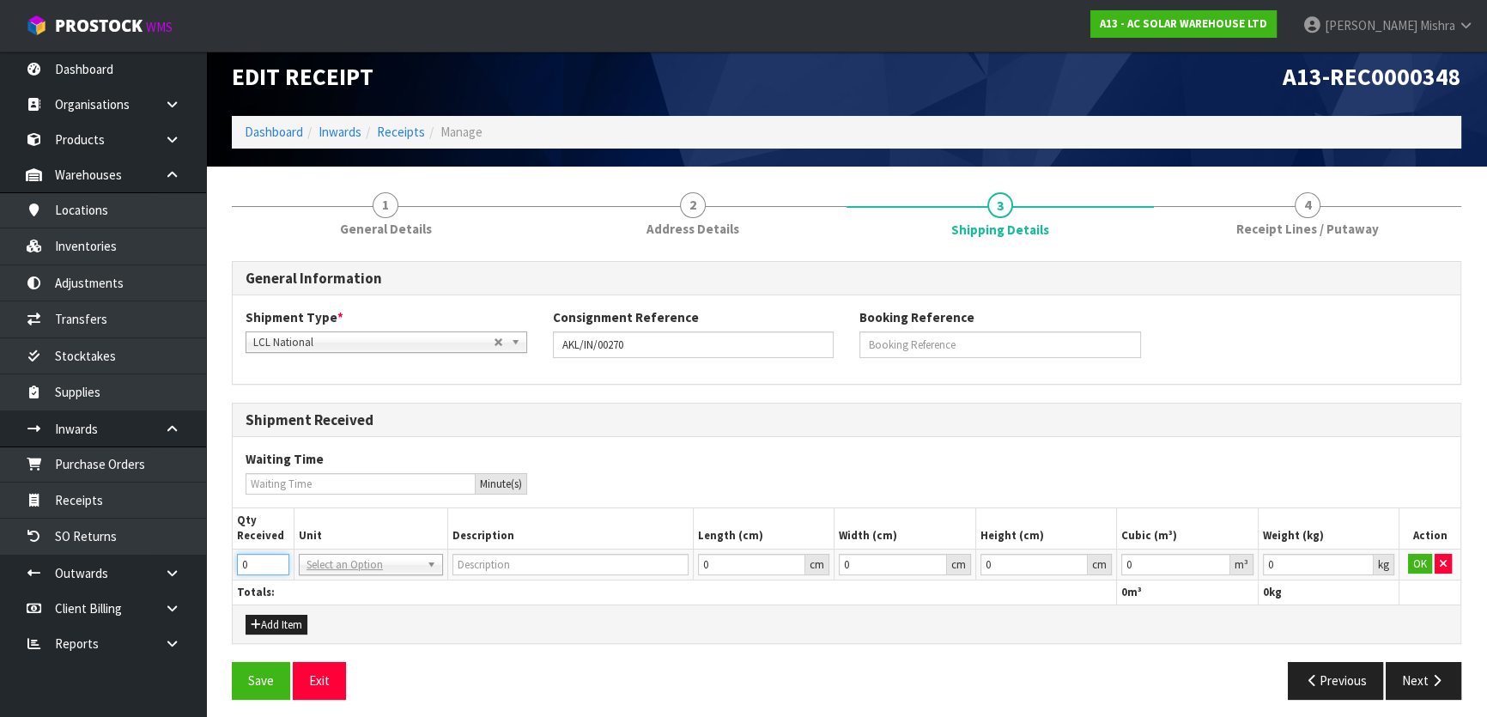
drag, startPoint x: 249, startPoint y: 562, endPoint x: 205, endPoint y: 561, distance: 43.8
click at [206, 561] on section "1 General Details 2 Address Details 3 Shipping Details 4 Receipt Lines / Putawa…" at bounding box center [846, 446] width 1281 height 559
type input "1"
click at [341, 586] on input "text" at bounding box center [371, 587] width 136 height 21
type input "CTN"
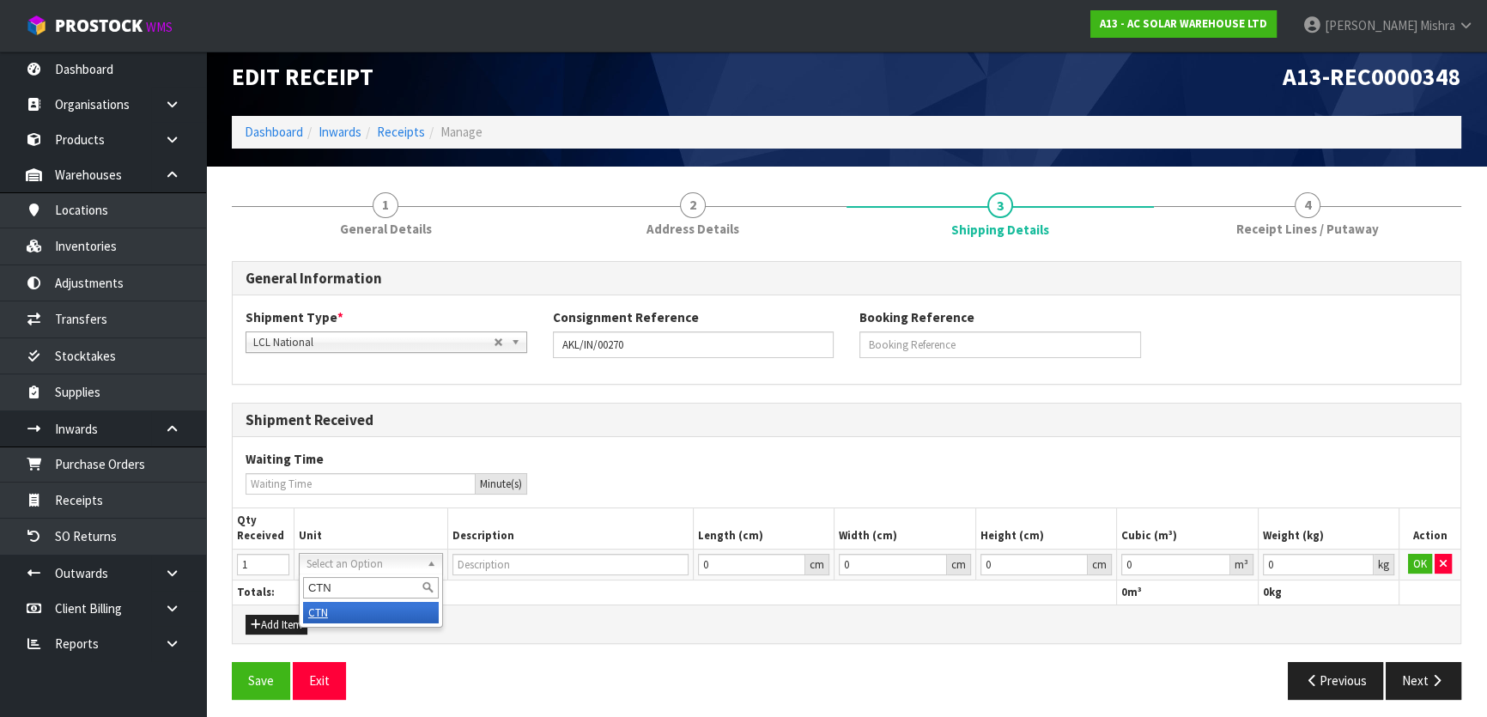
type input "CARTON"
type input "0.000001"
click at [1219, 558] on input "0.000001" at bounding box center [1176, 564] width 108 height 21
type input "0.001"
click at [1362, 559] on input "0.001" at bounding box center [1317, 564] width 111 height 21
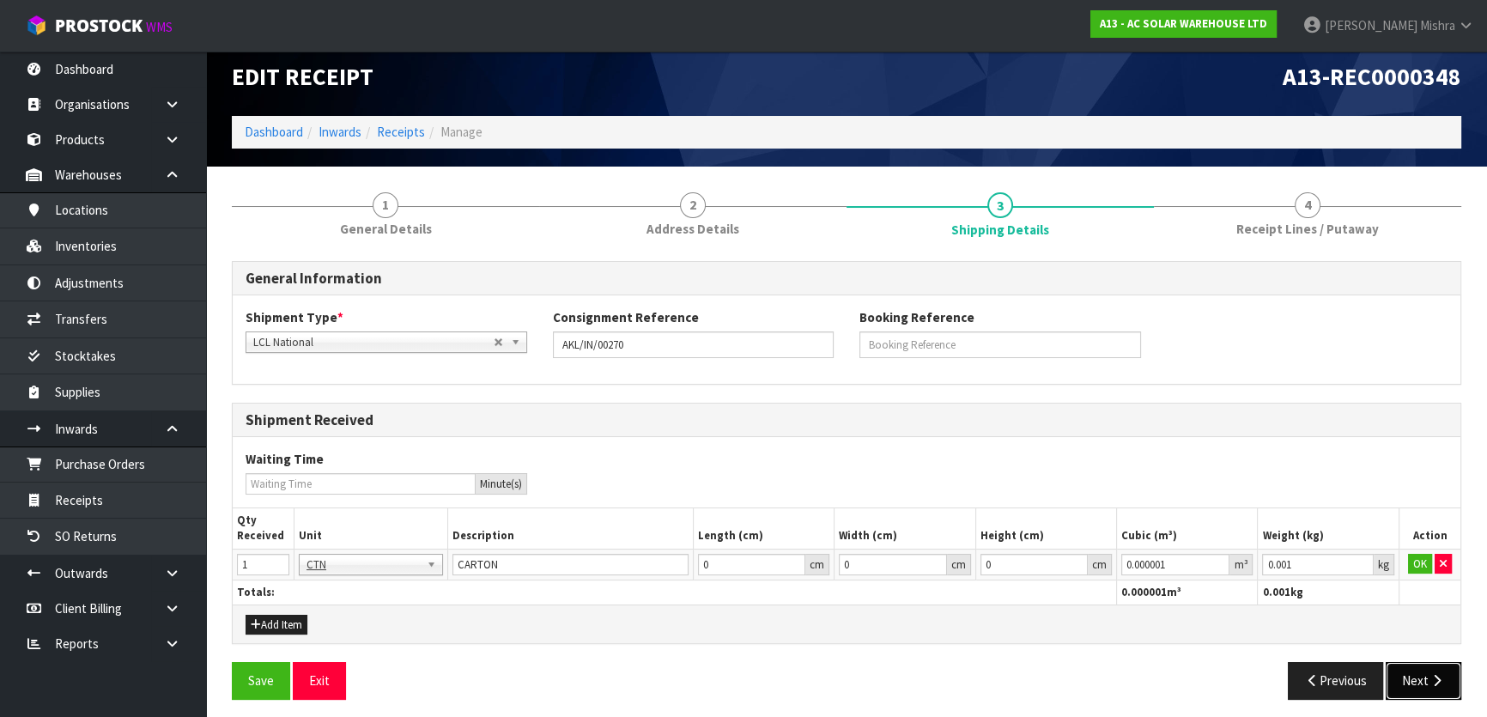
click at [1441, 677] on icon "button" at bounding box center [1437, 680] width 16 height 13
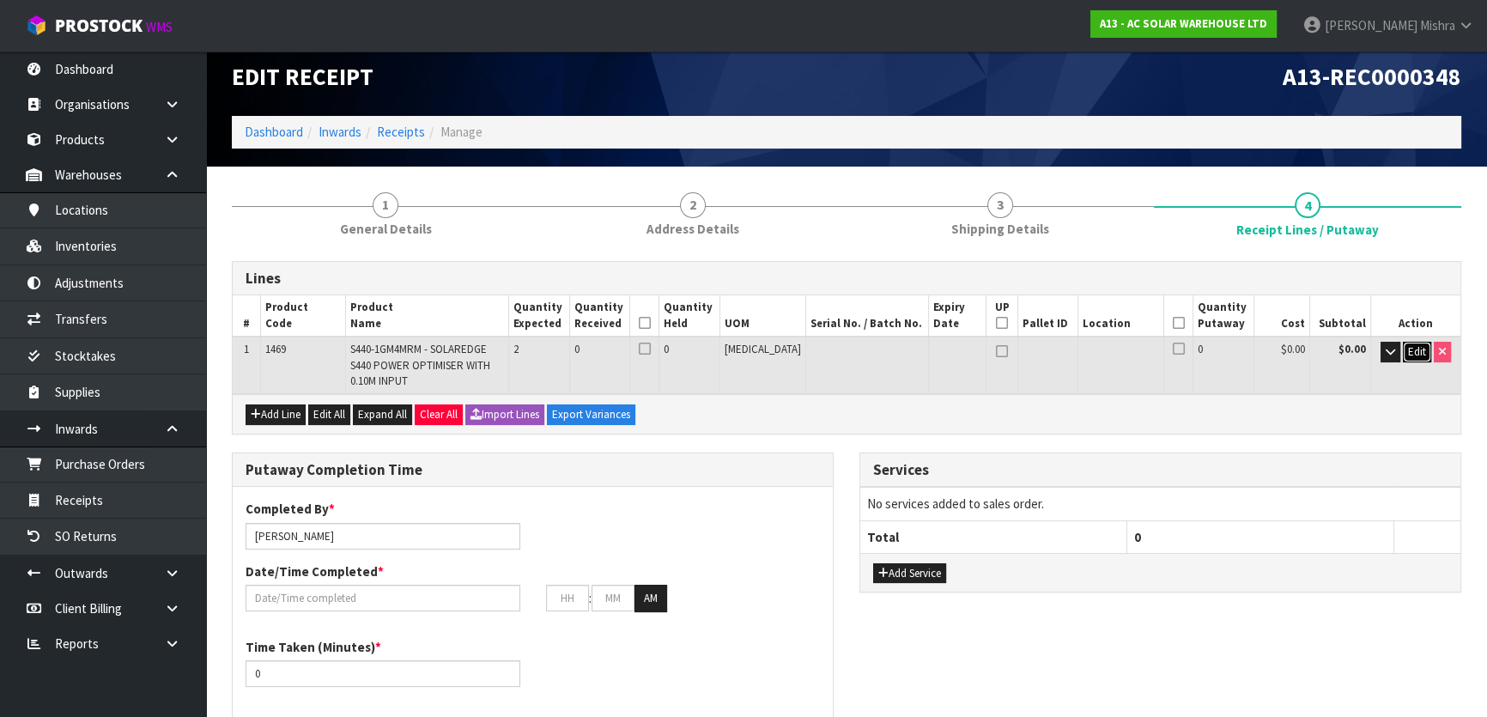
drag, startPoint x: 1414, startPoint y: 353, endPoint x: 1258, endPoint y: 383, distance: 159.2
click at [1413, 353] on span "Edit" at bounding box center [1417, 351] width 18 height 15
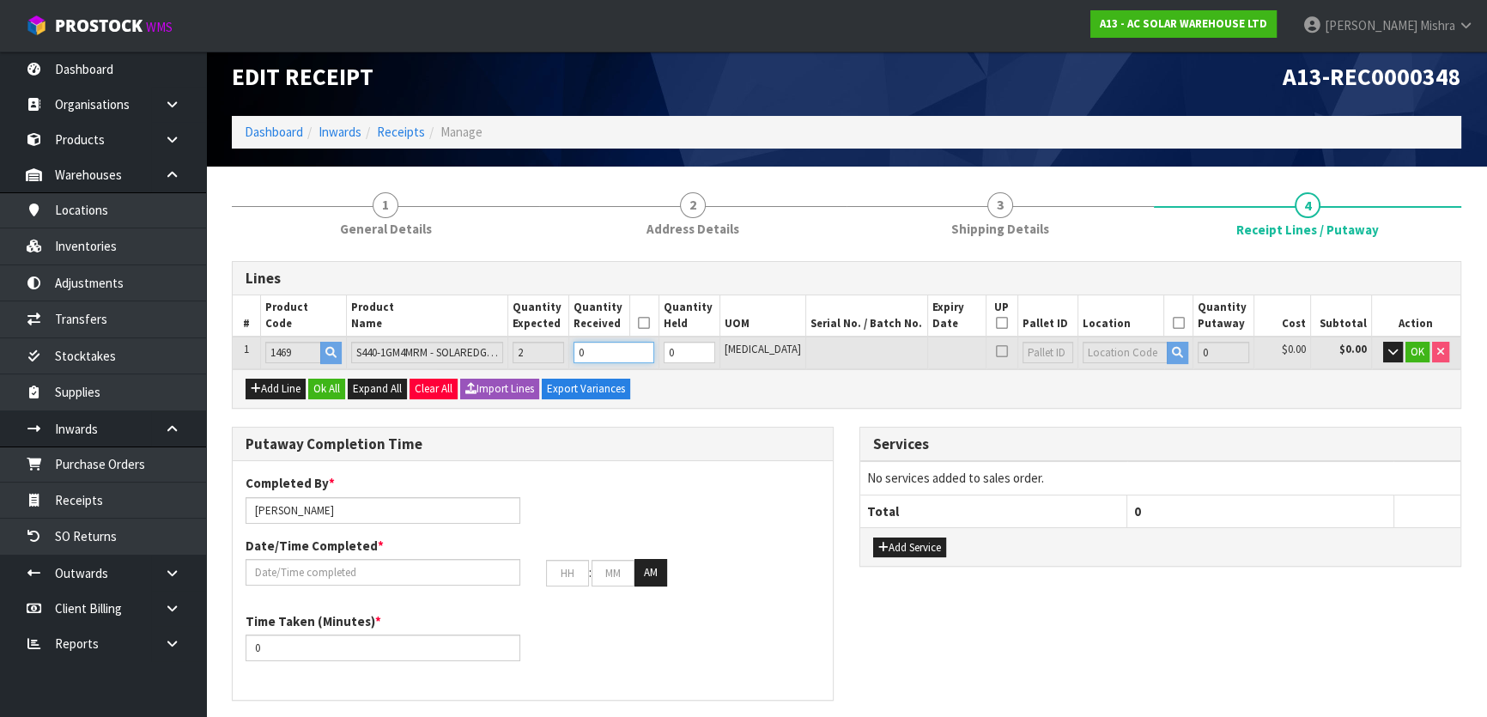
drag, startPoint x: 621, startPoint y: 347, endPoint x: 596, endPoint y: 351, distance: 25.3
click at [600, 350] on td "0" at bounding box center [613, 353] width 90 height 32
type input "0.0035"
type input "1.6"
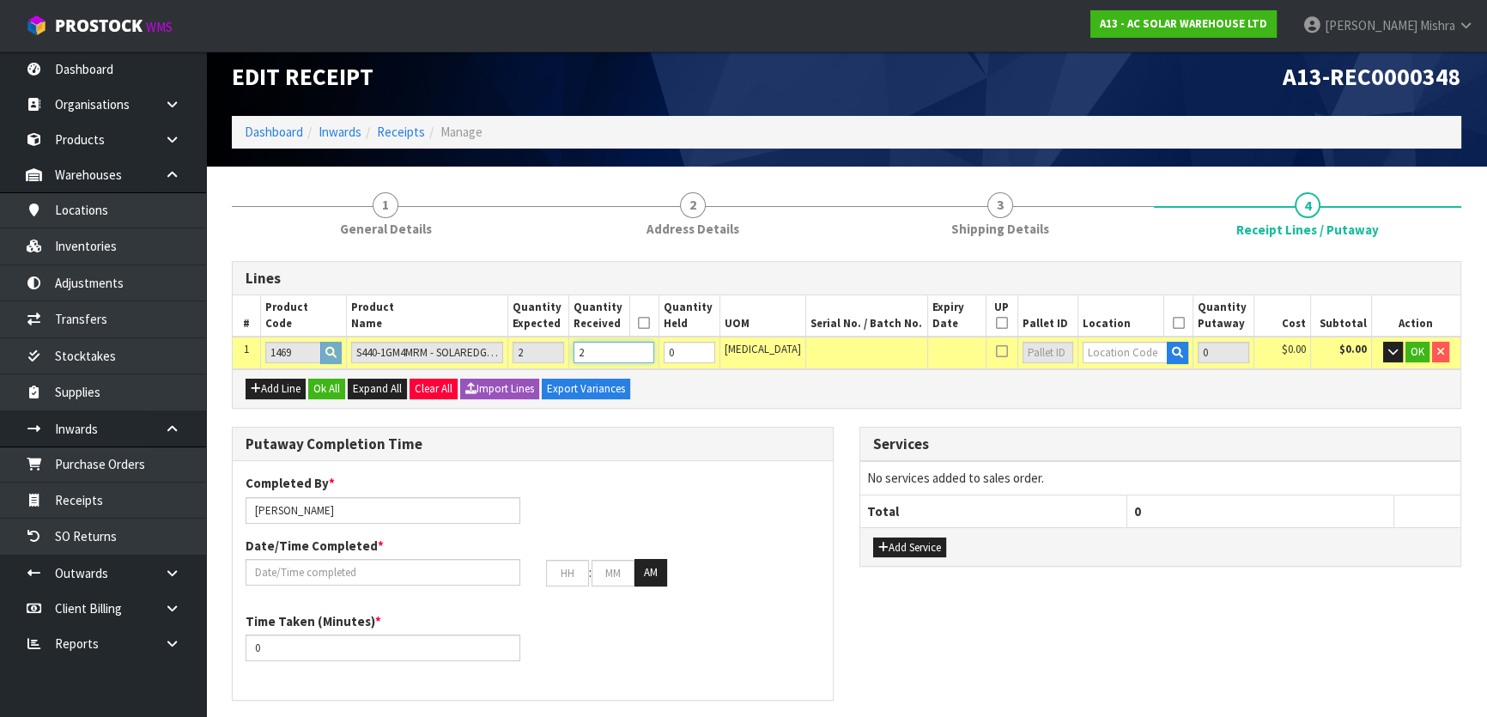
type input "2"
click at [650, 323] on icon at bounding box center [644, 323] width 12 height 1
click at [1134, 356] on input "text" at bounding box center [1125, 352] width 85 height 21
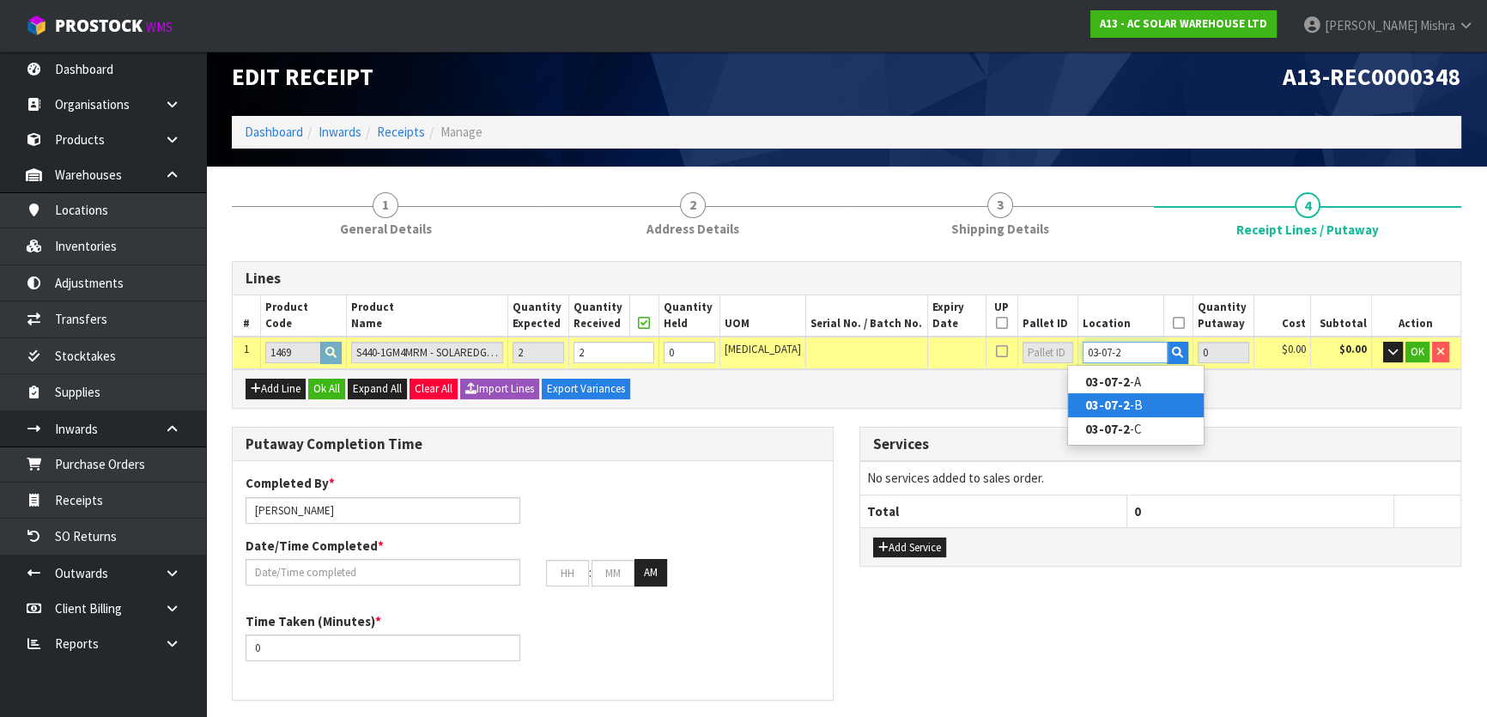
type input "03-07-2"
click at [1140, 407] on link "03-07-2 -B" at bounding box center [1136, 404] width 136 height 23
type input "2"
type input "03-07-2-B"
type input "2"
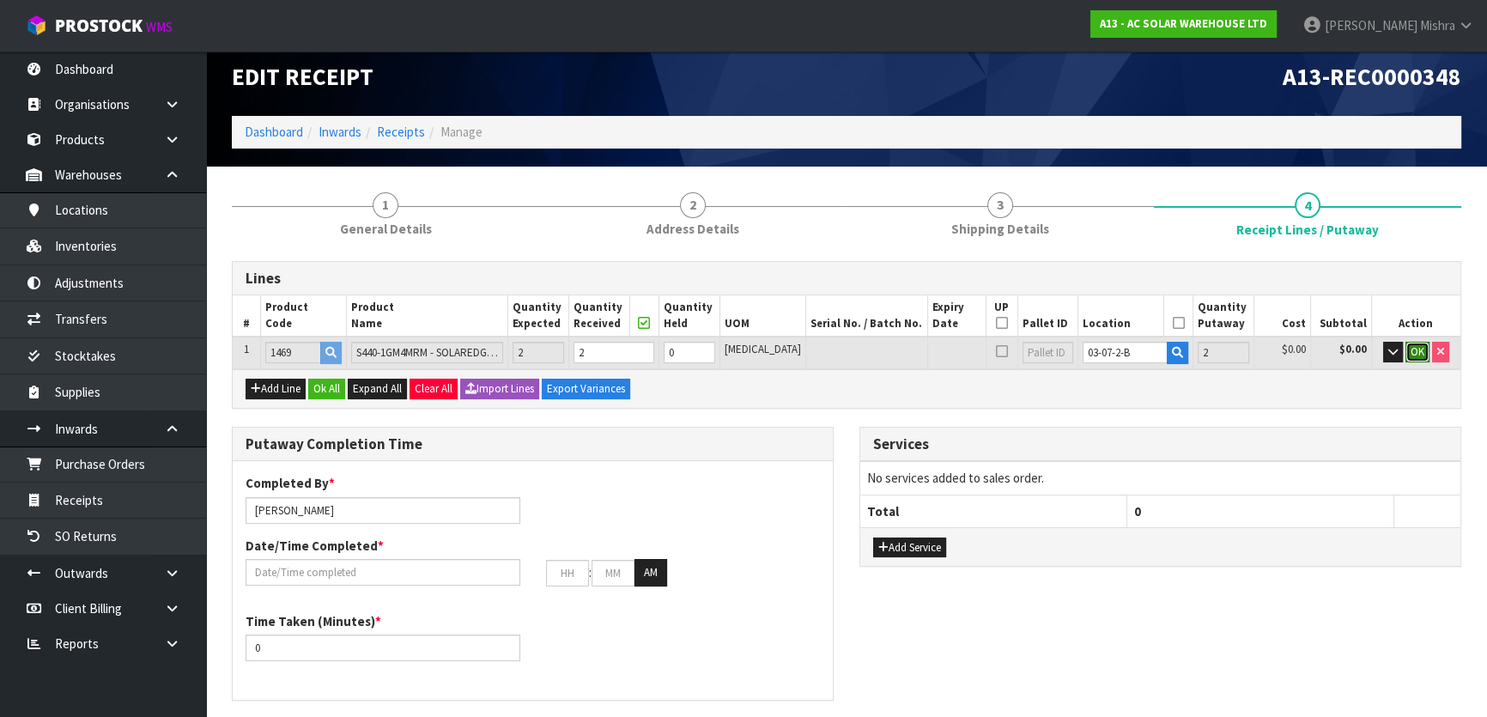
click at [1421, 344] on span "OK" at bounding box center [1418, 351] width 14 height 15
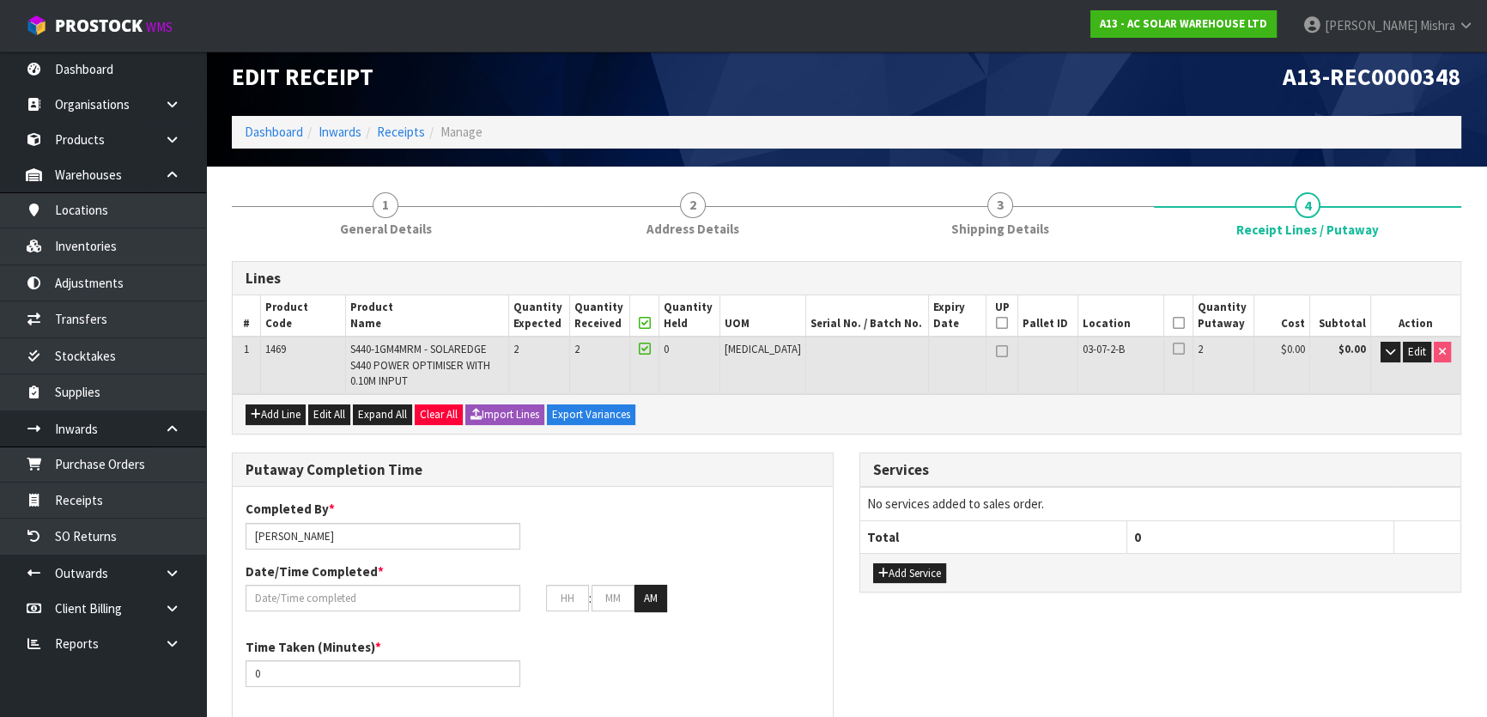
click at [1175, 323] on icon at bounding box center [1178, 323] width 12 height 1
click at [368, 605] on input "text" at bounding box center [383, 598] width 275 height 27
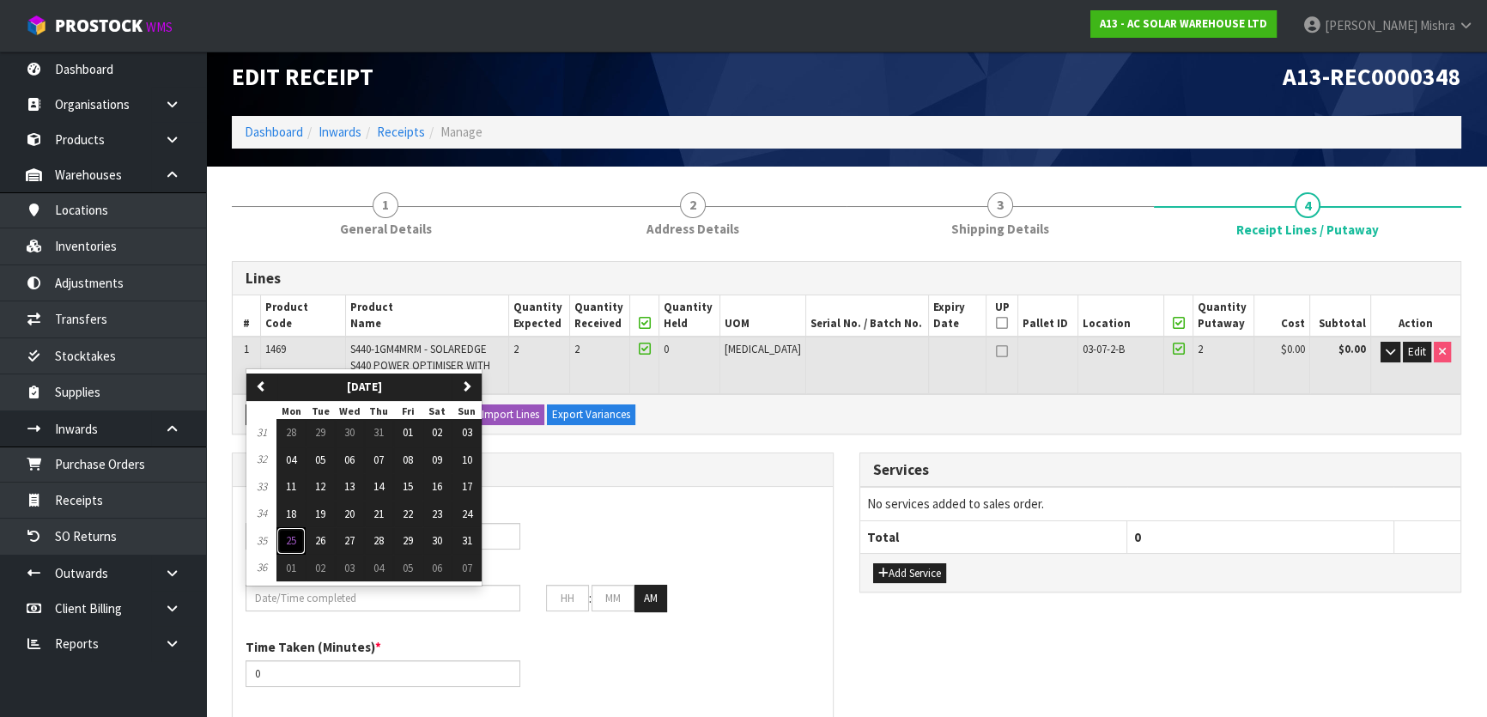
click at [295, 535] on span "25" at bounding box center [291, 540] width 10 height 15
type input "[DATE]"
type input "12"
type input "00"
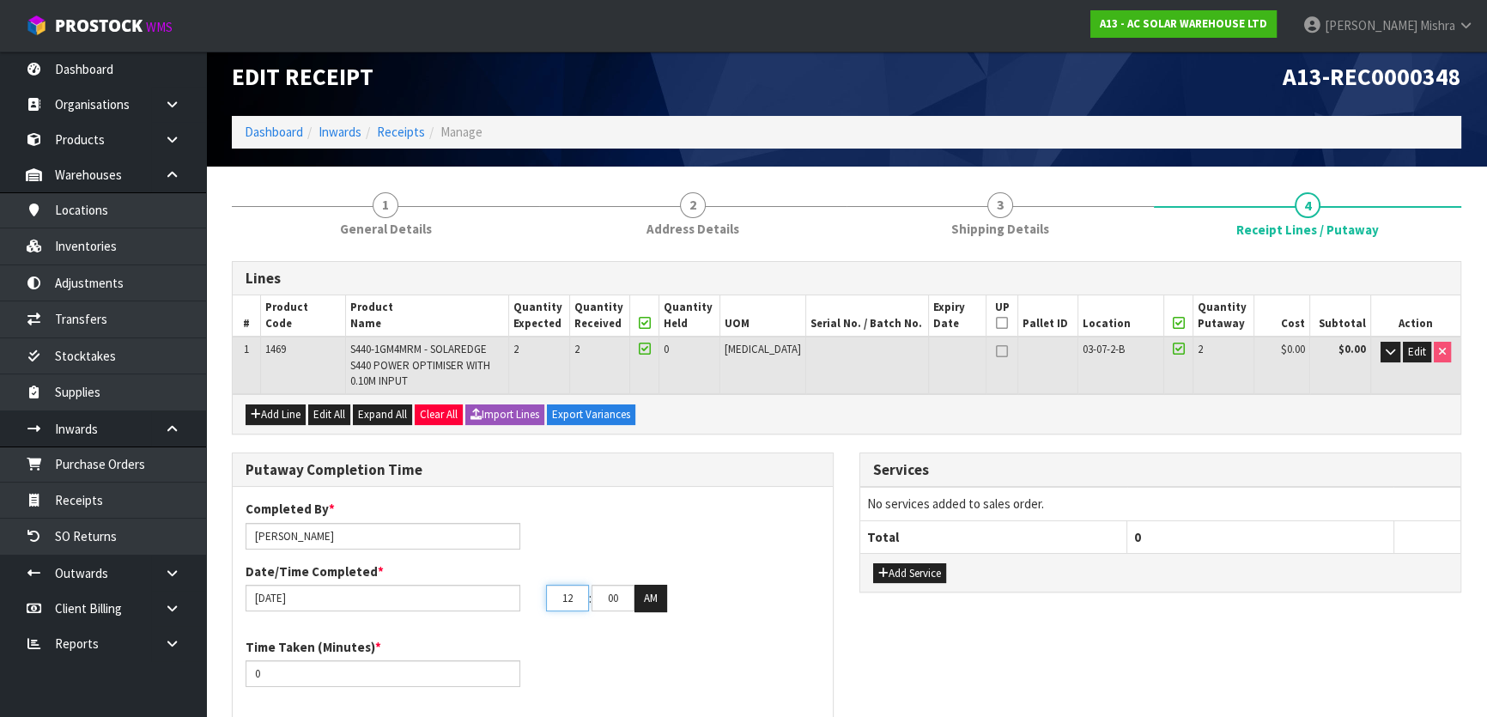
click at [572, 601] on input "12" at bounding box center [567, 598] width 43 height 27
type input "02"
drag, startPoint x: 618, startPoint y: 595, endPoint x: 586, endPoint y: 593, distance: 32.7
click at [587, 593] on tr "02 : 00 : 00 AM" at bounding box center [606, 598] width 121 height 27
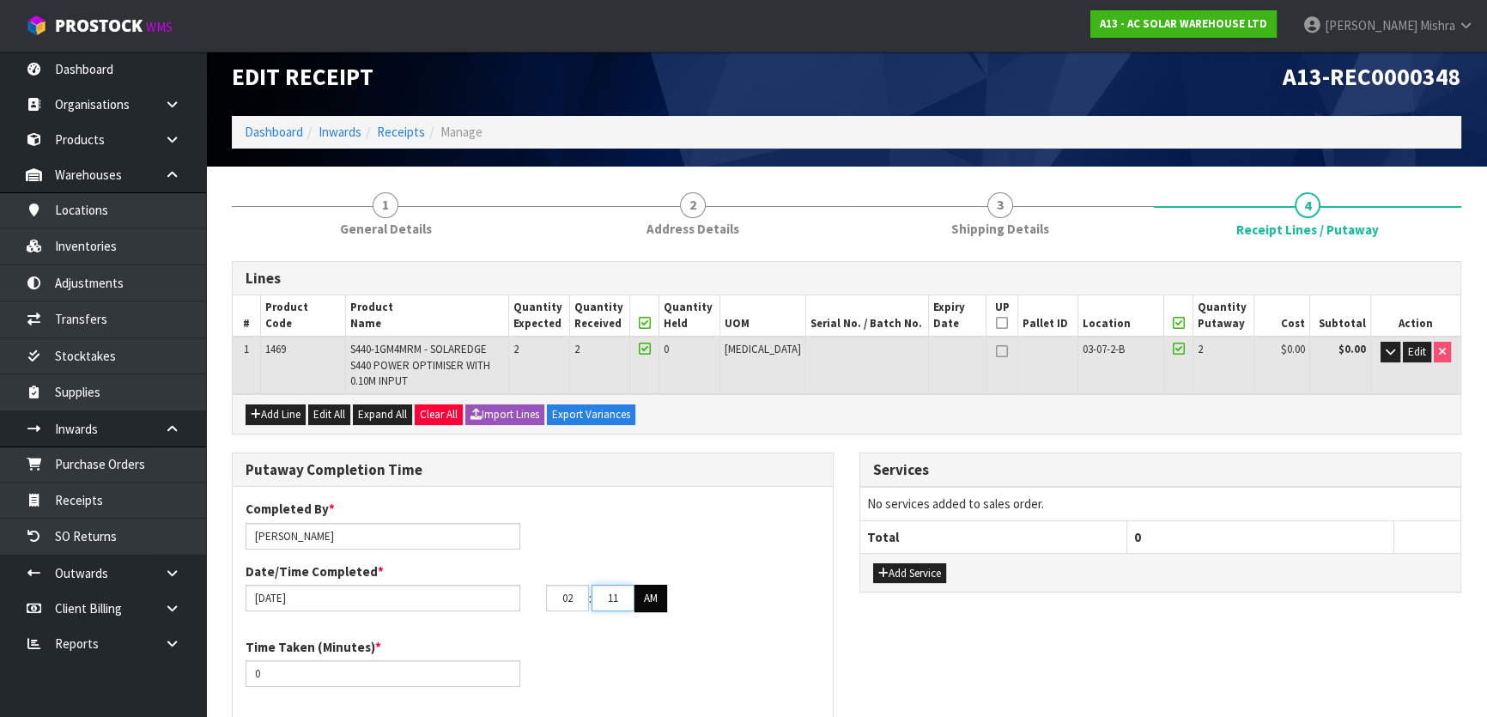
type input "11"
click at [652, 595] on button "AM" at bounding box center [651, 598] width 33 height 27
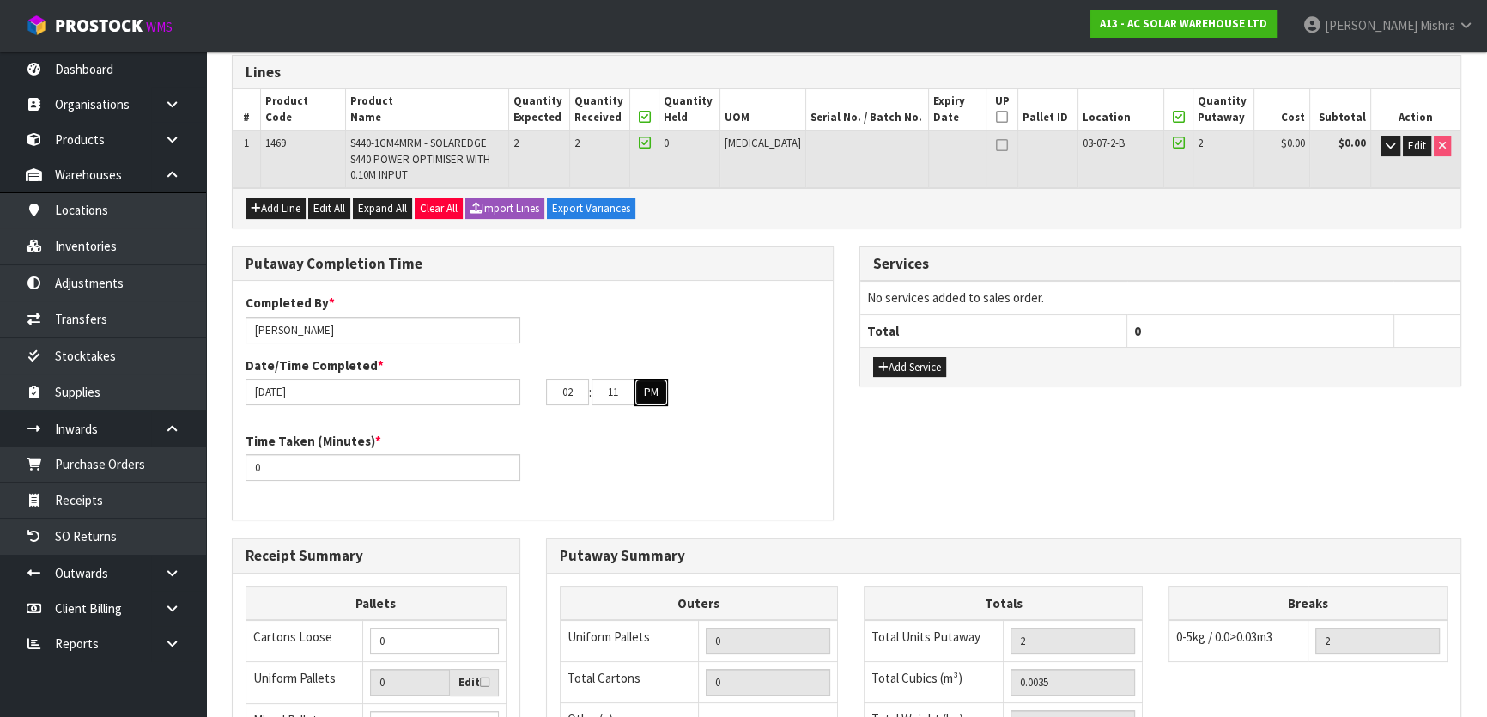
scroll to position [247, 0]
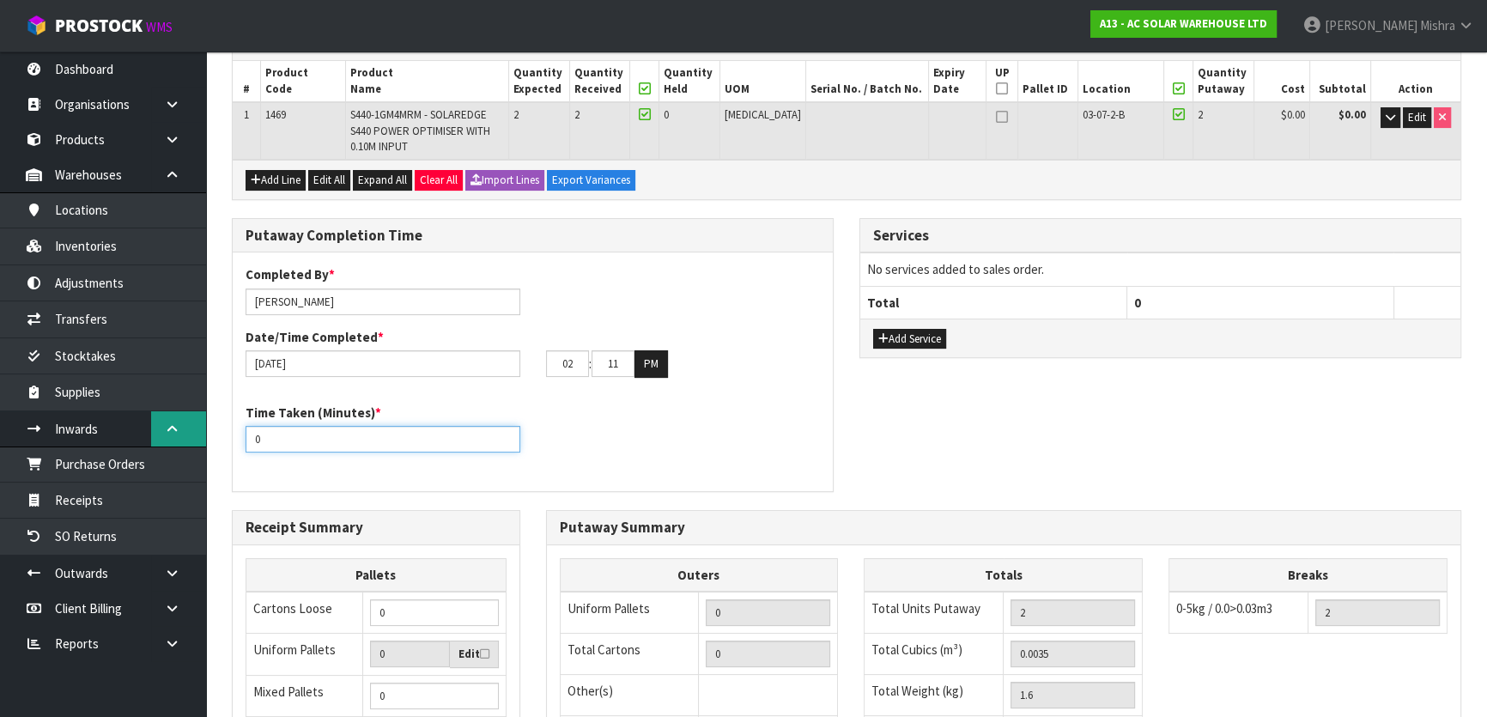
drag, startPoint x: 298, startPoint y: 436, endPoint x: 163, endPoint y: 430, distance: 135.0
click at [163, 430] on body "Toggle navigation ProStock WMS A13 - AC SOLAR WAREHOUSE LTD [PERSON_NAME] Logou…" at bounding box center [743, 111] width 1487 height 717
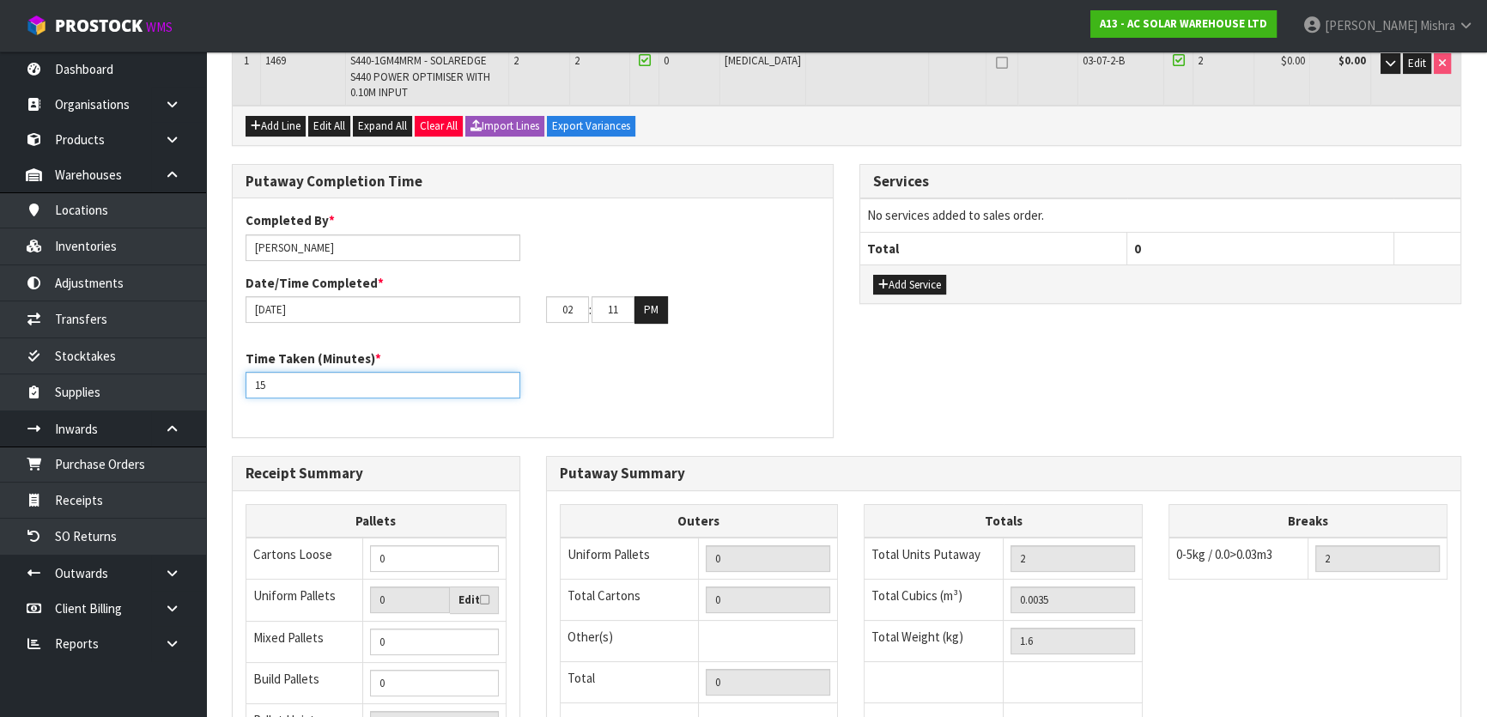
scroll to position [325, 0]
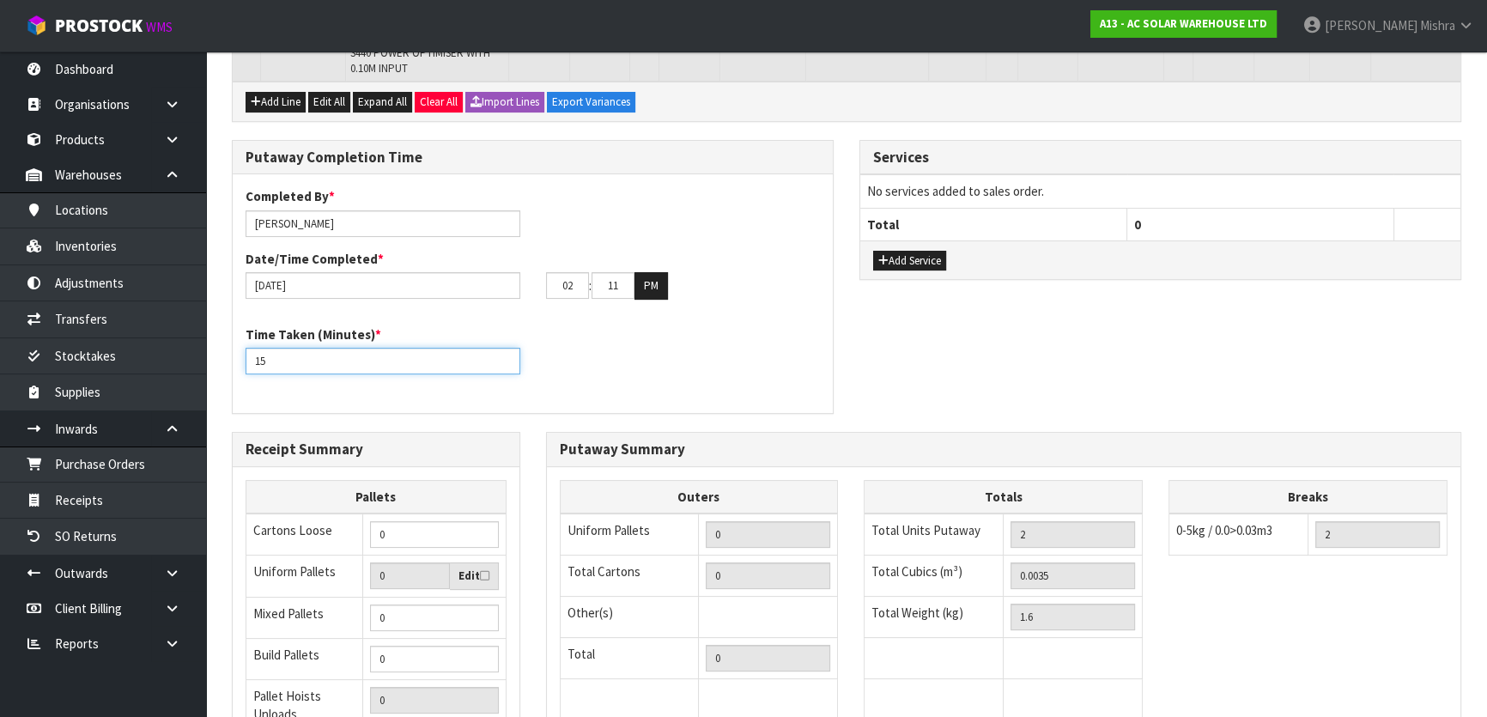
type input "15"
drag, startPoint x: 405, startPoint y: 535, endPoint x: 326, endPoint y: 536, distance: 79.0
click at [327, 535] on tr "Cartons Loose 0" at bounding box center [376, 535] width 260 height 42
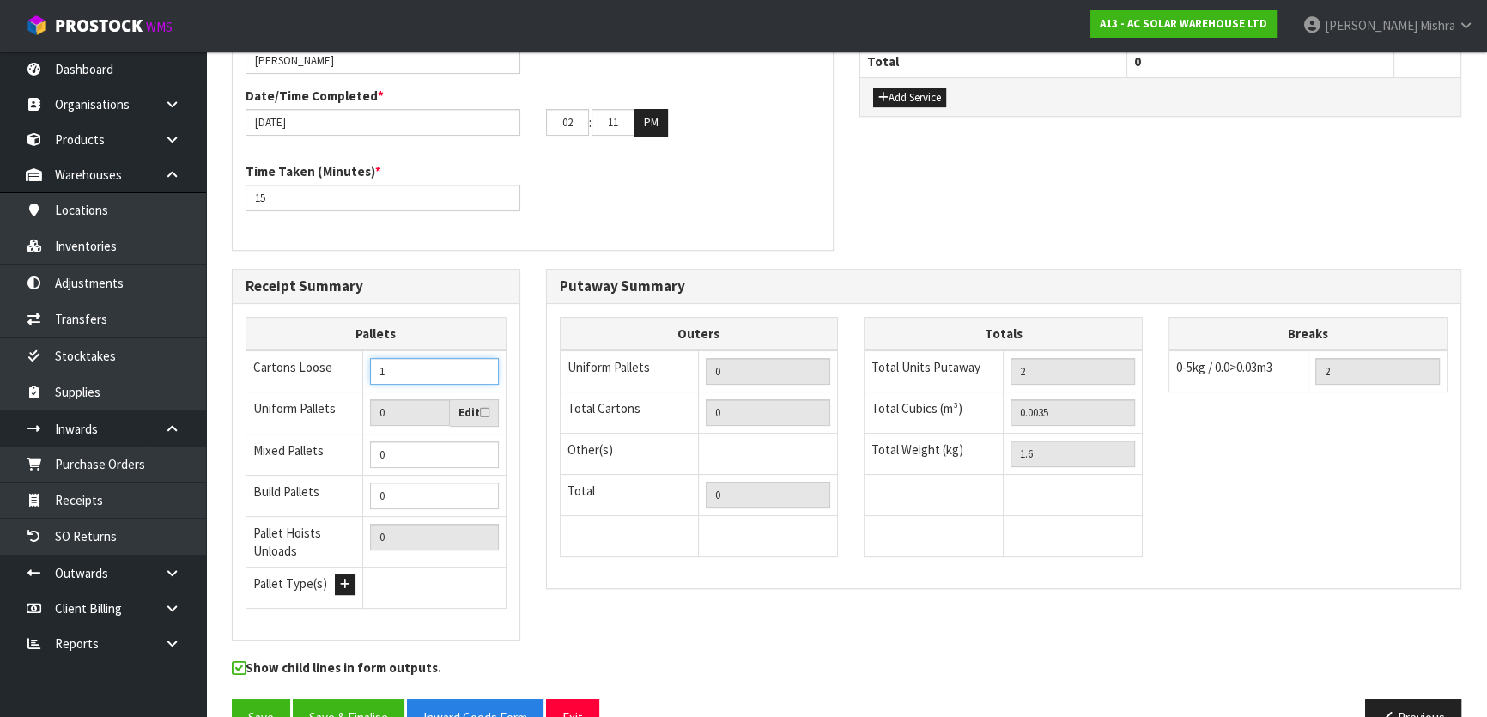
scroll to position [452, 0]
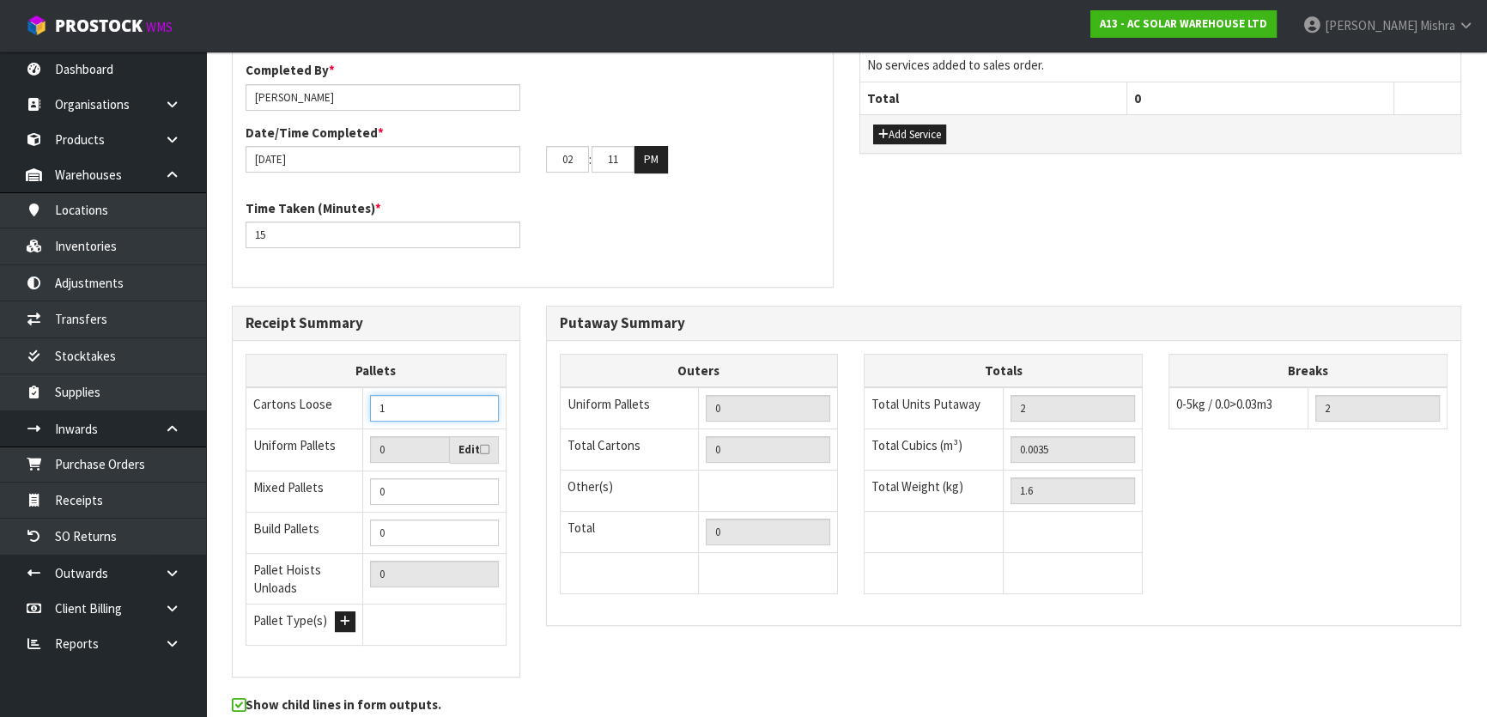
type input "1"
drag, startPoint x: 1071, startPoint y: 445, endPoint x: 886, endPoint y: 450, distance: 184.7
click at [887, 449] on tr "Total Cubics (m³) 0.0035" at bounding box center [1004, 449] width 278 height 41
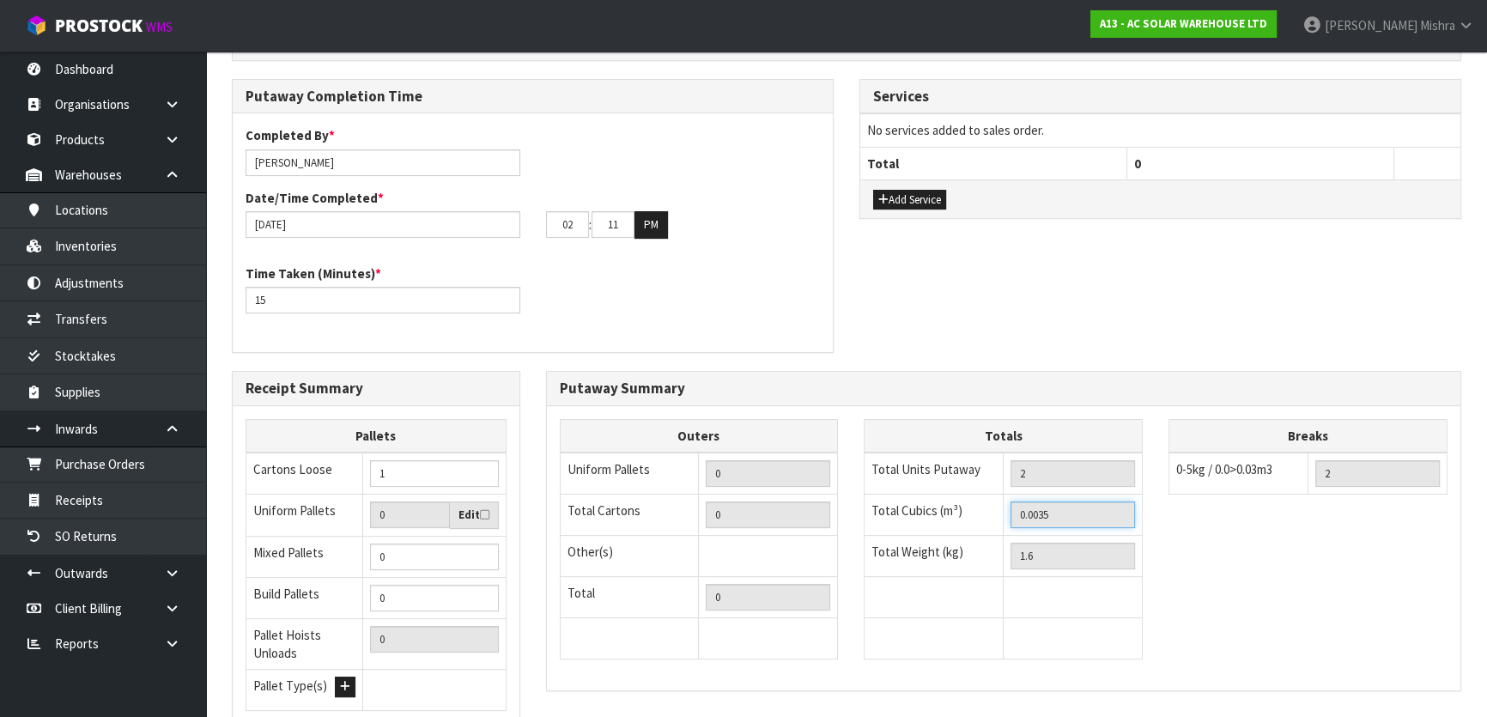
scroll to position [139, 0]
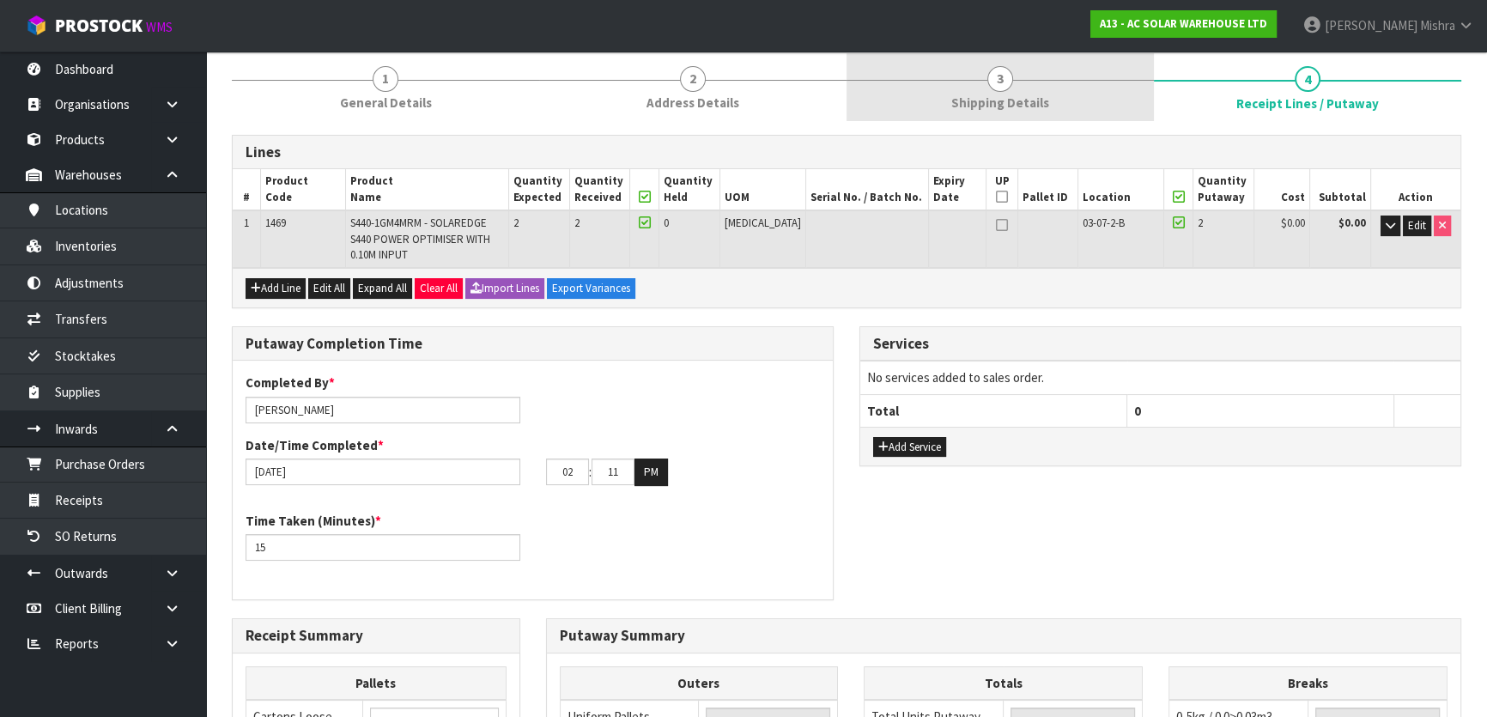
click at [1065, 85] on link "3 Shipping Details" at bounding box center [1000, 87] width 307 height 68
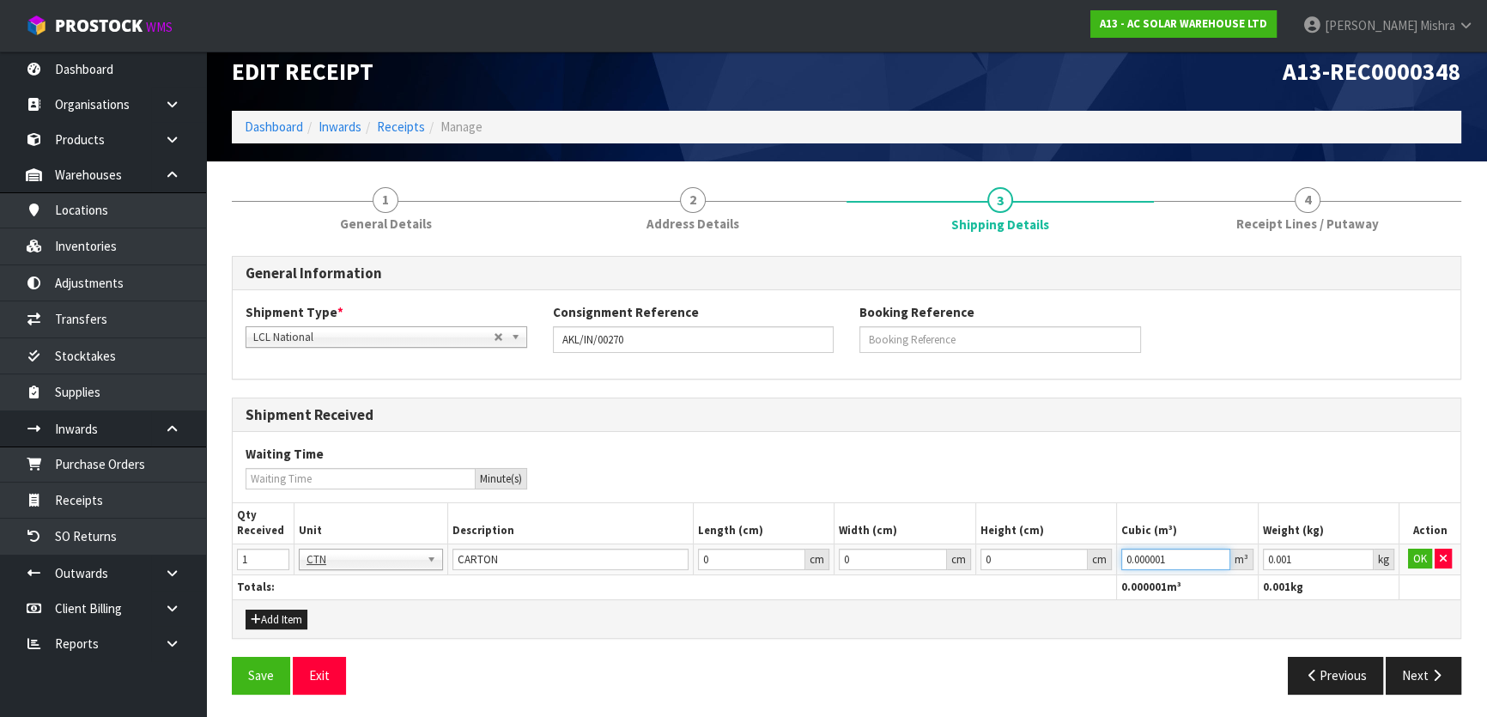
drag, startPoint x: 1198, startPoint y: 554, endPoint x: 1025, endPoint y: 552, distance: 172.6
click at [1027, 552] on tr "1 BAG BAR BSK BIN BTL BOX BDL CAB CGE CTN CSE COI CRA CRT CBE CYL DRM JAR MTR P…" at bounding box center [847, 559] width 1228 height 31
paste input "35"
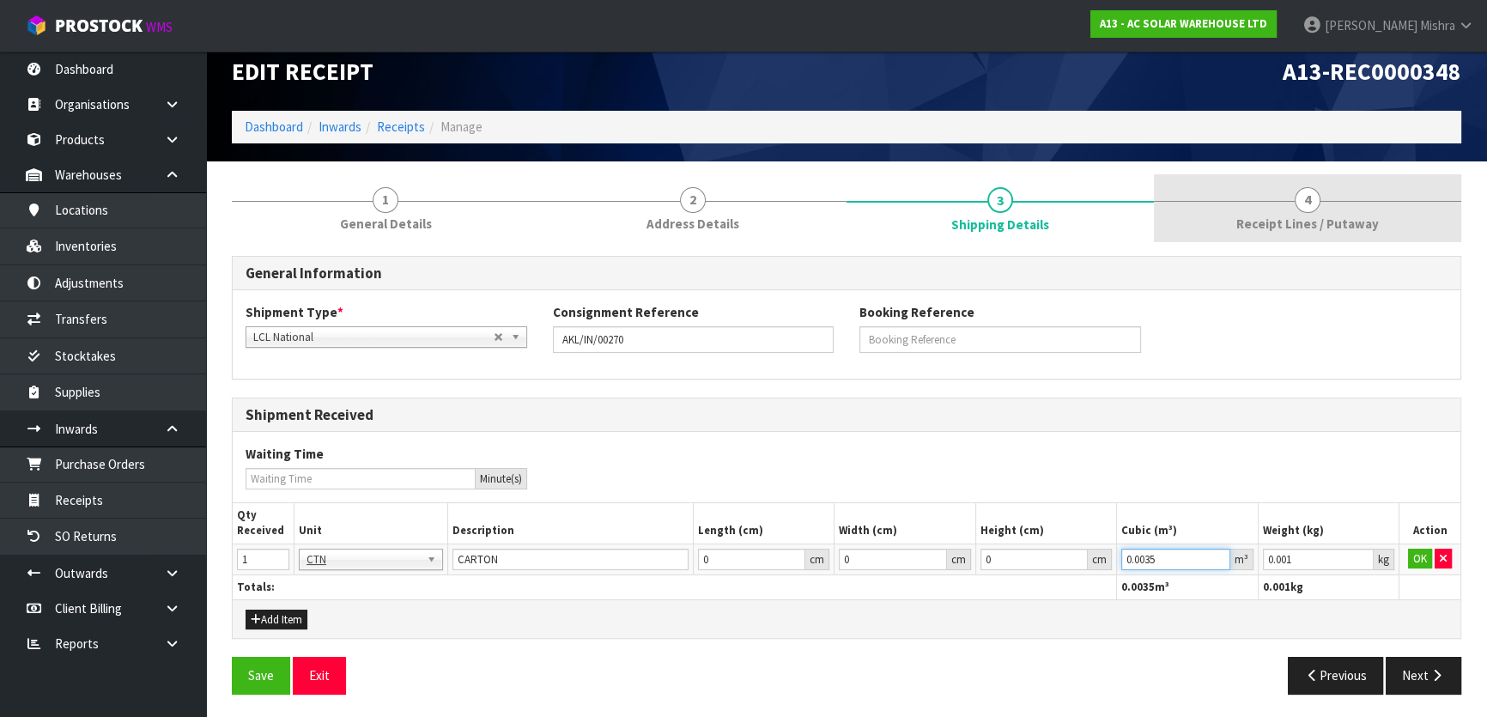
type input "0.0035"
click at [1236, 215] on link "4 Receipt Lines / Putaway" at bounding box center [1307, 208] width 307 height 68
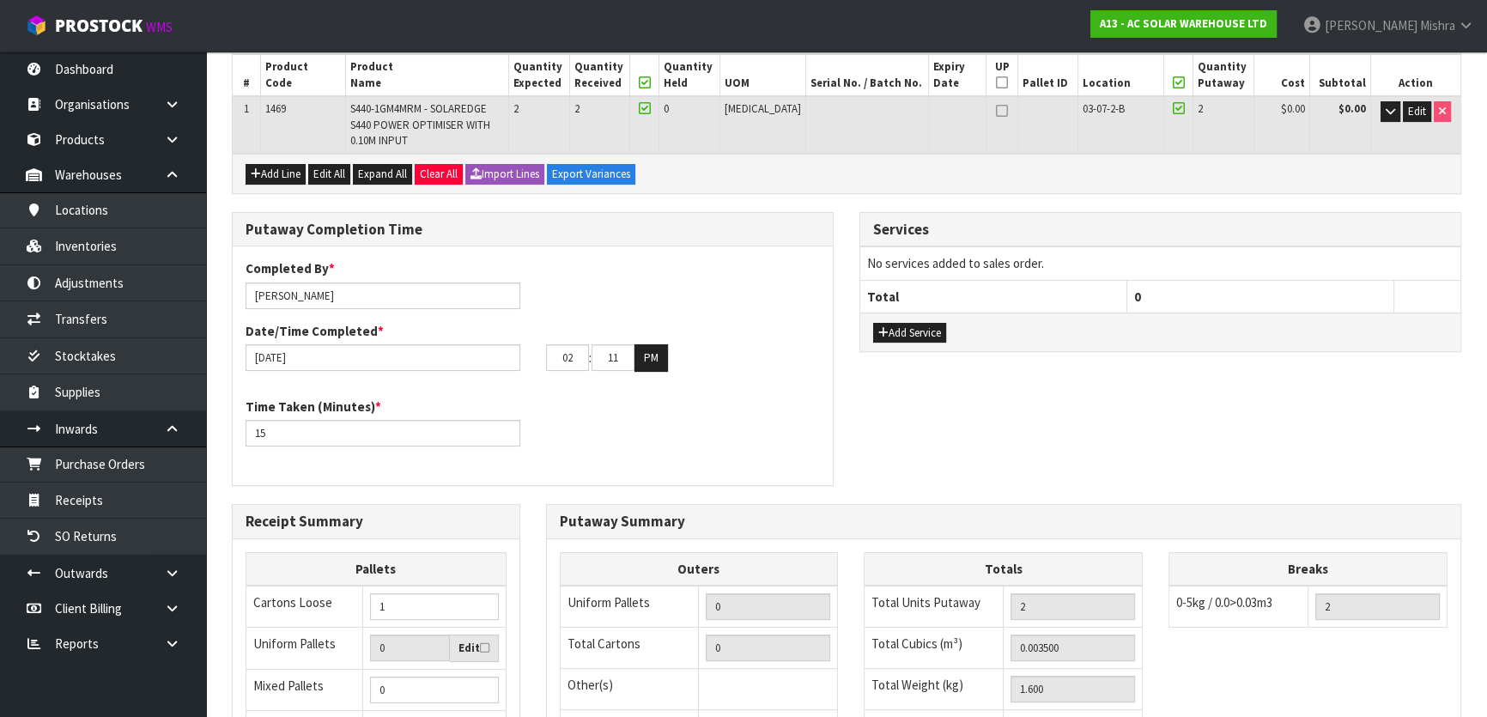
scroll to position [409, 0]
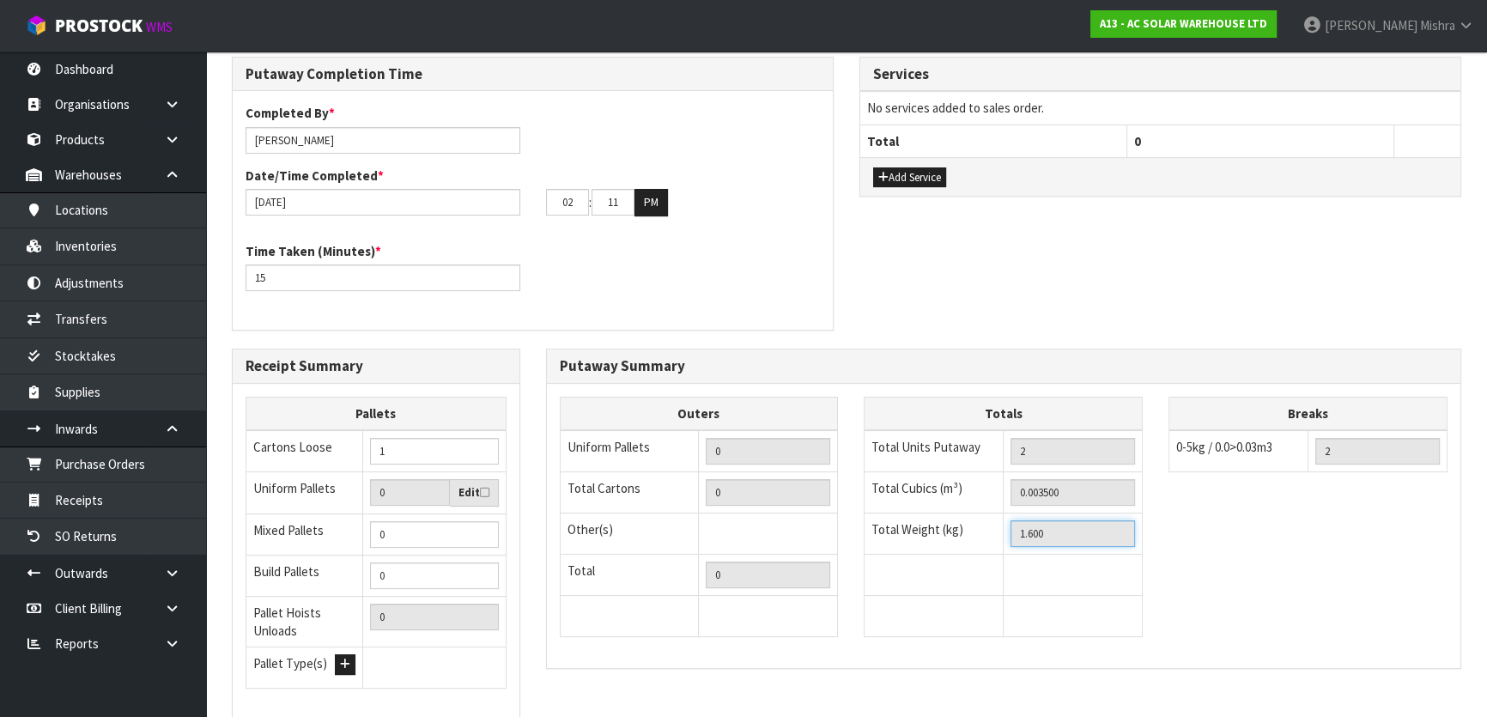
drag, startPoint x: 1071, startPoint y: 532, endPoint x: 860, endPoint y: 532, distance: 211.2
click at [860, 532] on div "Totals Total Units Putaway 2 Total Cubics (m³) 0.003500 Total Weight (kg) 1.600" at bounding box center [1003, 526] width 305 height 258
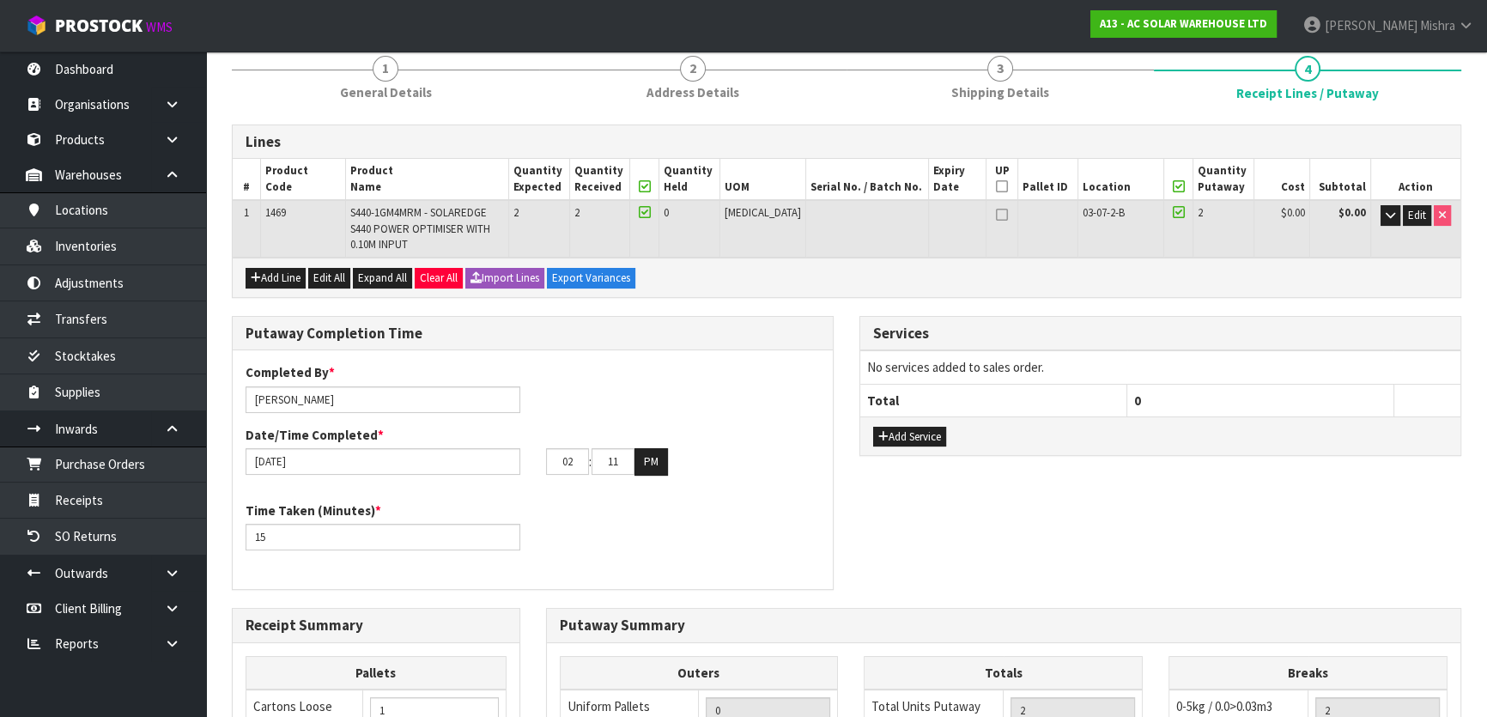
scroll to position [18, 0]
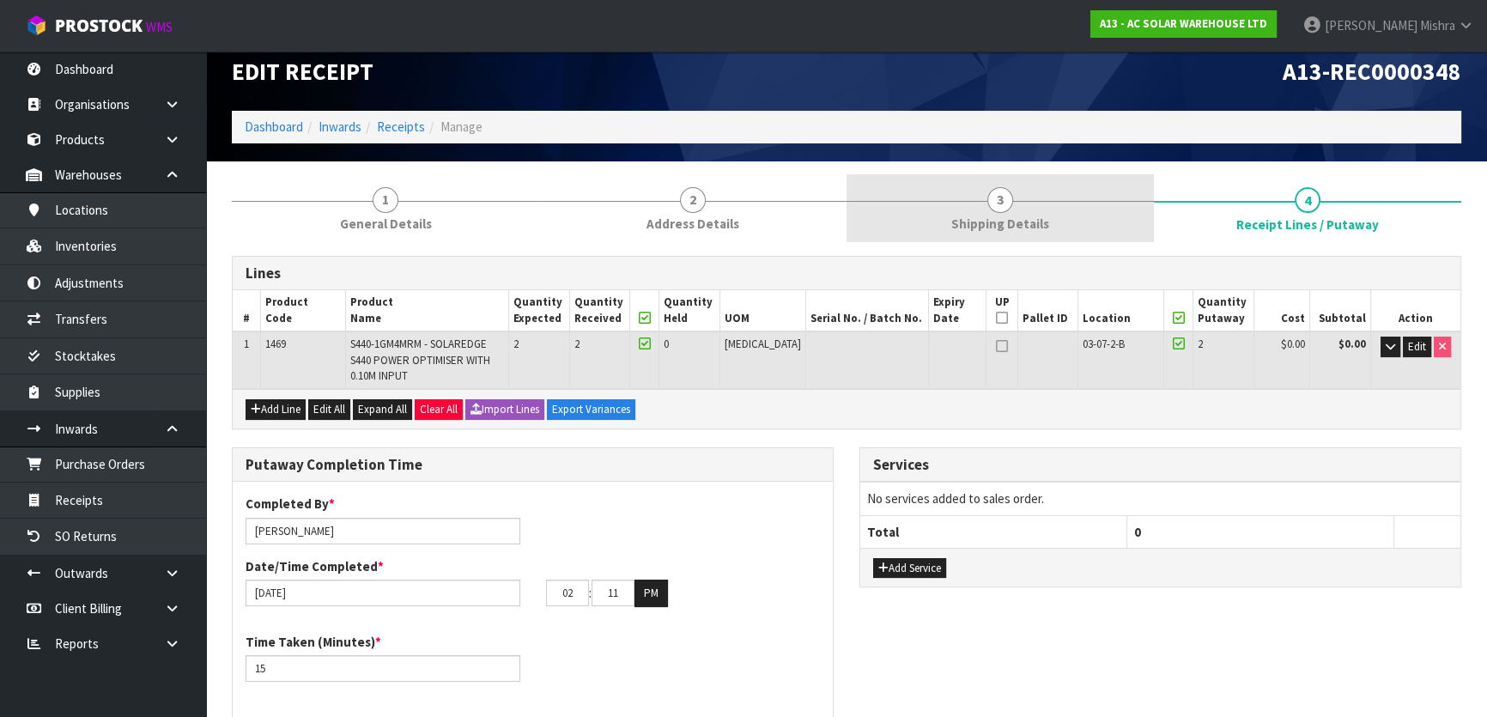
click at [980, 193] on link "3 Shipping Details" at bounding box center [1000, 208] width 307 height 68
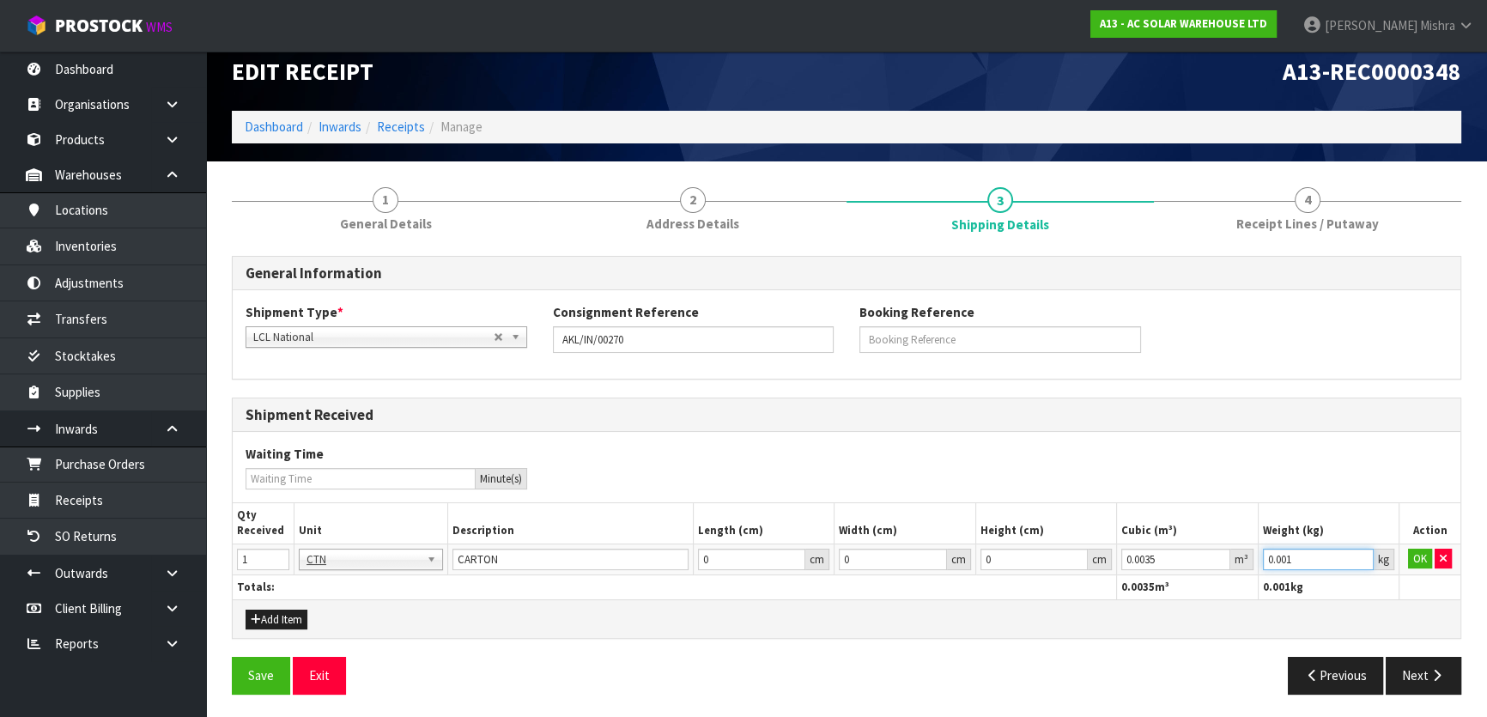
drag, startPoint x: 1184, startPoint y: 554, endPoint x: 1124, endPoint y: 554, distance: 60.1
click at [1124, 554] on tr "1 BAG BAR BSK BIN BTL BOX BDL CAB CGE CTN CSE COI CRA CRT CBE CYL DRM JAR MTR P…" at bounding box center [847, 559] width 1228 height 31
paste input "1.6"
type input "1.6"
click at [1423, 556] on button "OK" at bounding box center [1420, 559] width 24 height 21
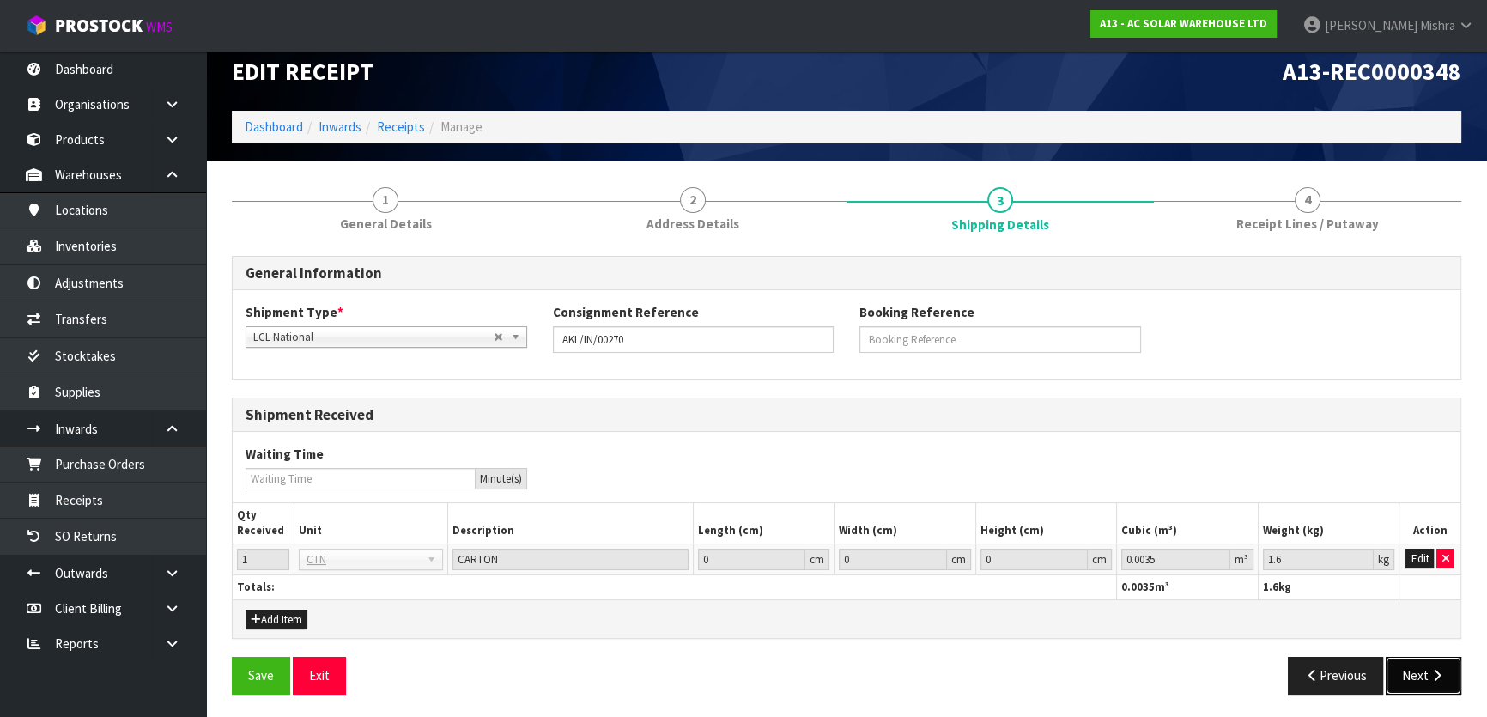
drag, startPoint x: 1455, startPoint y: 660, endPoint x: 1443, endPoint y: 656, distance: 12.5
click at [1446, 657] on button "Next" at bounding box center [1424, 675] width 76 height 37
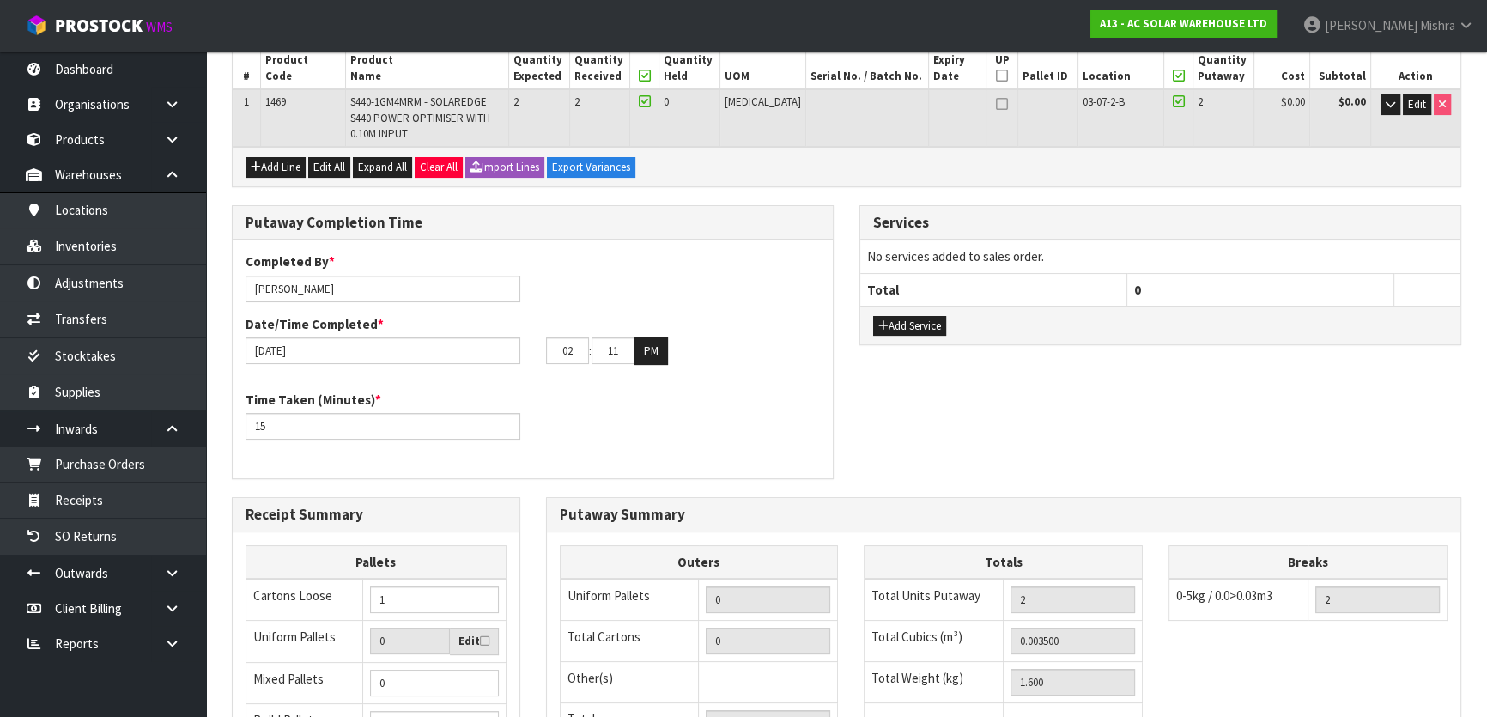
scroll to position [217, 0]
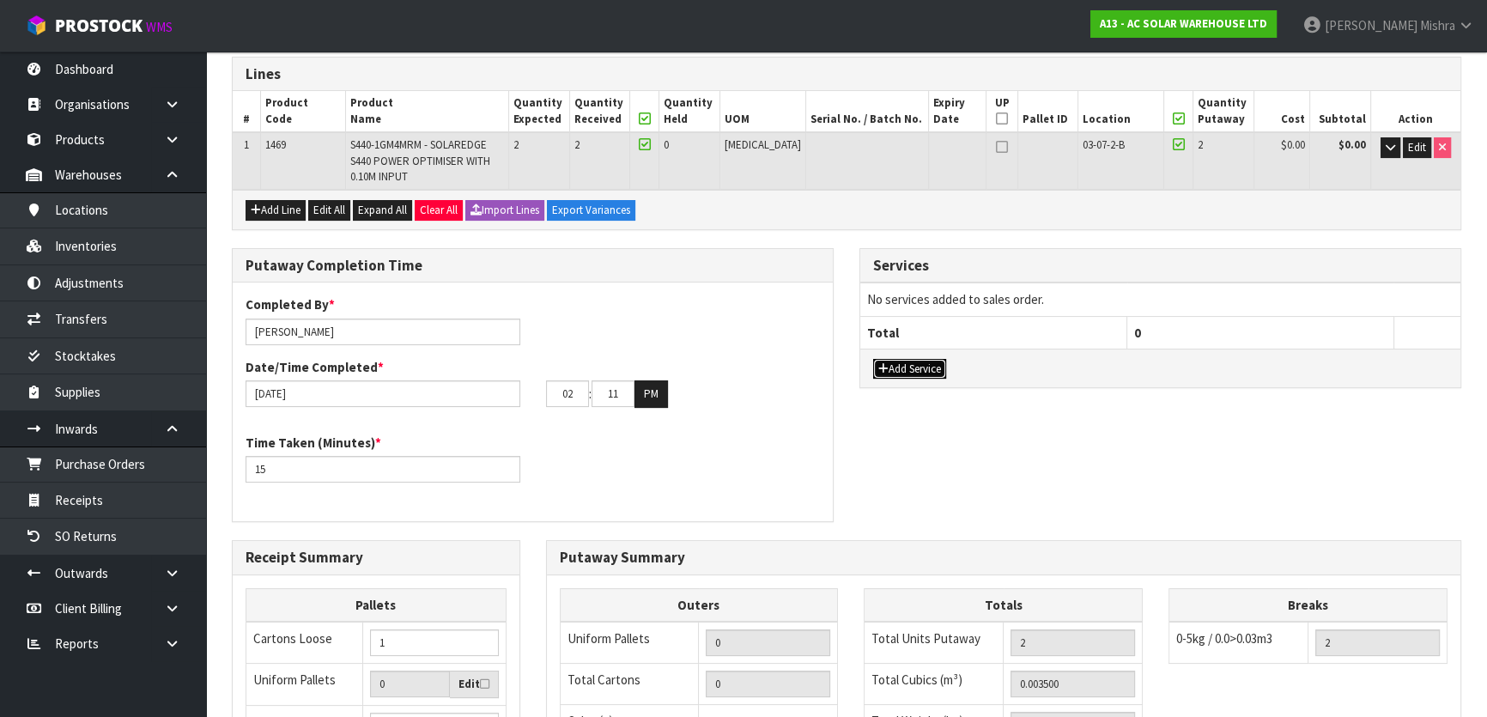
click at [910, 372] on button "Add Service" at bounding box center [909, 369] width 73 height 21
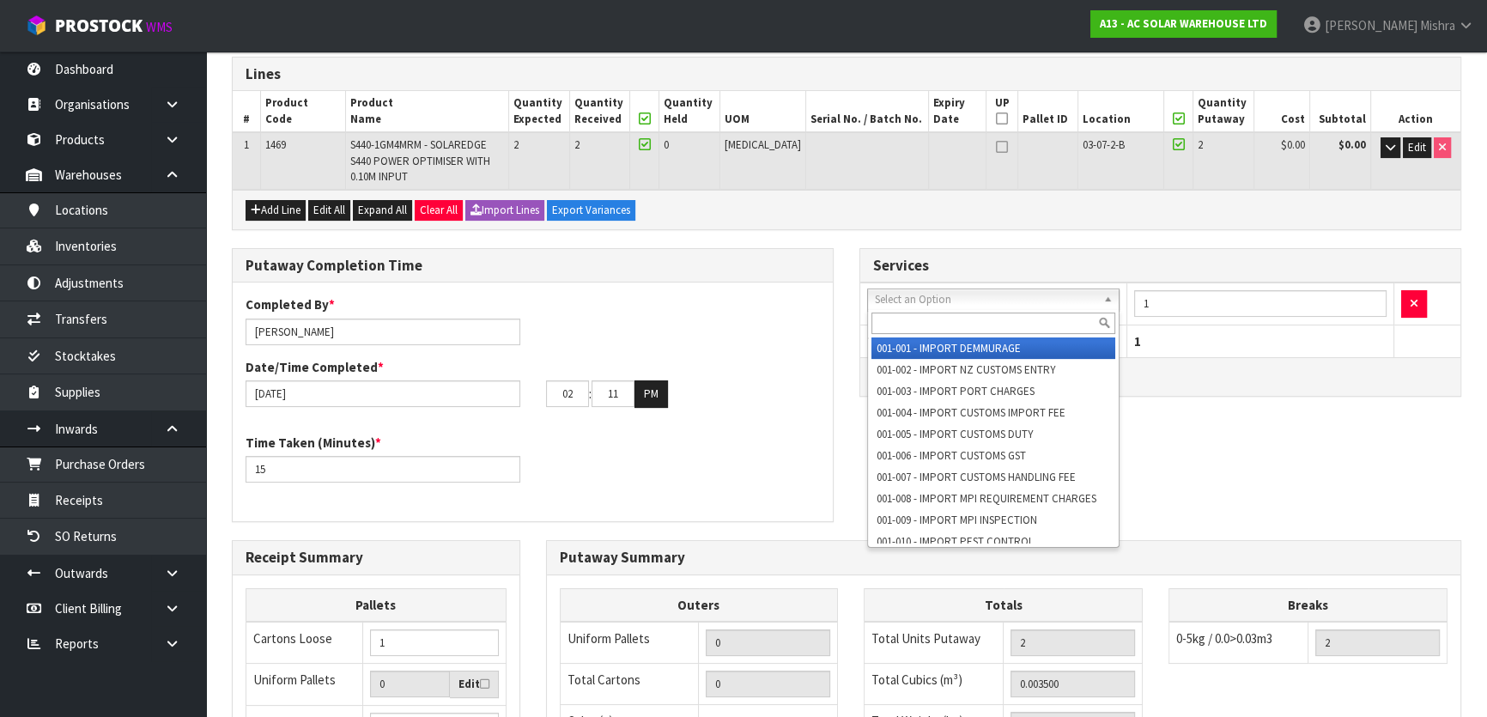
click at [940, 313] on input "text" at bounding box center [994, 323] width 244 height 21
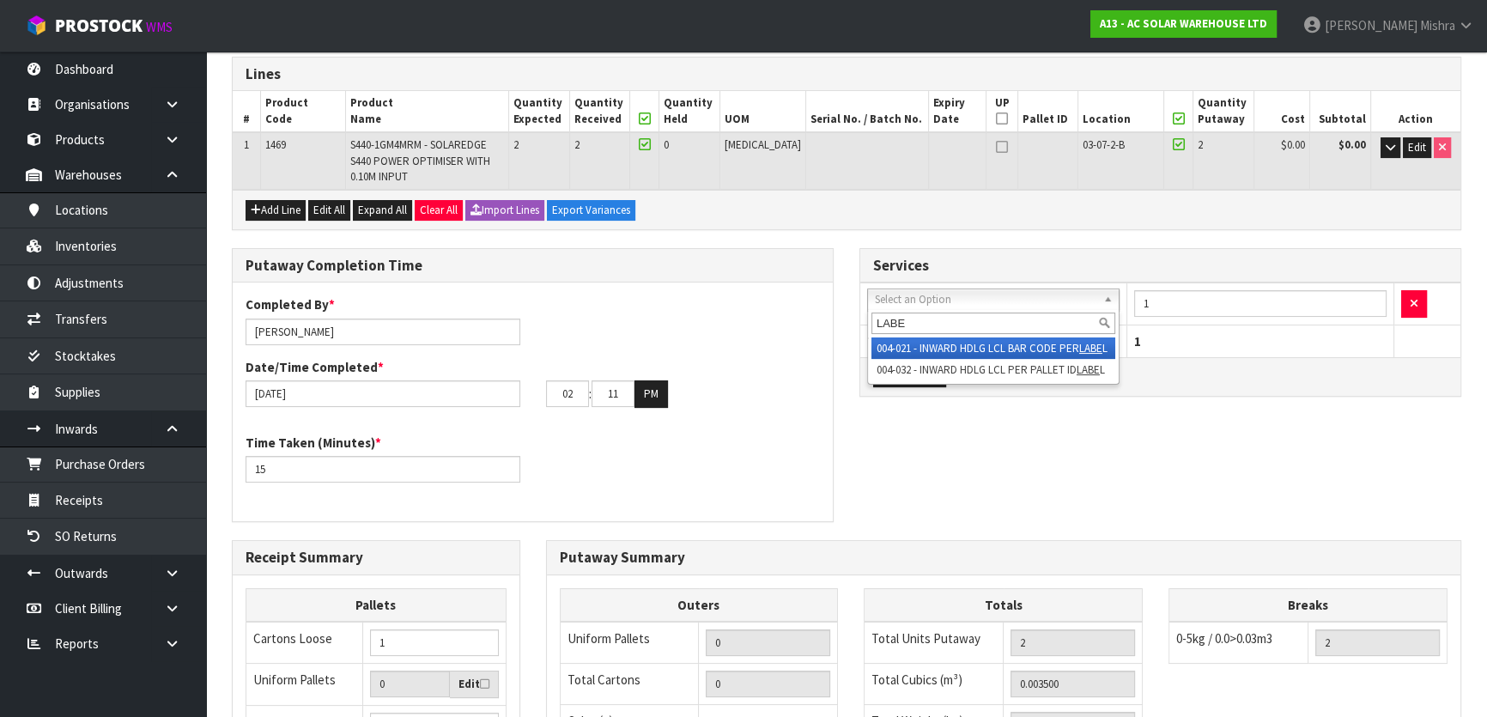
type input "LABE"
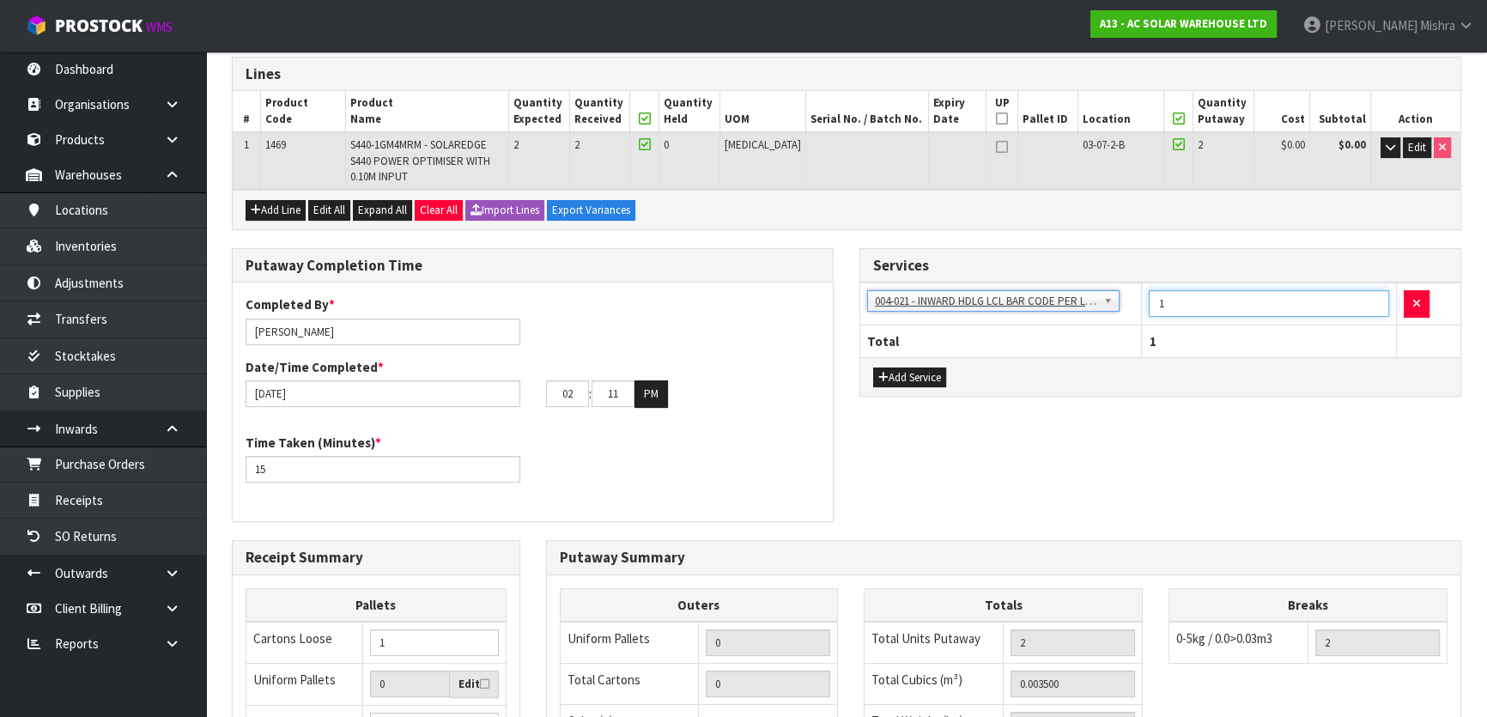
drag, startPoint x: 1138, startPoint y: 296, endPoint x: 1100, endPoint y: 293, distance: 37.9
click at [1102, 293] on tr "001-001 - IMPORT DEMMURAGE 001-002 - IMPORT NZ CUSTOMS ENTRY 001-003 - IMPORT P…" at bounding box center [1160, 304] width 600 height 42
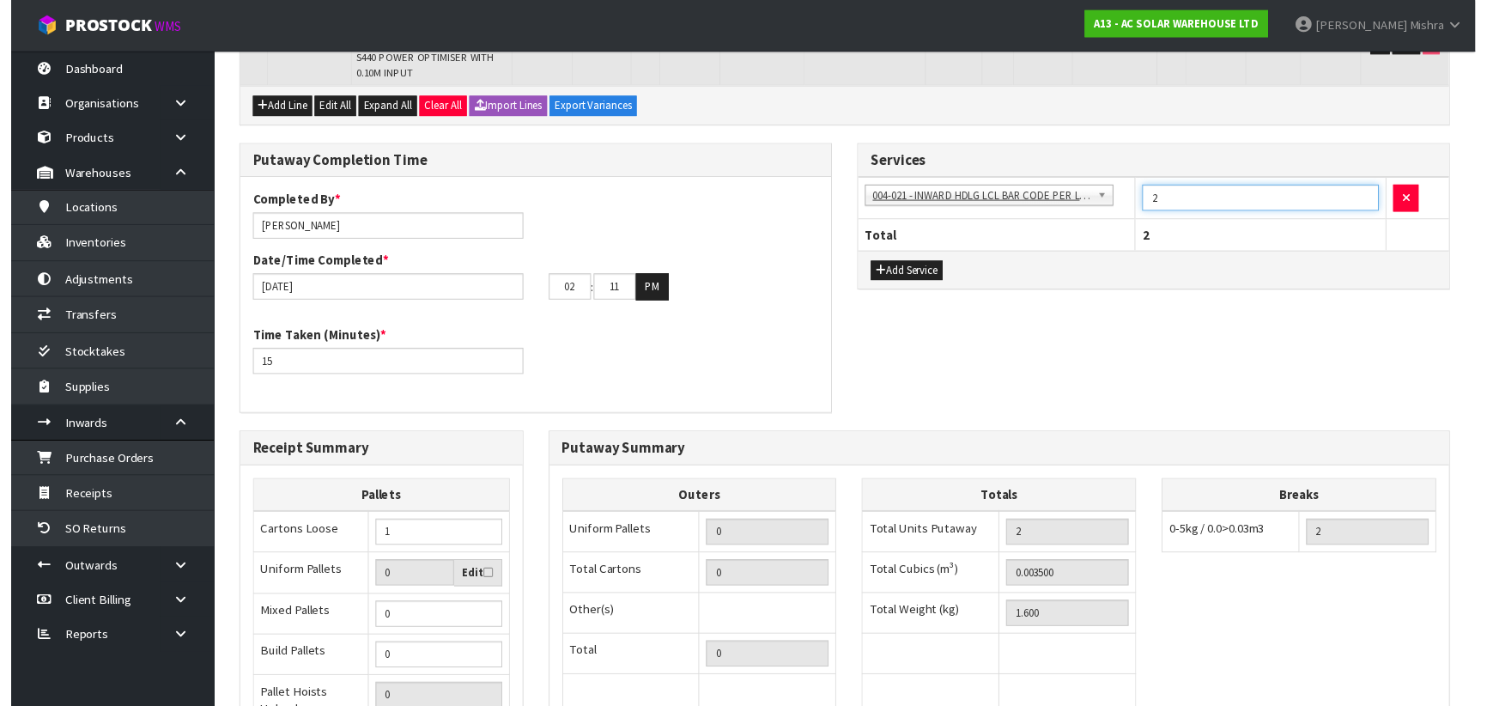
scroll to position [61, 0]
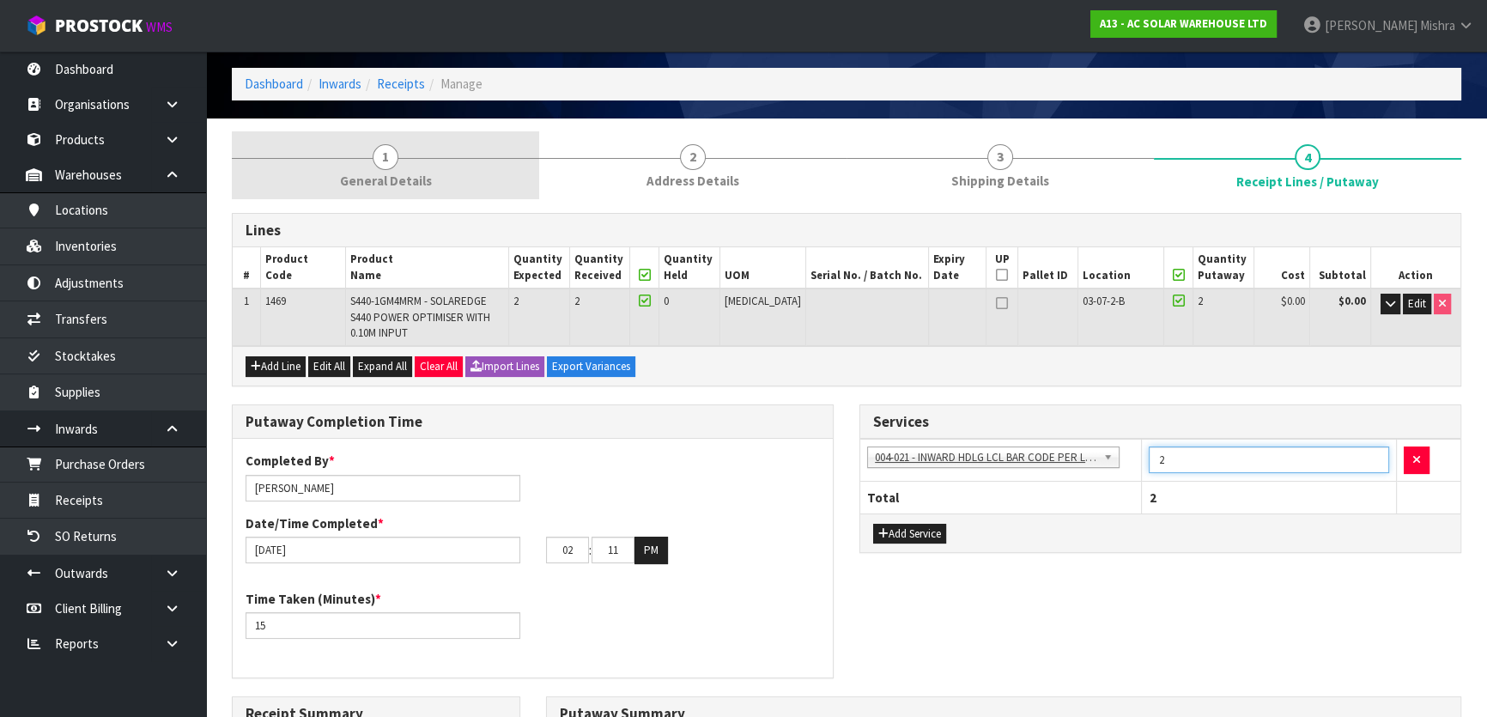
type input "2"
click at [368, 141] on link "1 General Details" at bounding box center [385, 165] width 307 height 68
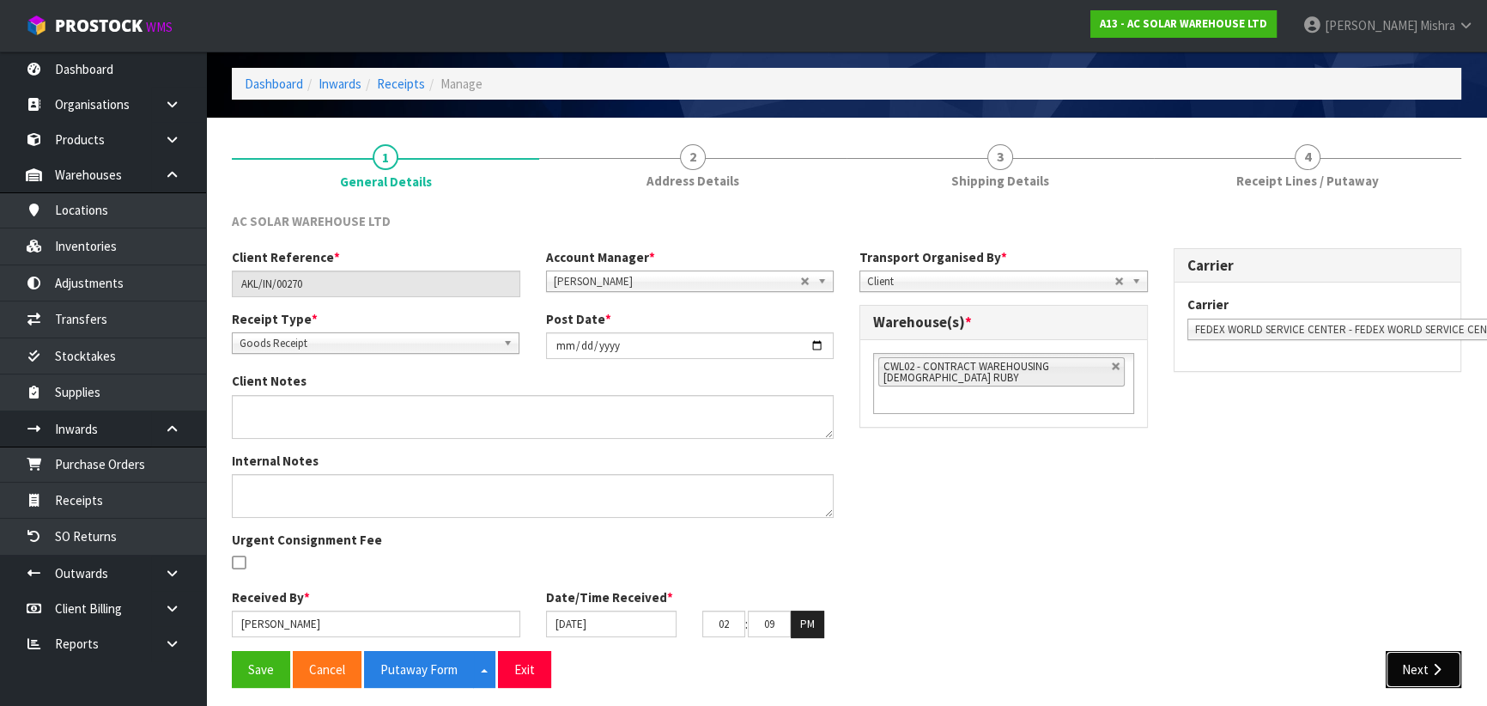
click at [1427, 681] on button "Next" at bounding box center [1424, 669] width 76 height 37
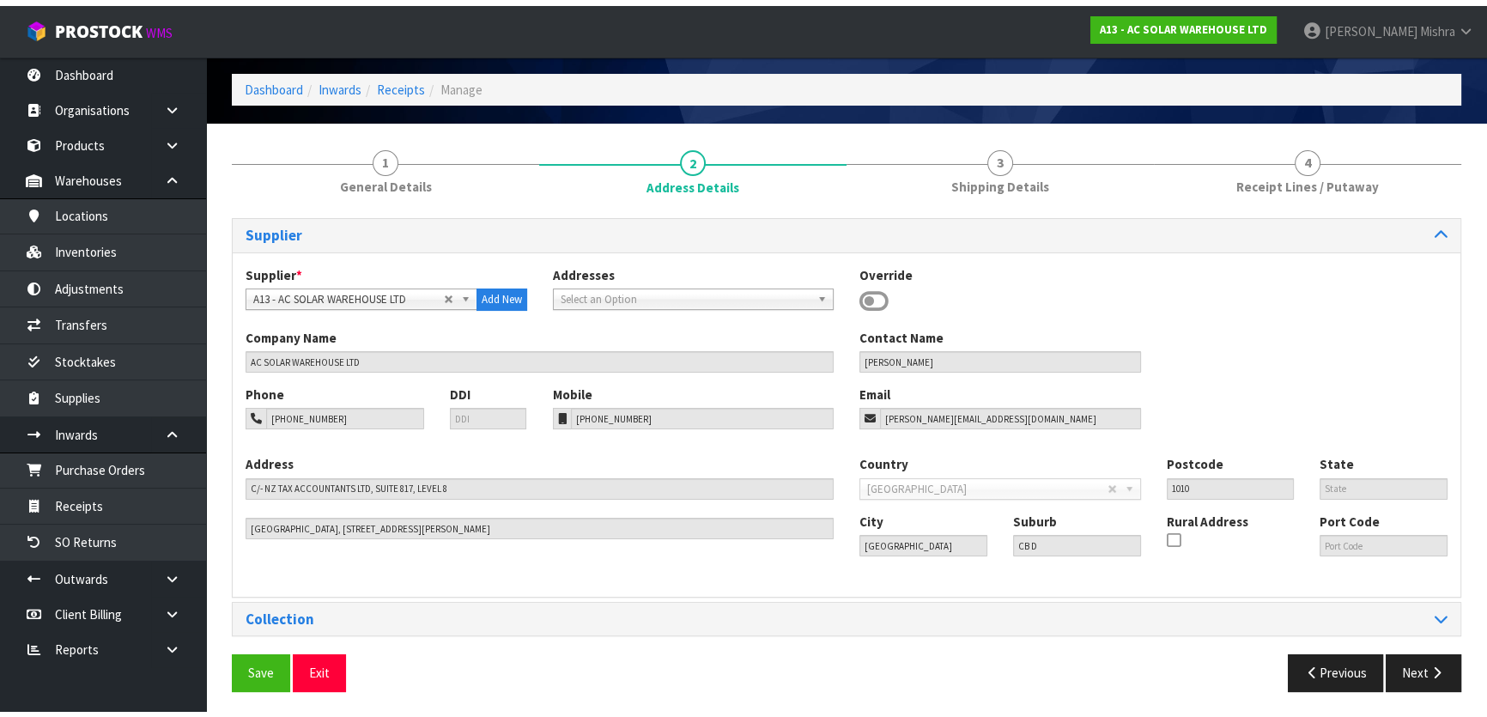
scroll to position [55, 0]
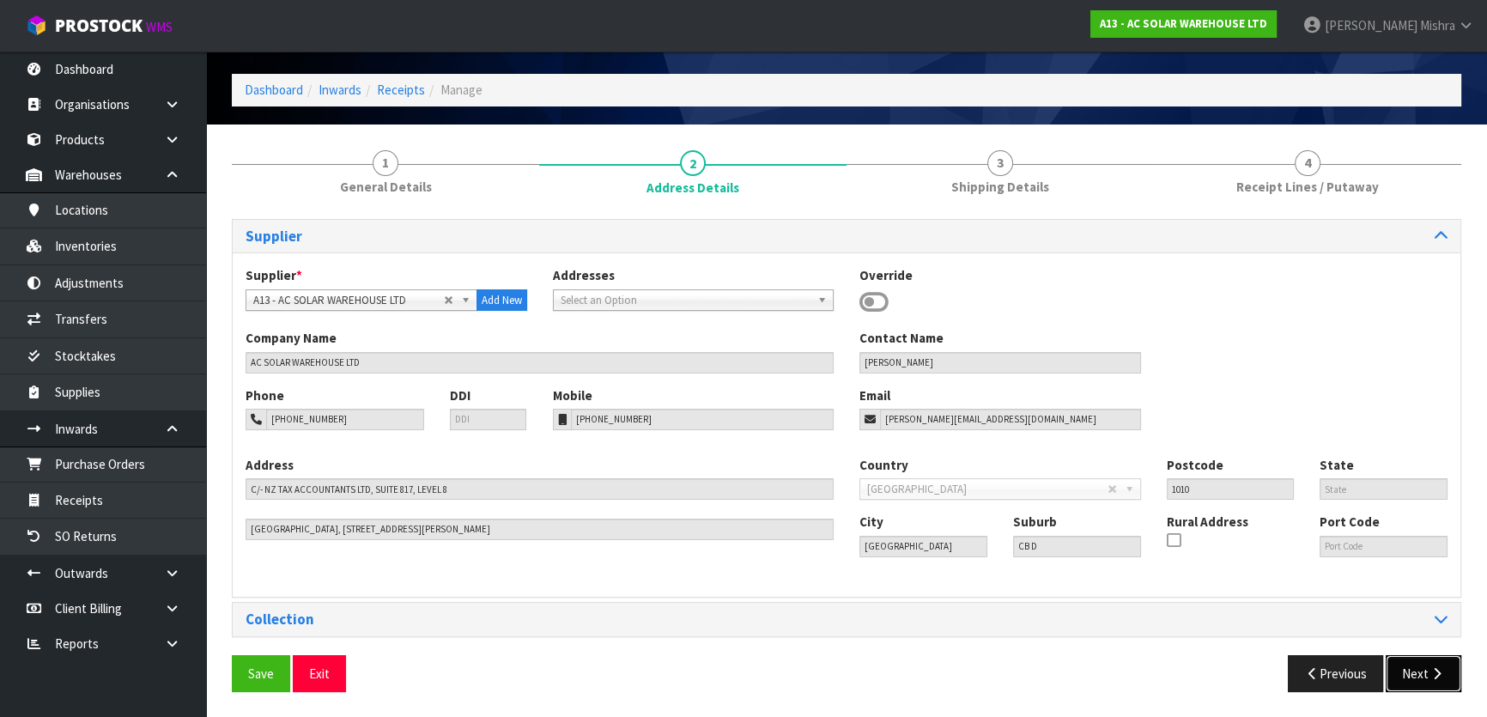
click at [1417, 666] on button "Next" at bounding box center [1424, 673] width 76 height 37
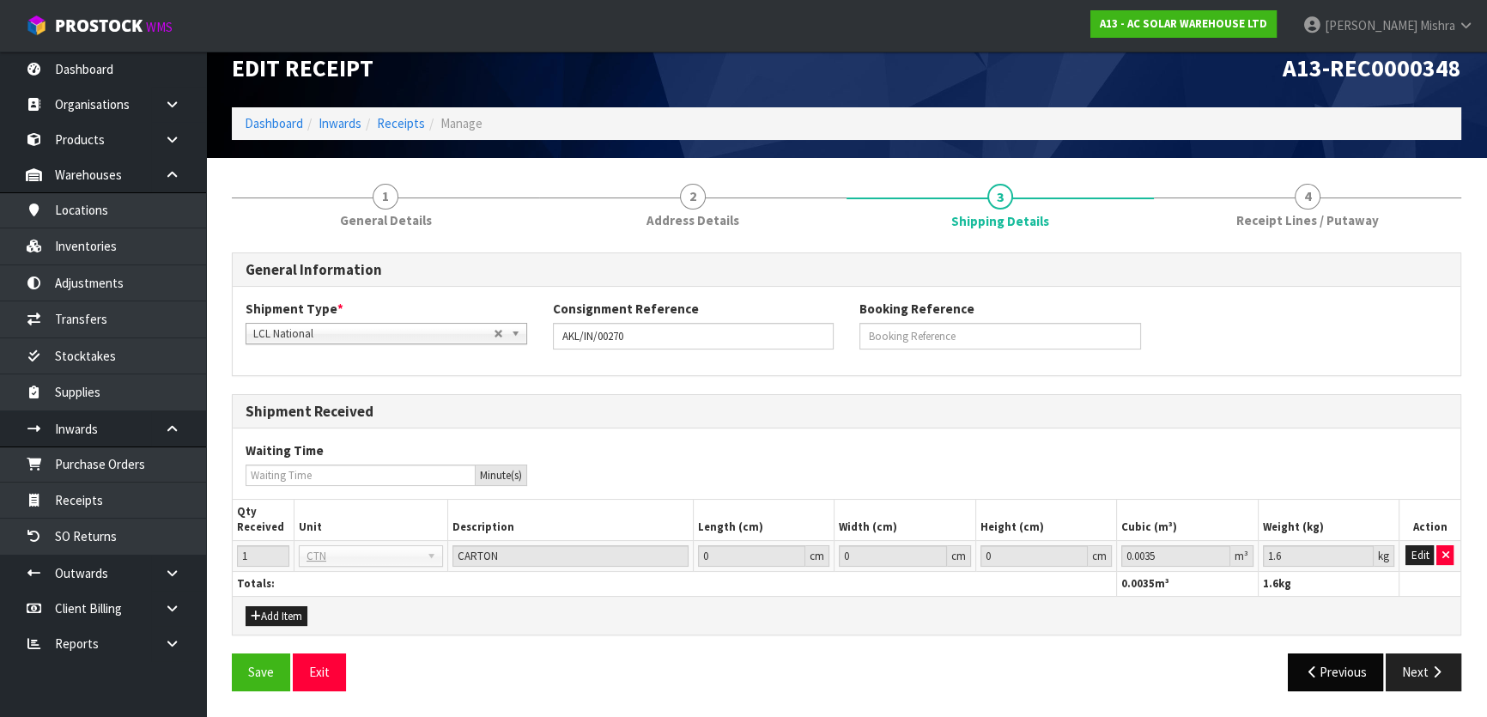
scroll to position [18, 0]
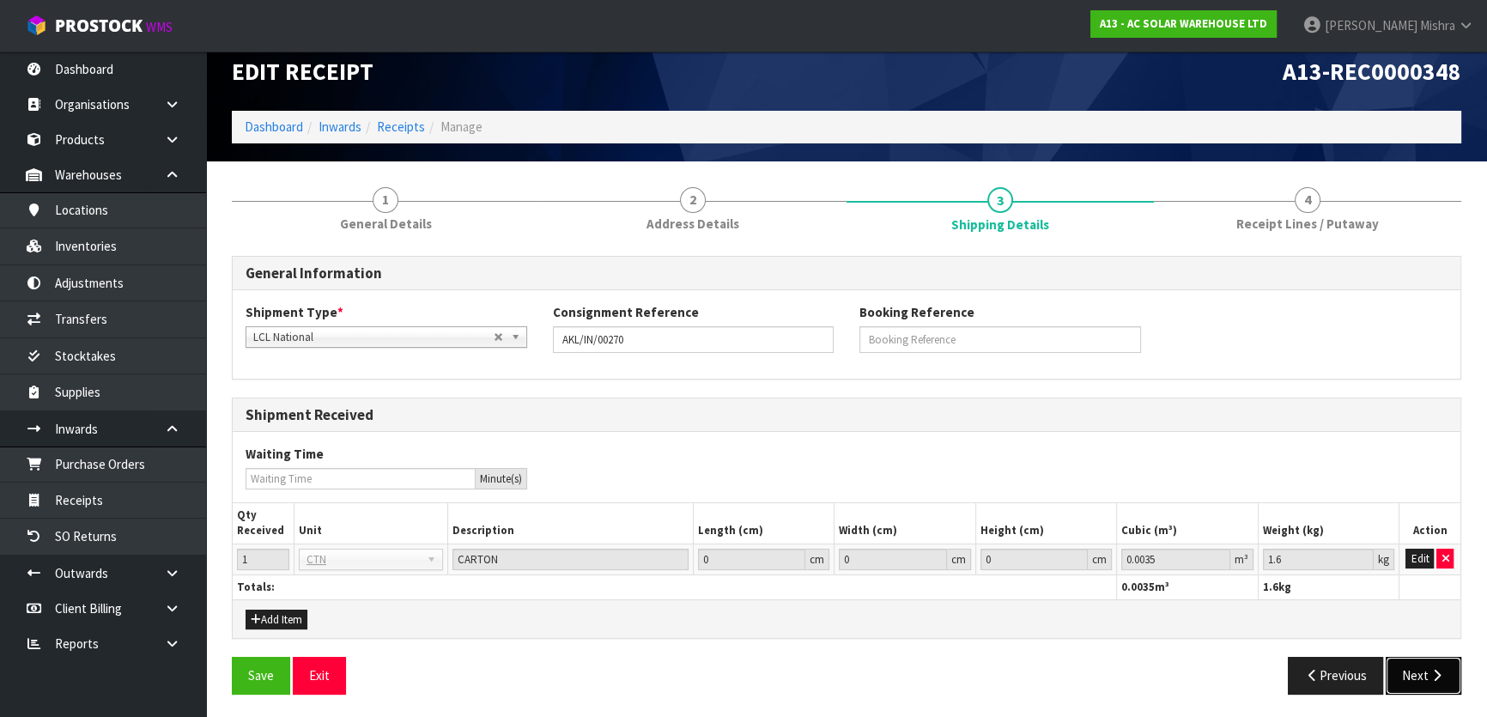
click at [1416, 673] on button "Next" at bounding box center [1424, 675] width 76 height 37
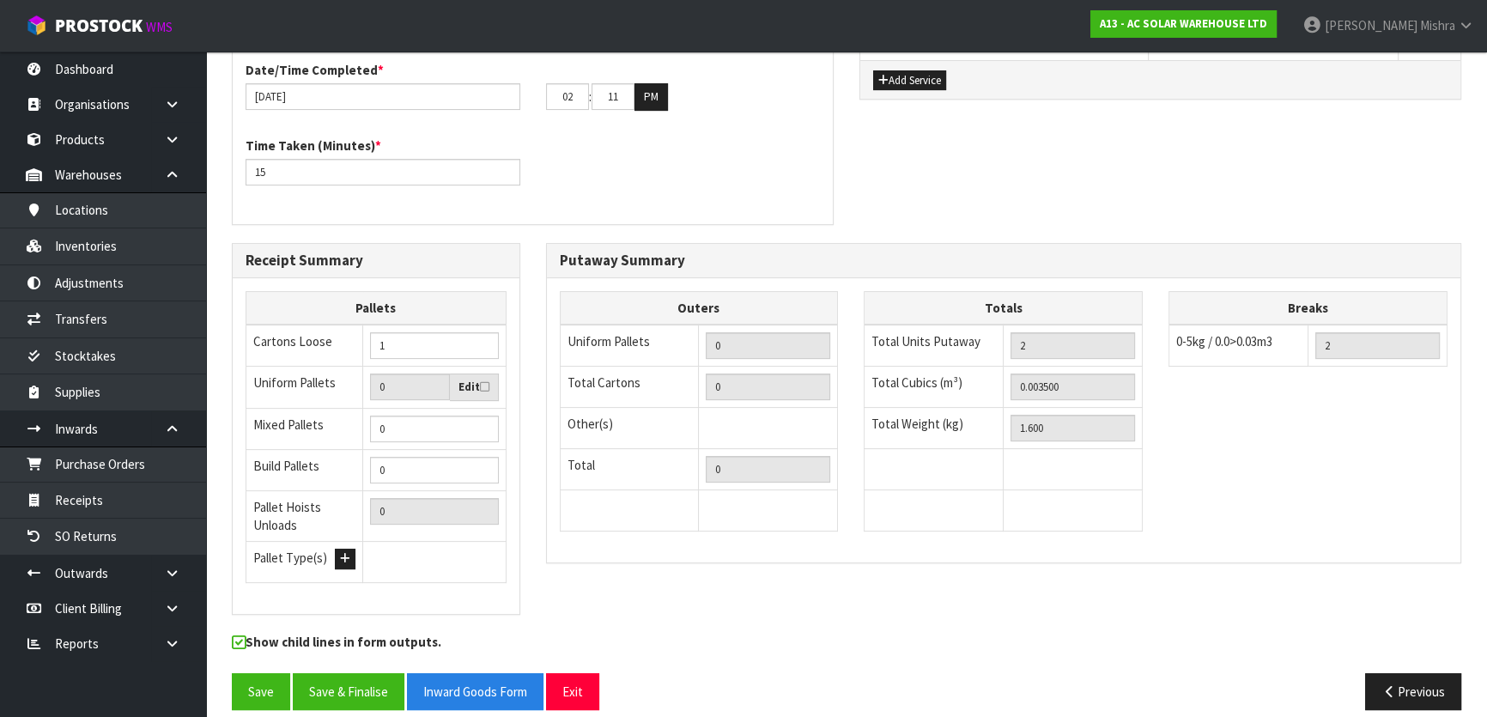
scroll to position [530, 0]
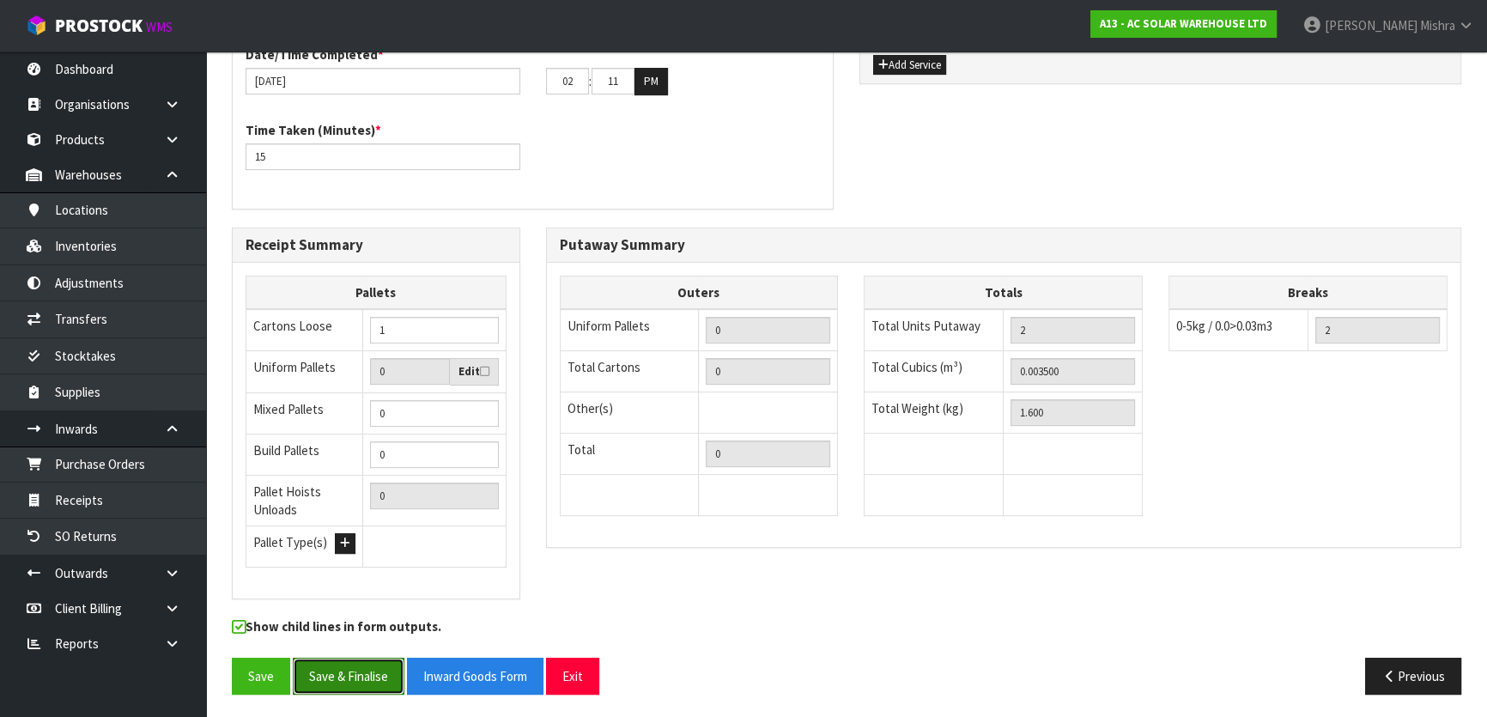
click at [352, 668] on button "Save & Finalise" at bounding box center [349, 676] width 112 height 37
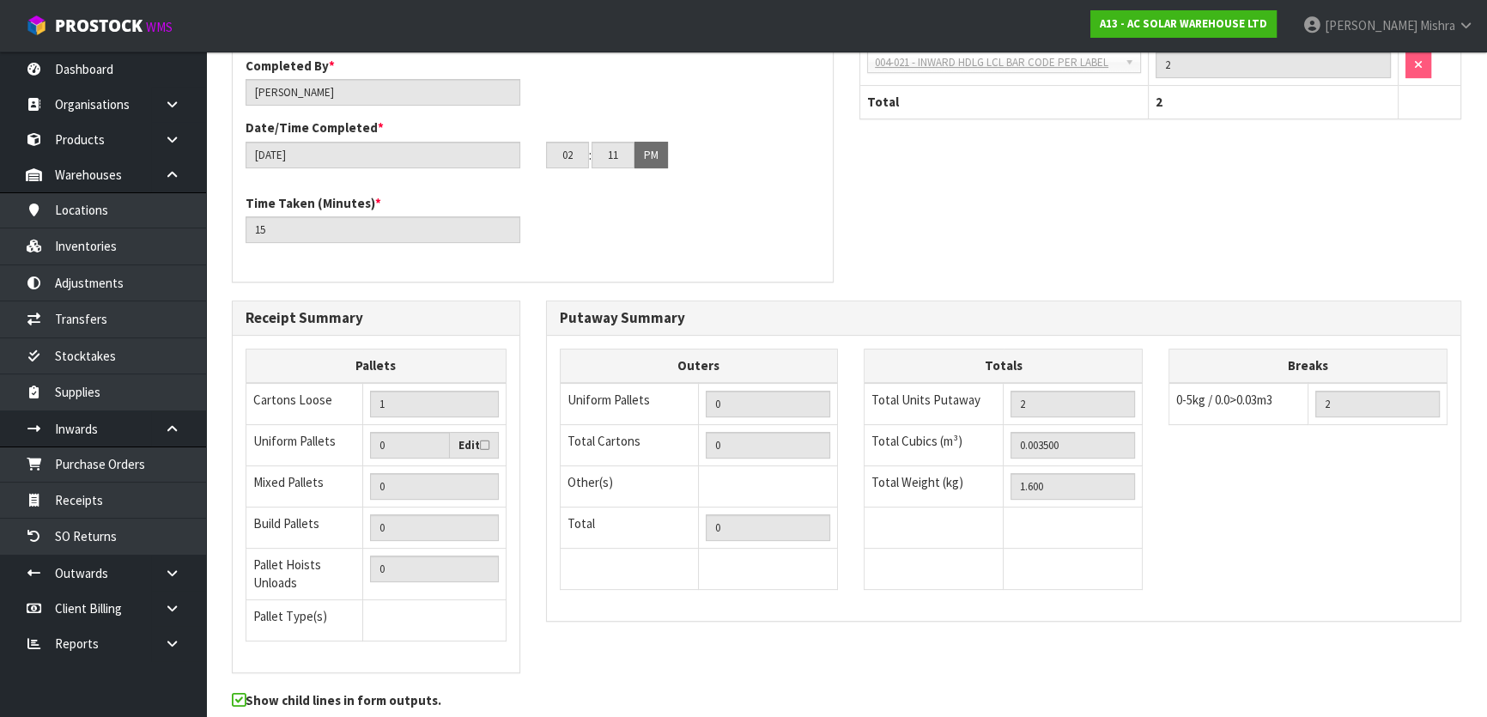
scroll to position [593, 0]
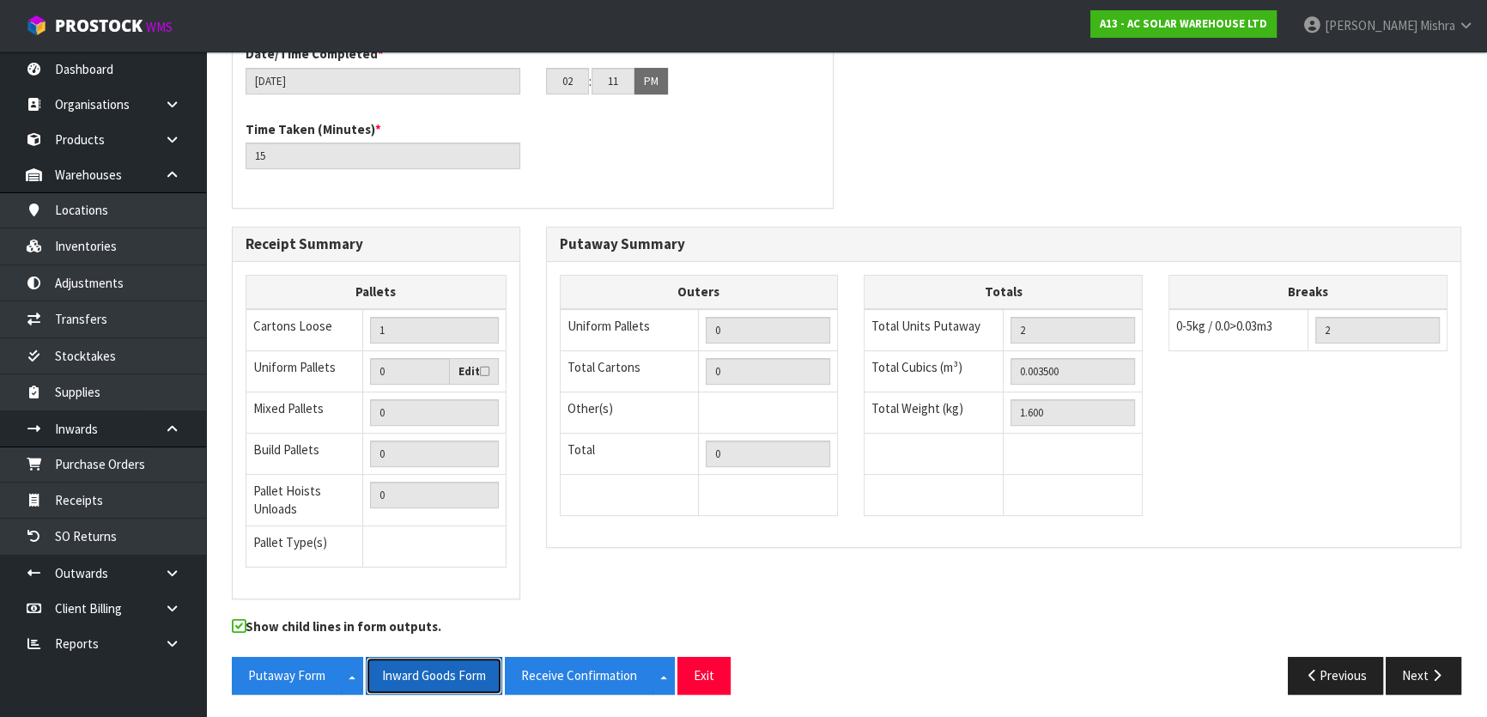
click at [384, 672] on button "Inward Goods Form" at bounding box center [434, 675] width 137 height 37
